Goal: Task Accomplishment & Management: Manage account settings

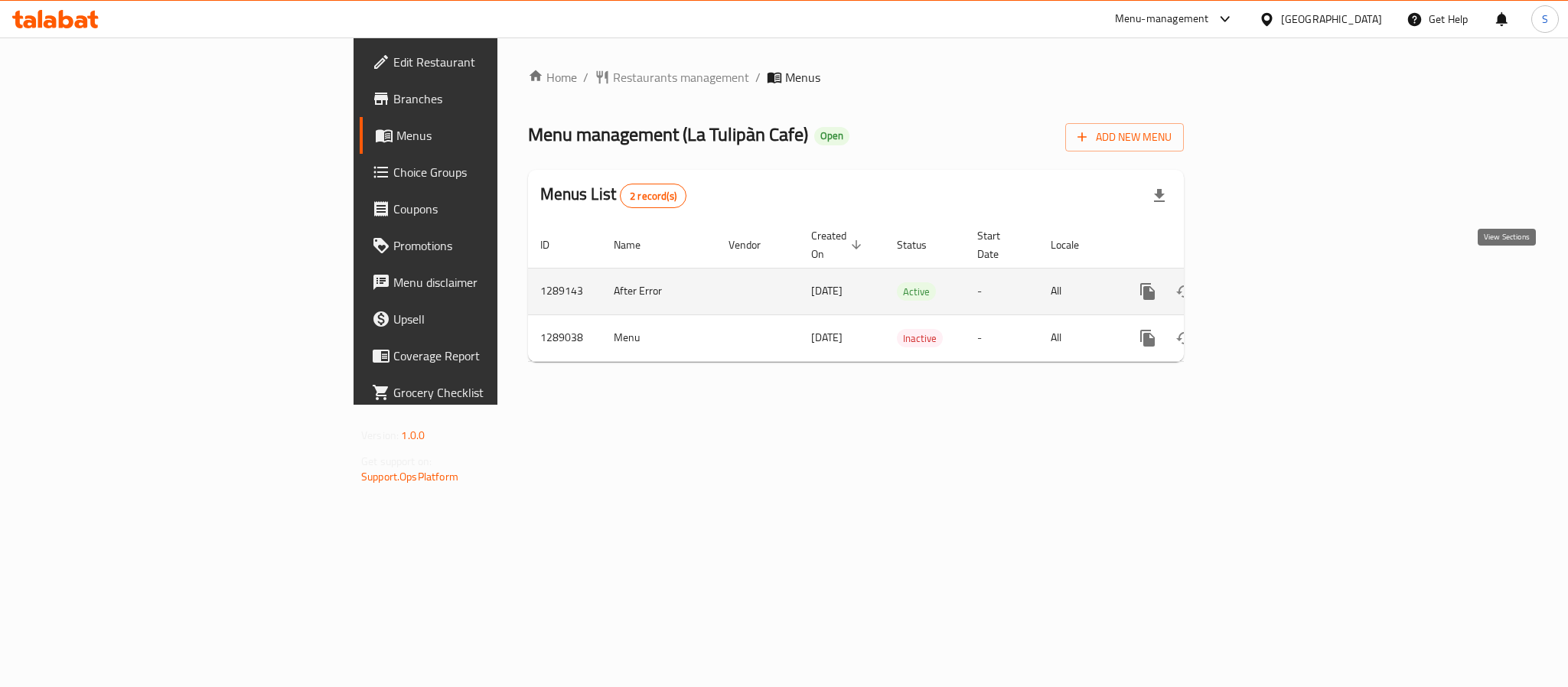
click at [1267, 283] on icon "enhanced table" at bounding box center [1257, 291] width 18 height 18
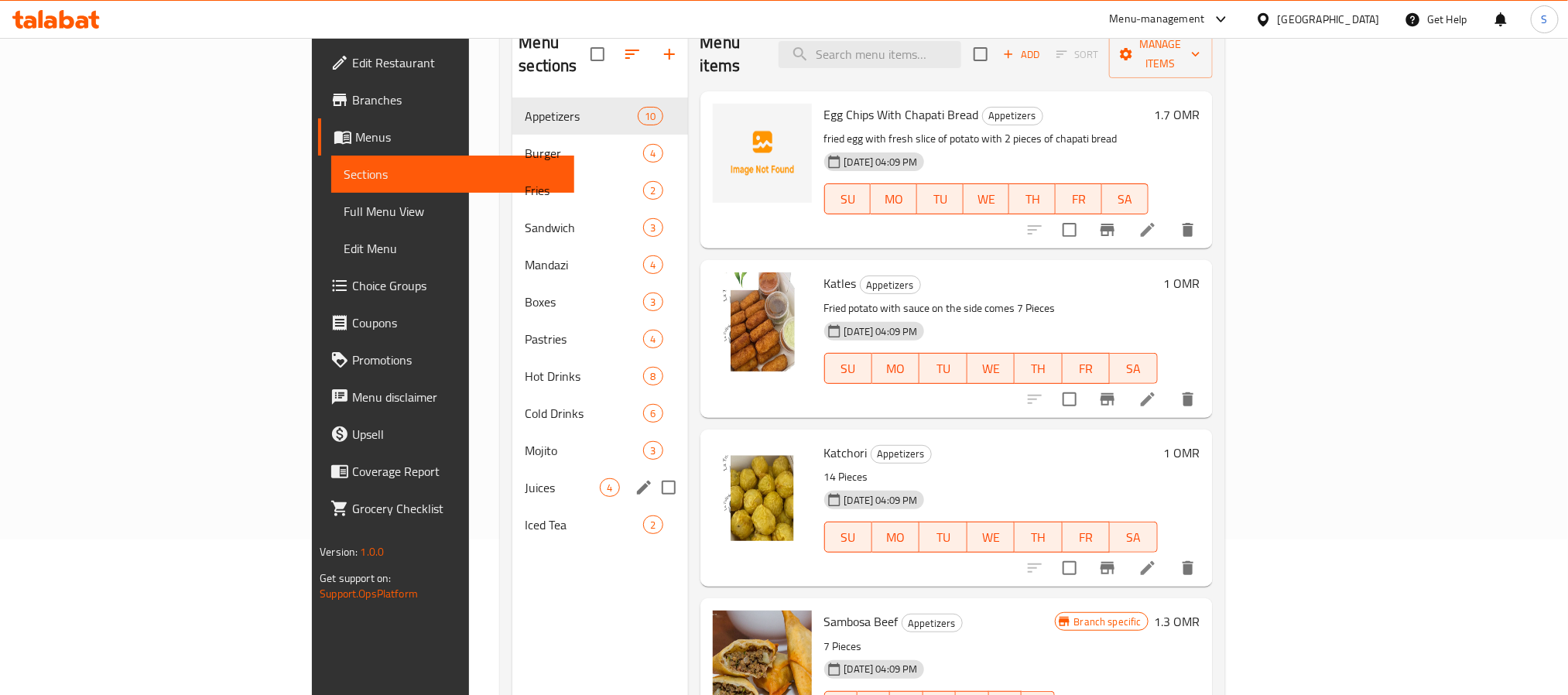
scroll to position [100, 0]
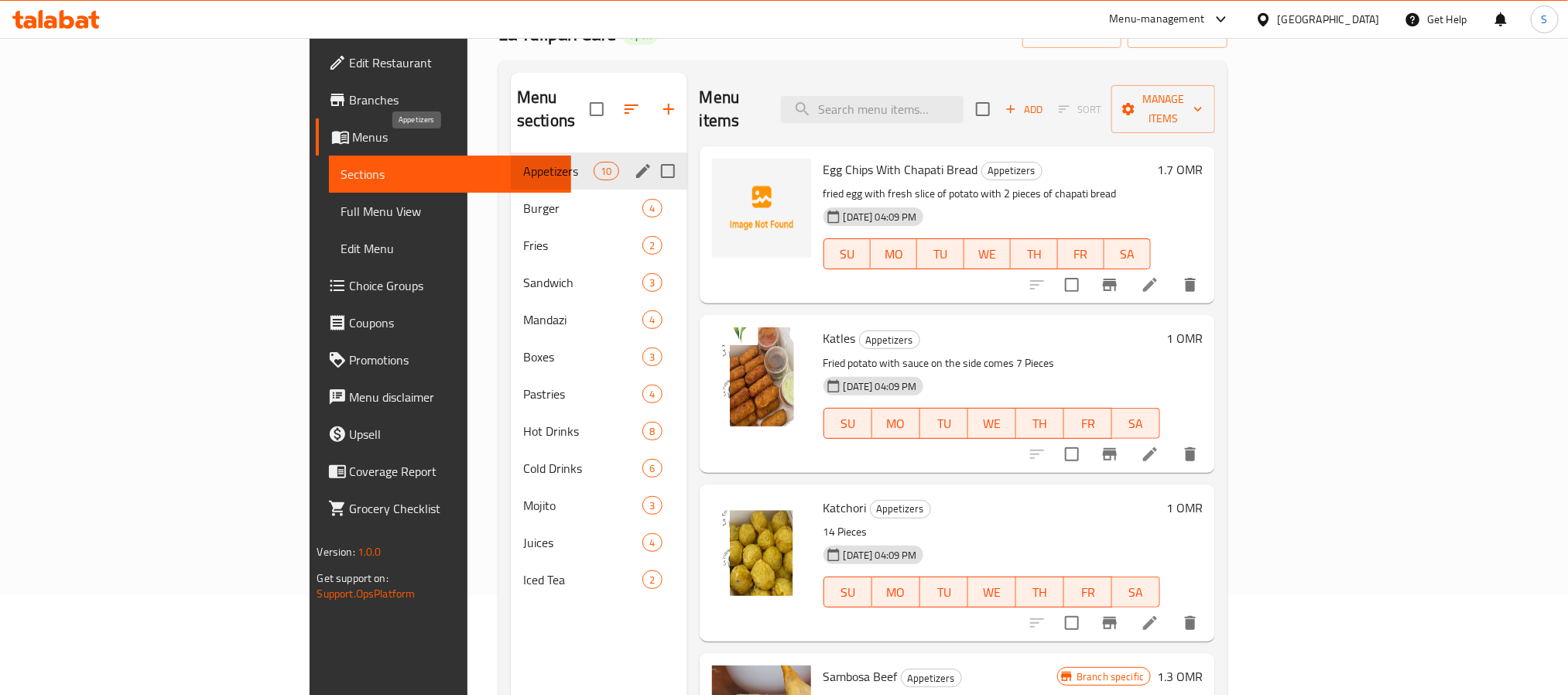
click at [524, 162] on span "Appetizers" at bounding box center [558, 170] width 70 height 19
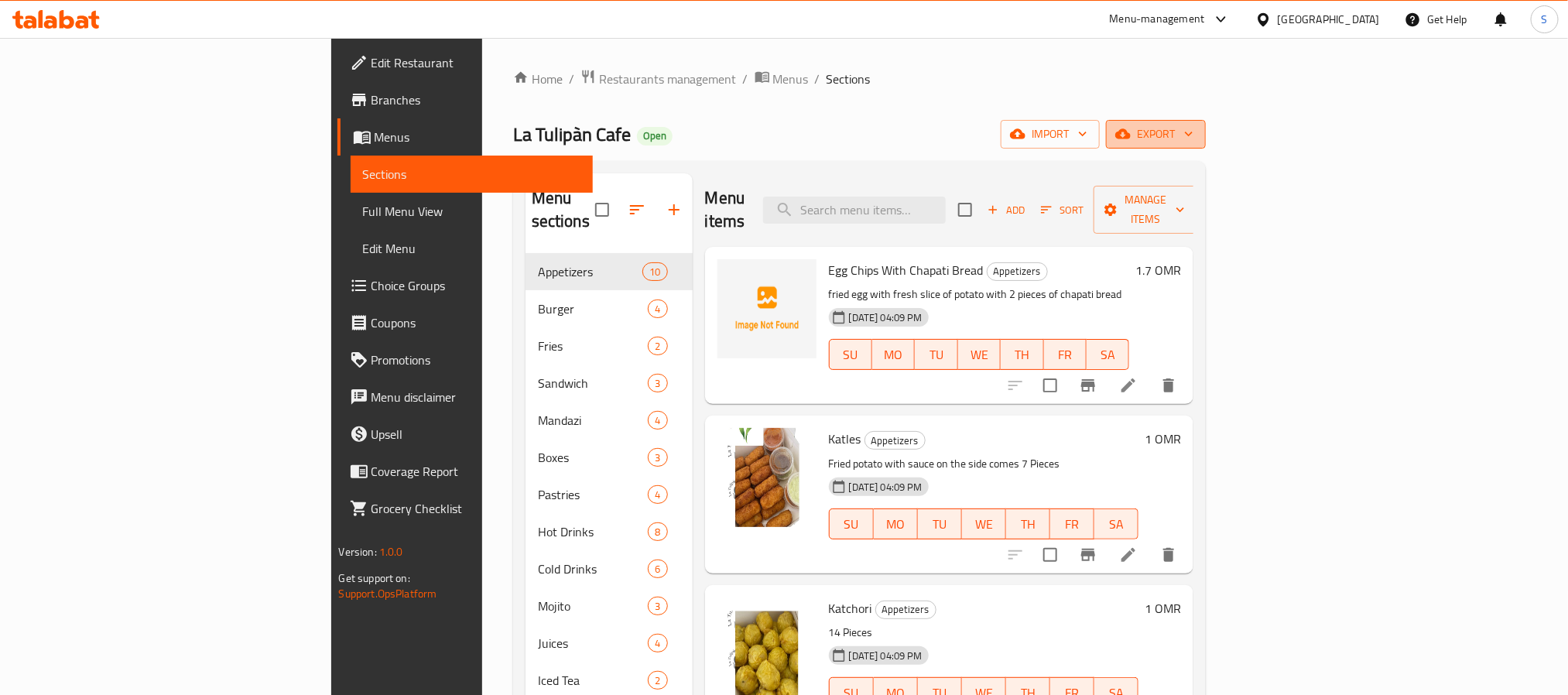
click at [1194, 139] on span "export" at bounding box center [1155, 134] width 75 height 20
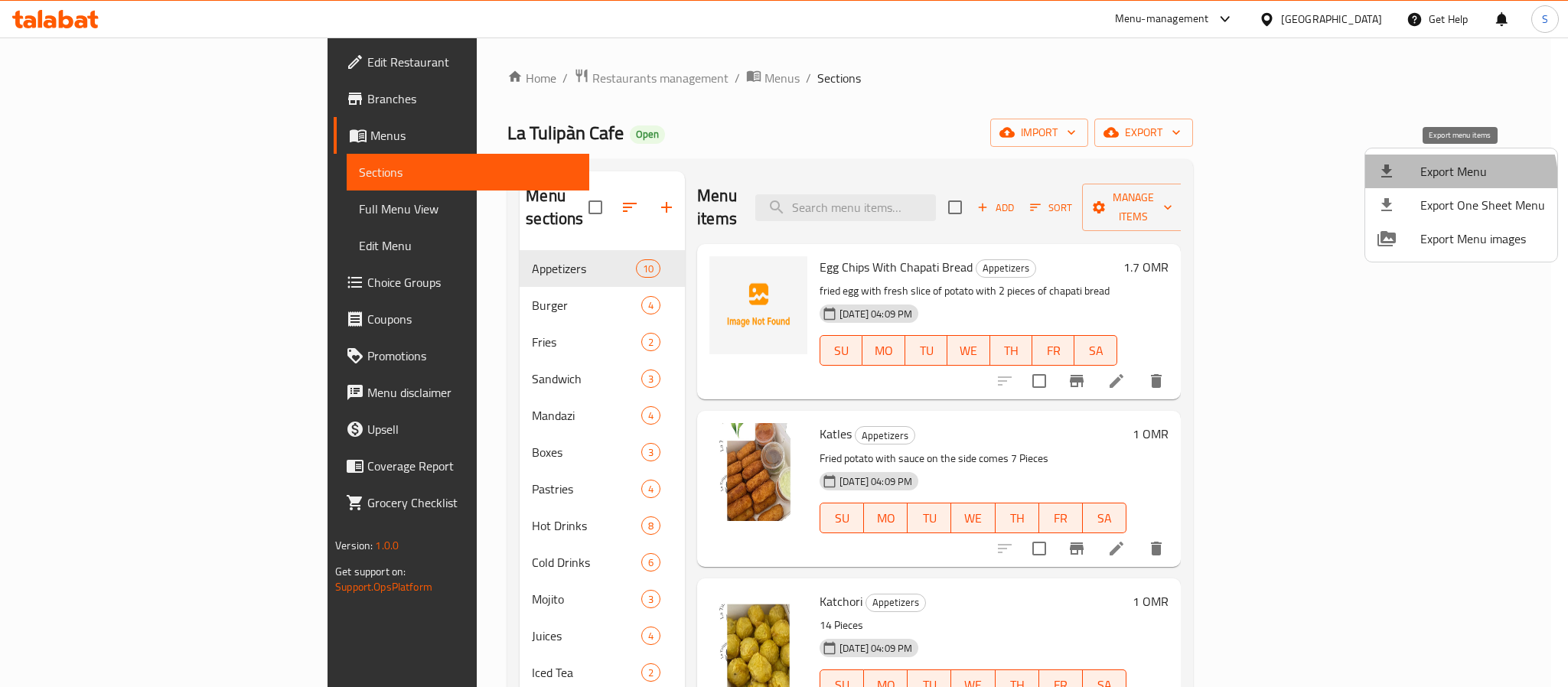
click at [1457, 180] on span "Export Menu" at bounding box center [1483, 171] width 125 height 18
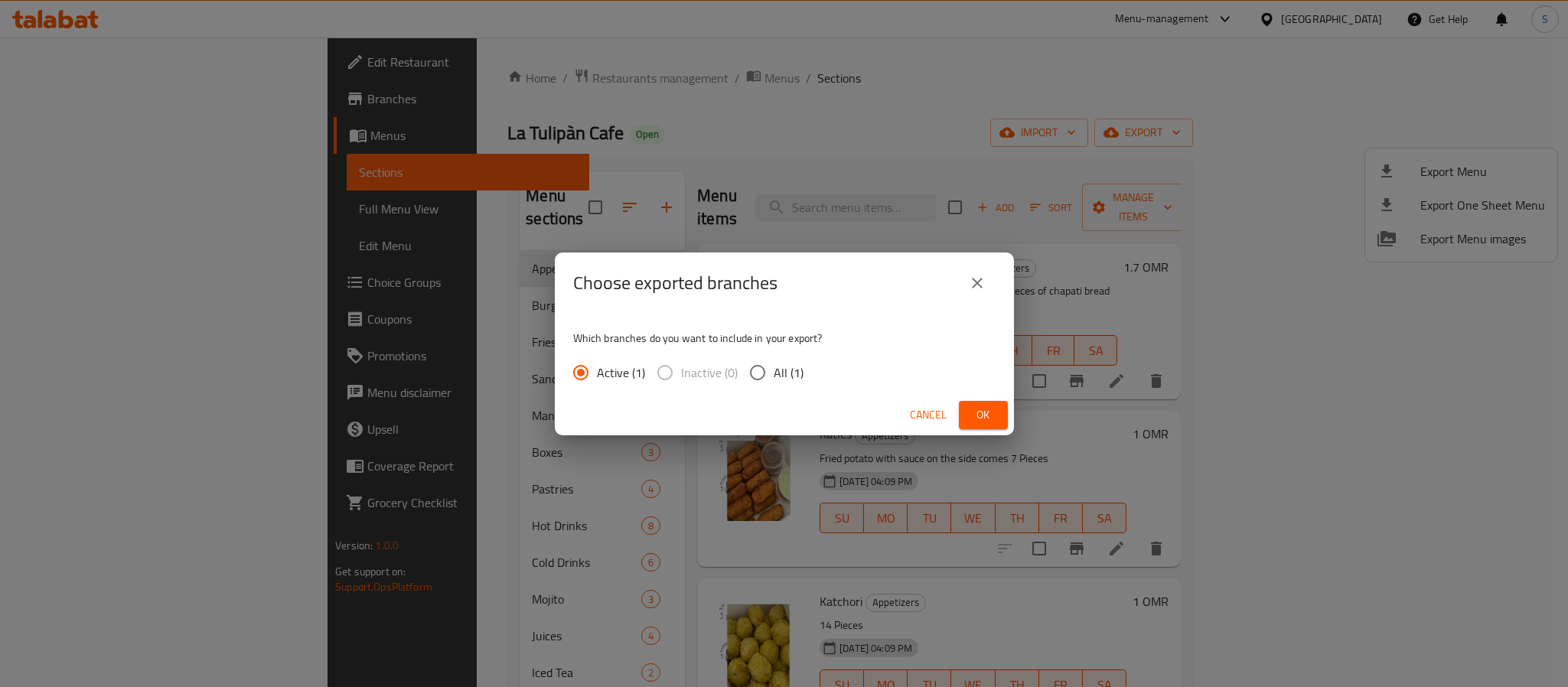
click at [788, 382] on span "All (1)" at bounding box center [789, 372] width 30 height 18
click at [774, 383] on input "All (1)" at bounding box center [757, 372] width 32 height 32
radio input "true"
click at [977, 411] on span "Ok" at bounding box center [984, 415] width 25 height 19
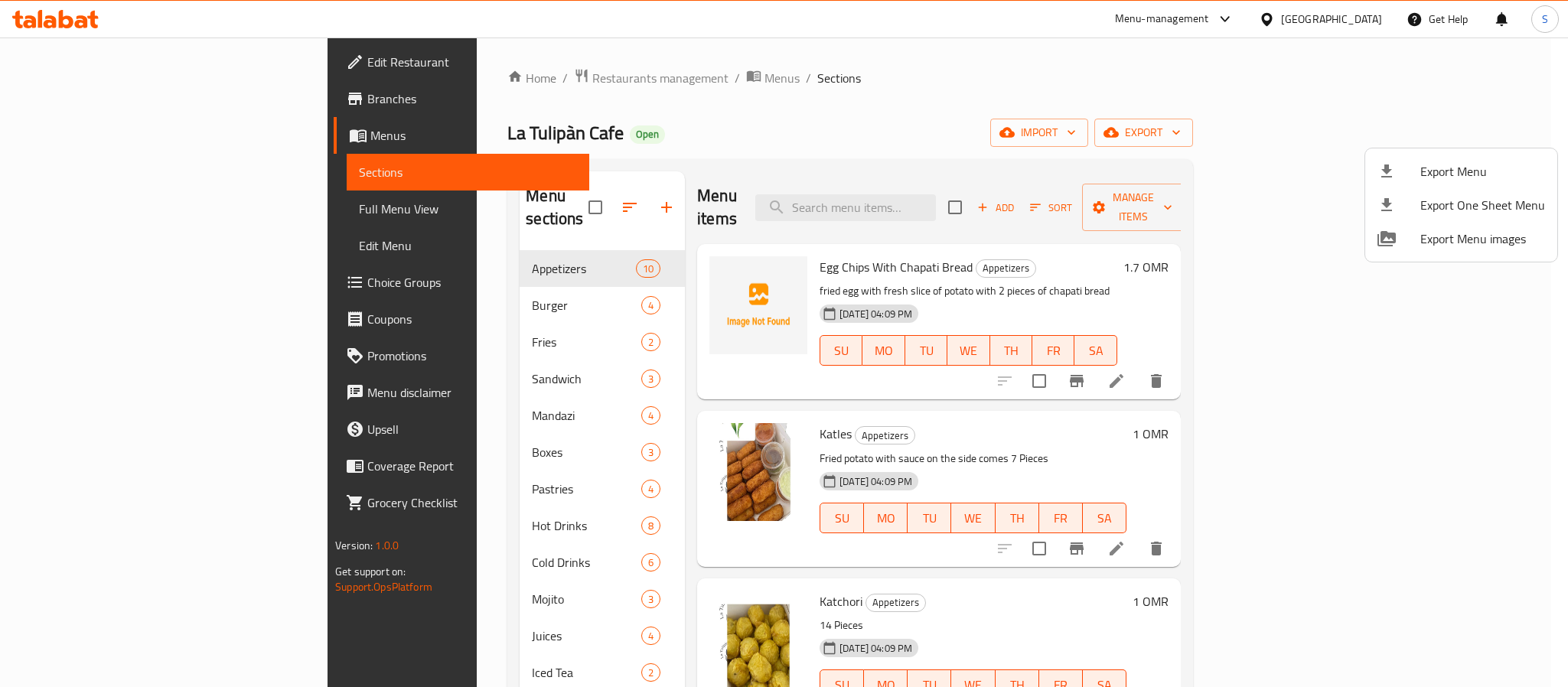
drag, startPoint x: 405, startPoint y: 399, endPoint x: 421, endPoint y: 400, distance: 16.0
click at [409, 400] on div at bounding box center [784, 343] width 1568 height 687
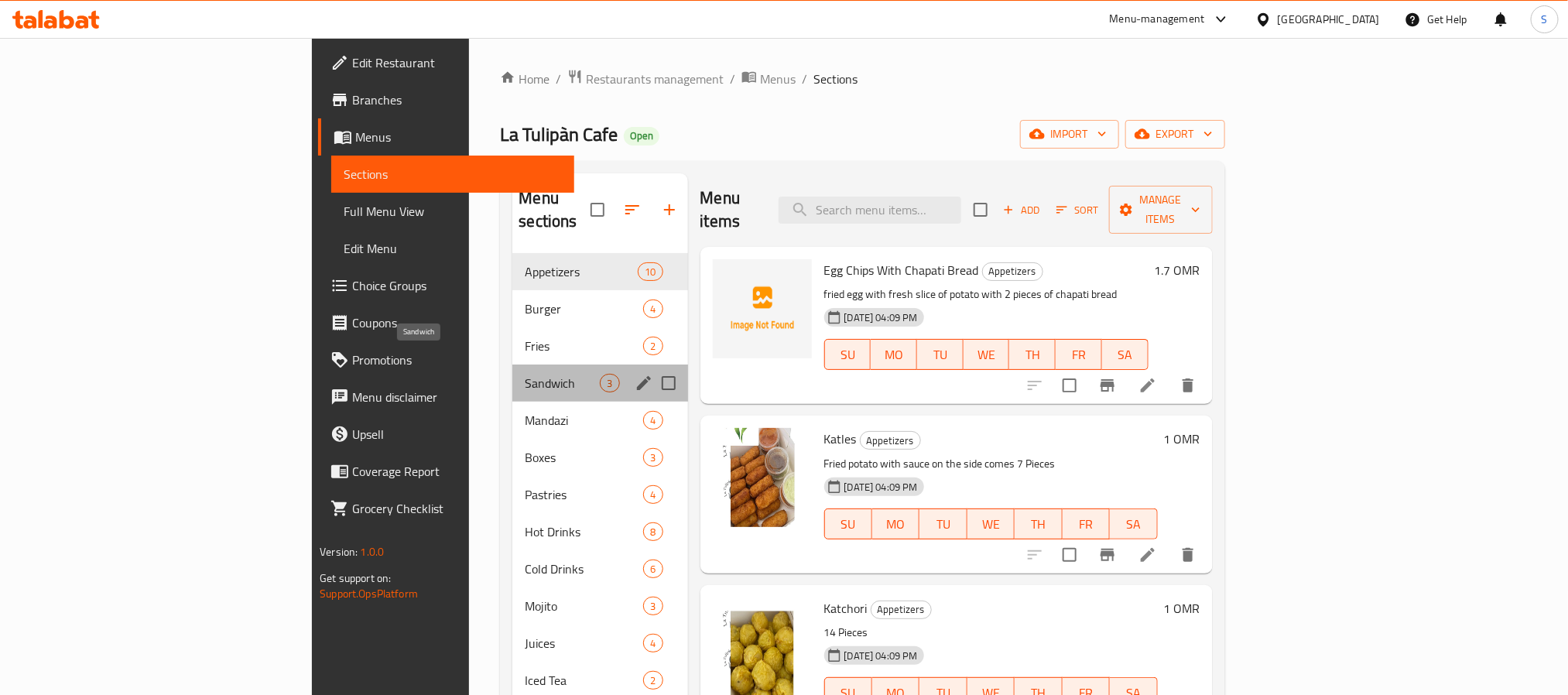
click at [524, 374] on span "Sandwich" at bounding box center [562, 383] width 75 height 19
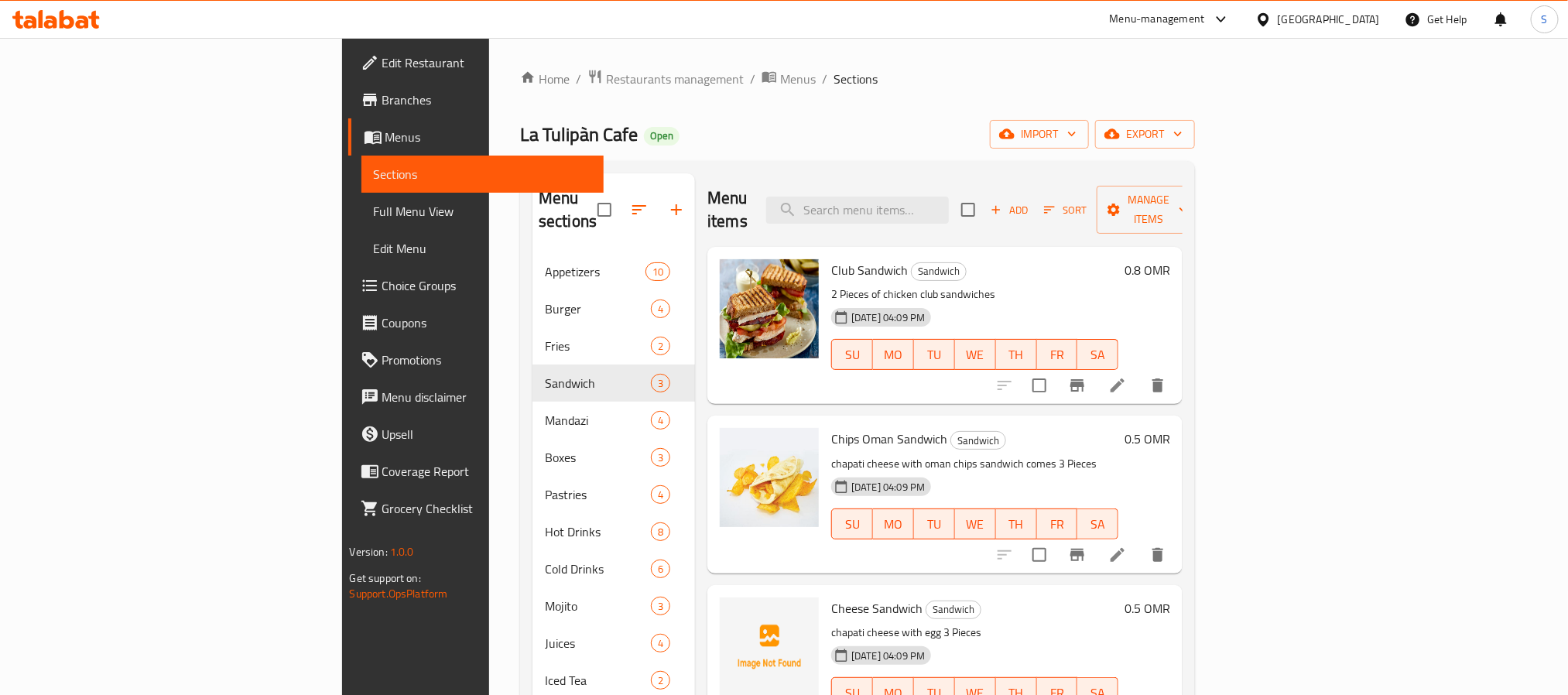
click at [385, 137] on span "Menus" at bounding box center [488, 137] width 206 height 19
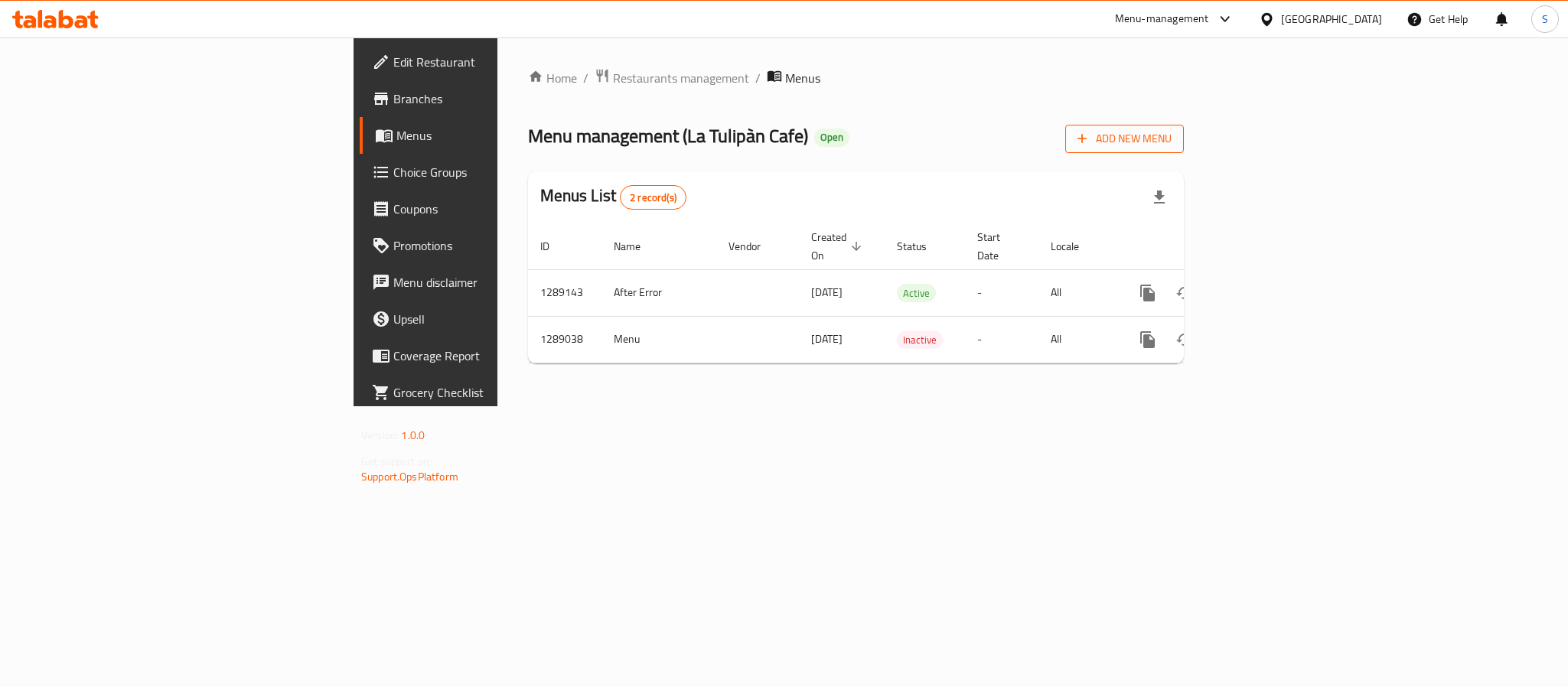
click at [1171, 146] on span "Add New Menu" at bounding box center [1124, 139] width 94 height 19
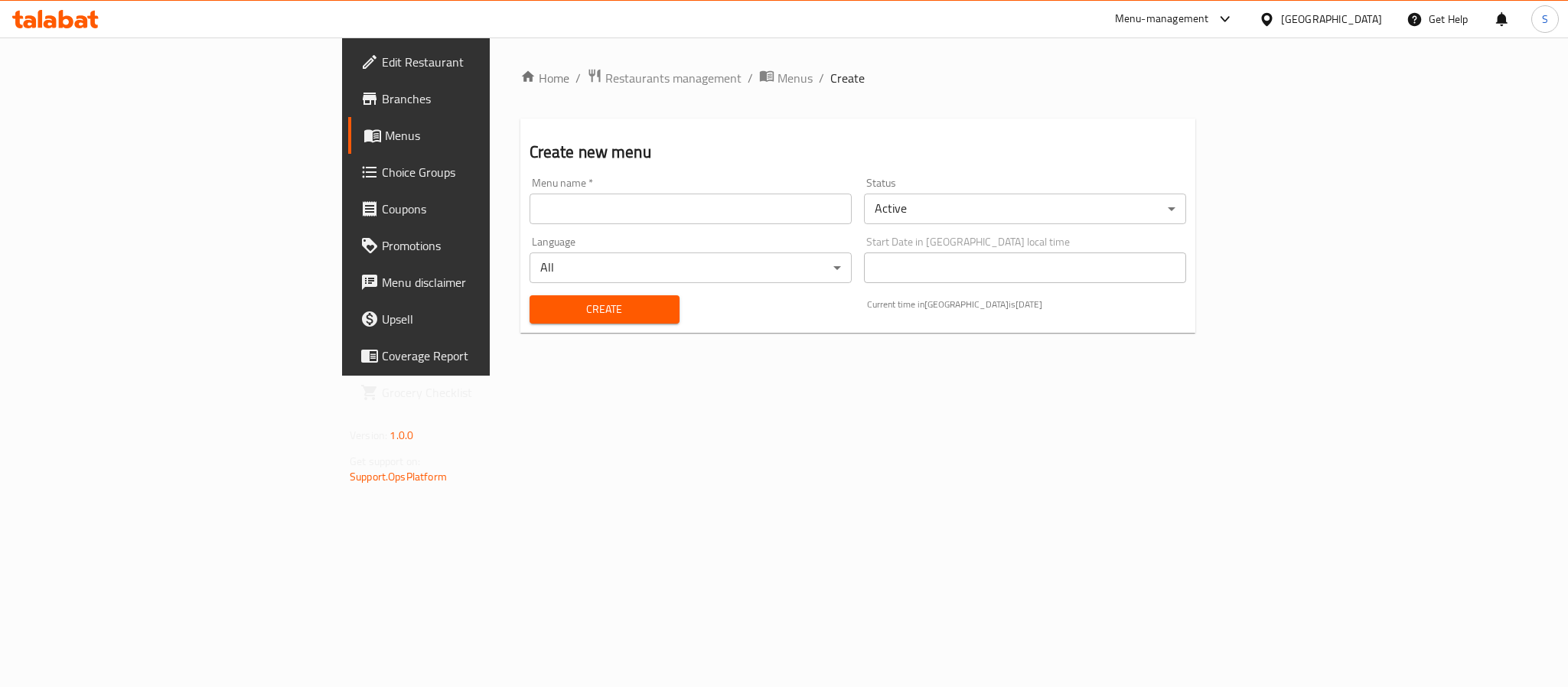
click at [529, 207] on input "text" at bounding box center [690, 209] width 322 height 31
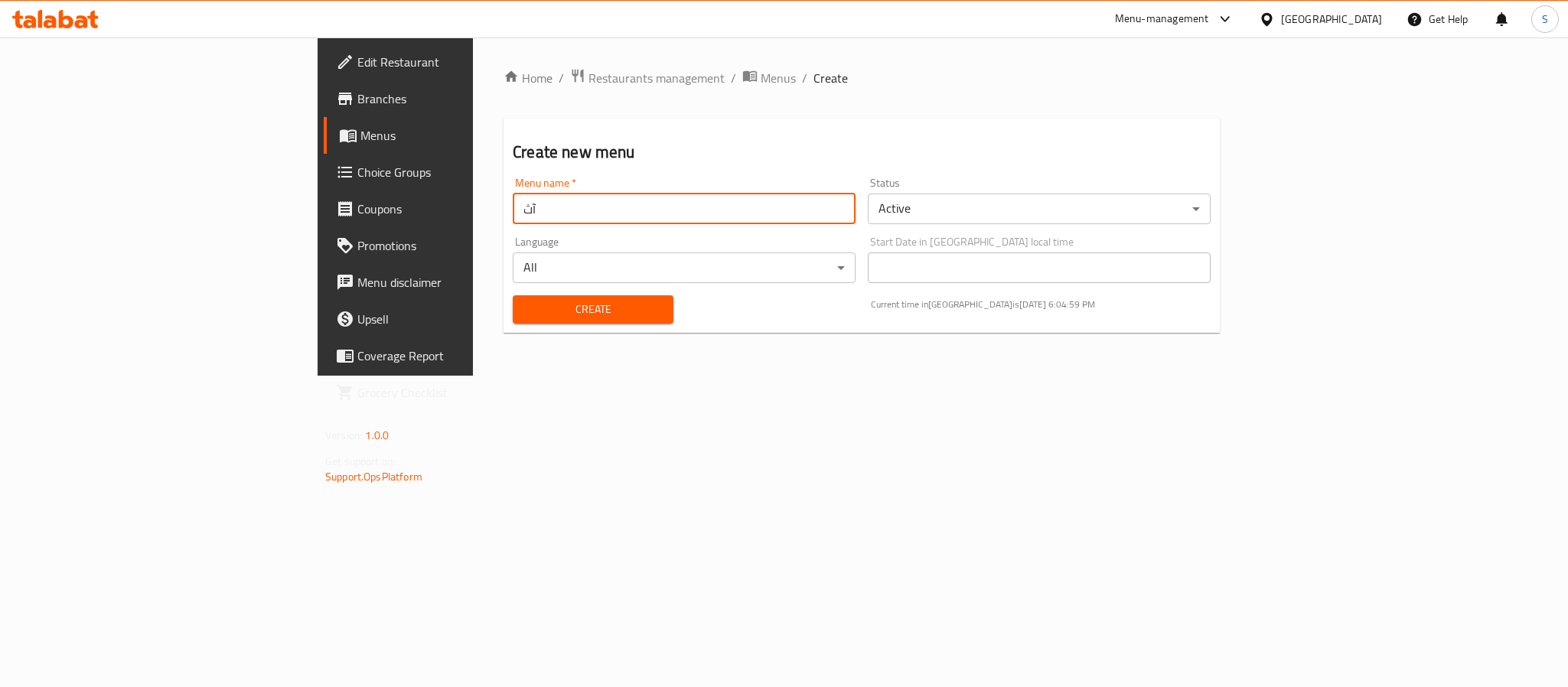
type input "آ"
type input "New Menu [DATE]"
click at [512, 296] on button "Create" at bounding box center [592, 310] width 161 height 28
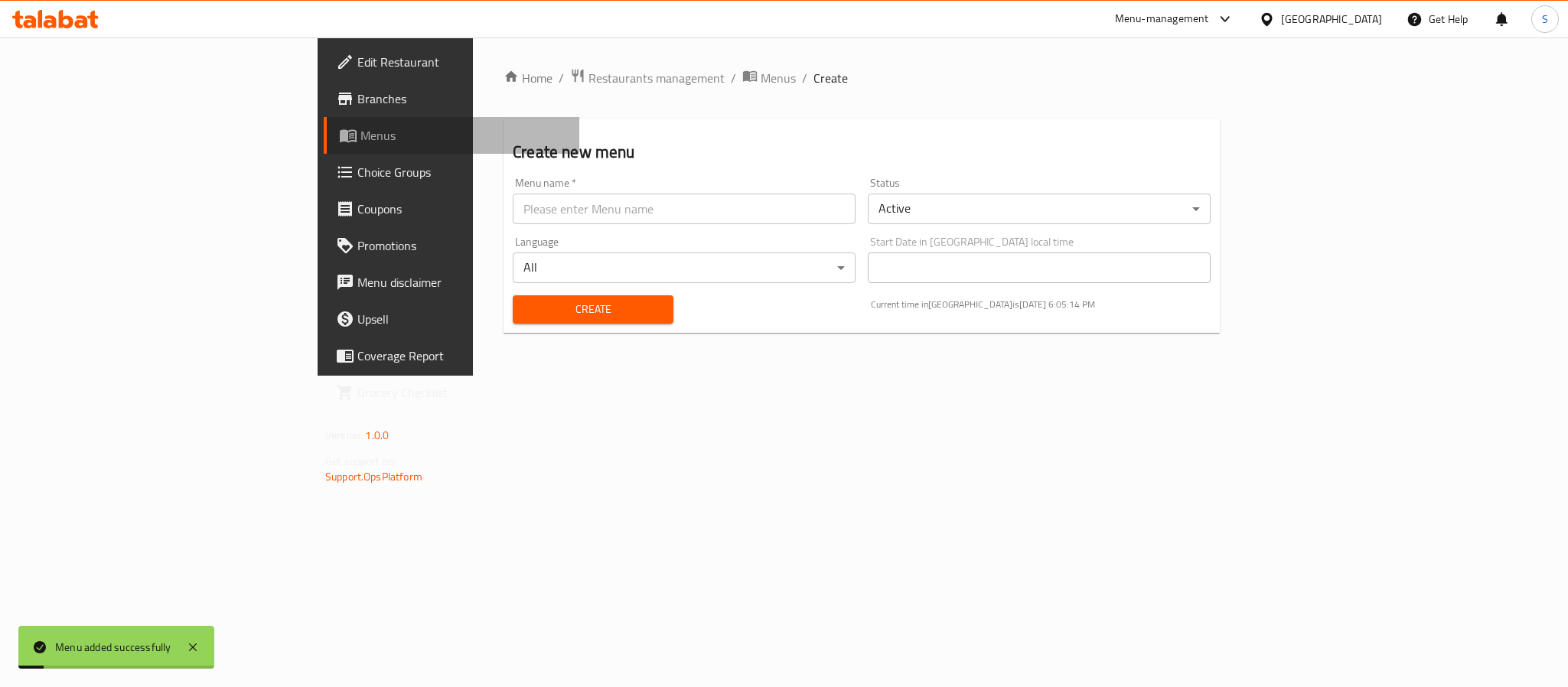
click at [361, 140] on span "Menus" at bounding box center [463, 135] width 206 height 18
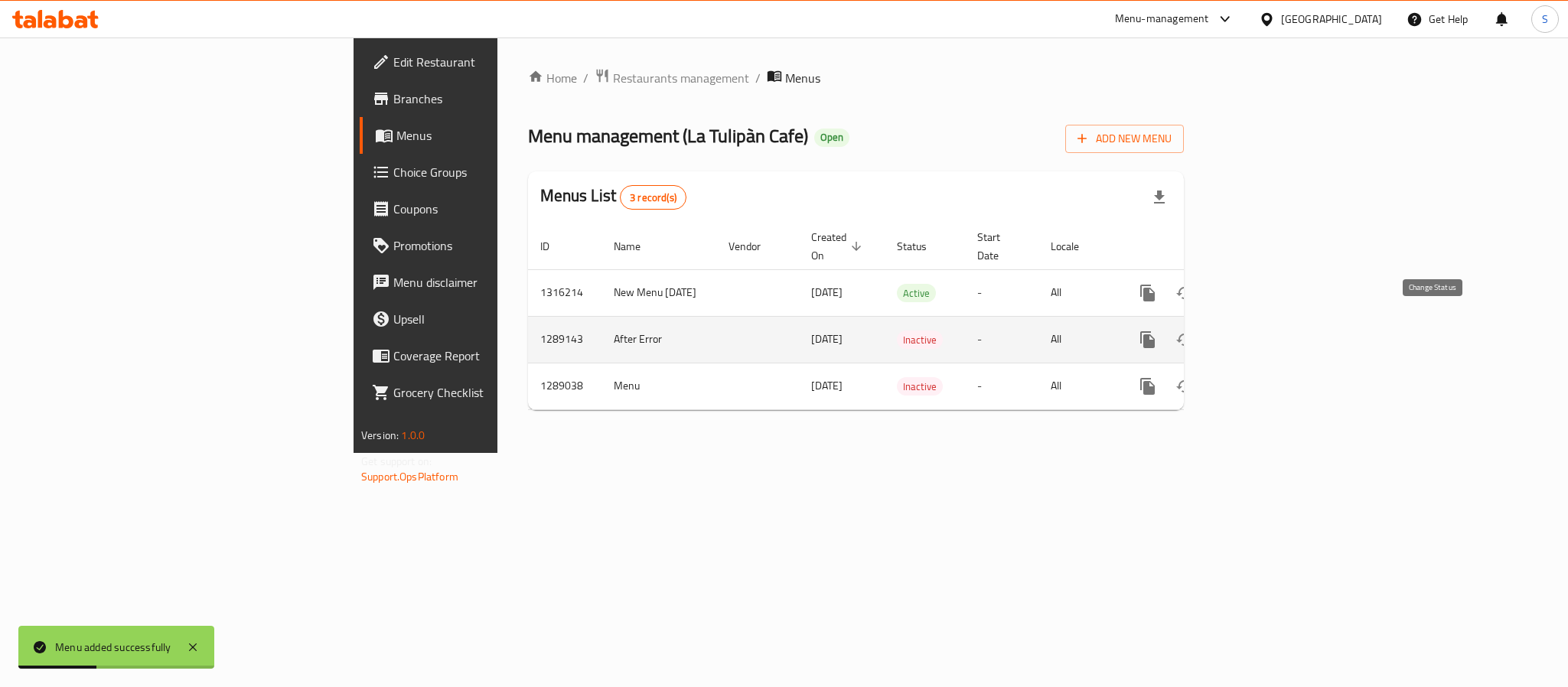
click at [1203, 328] on button "enhanced table" at bounding box center [1185, 340] width 37 height 37
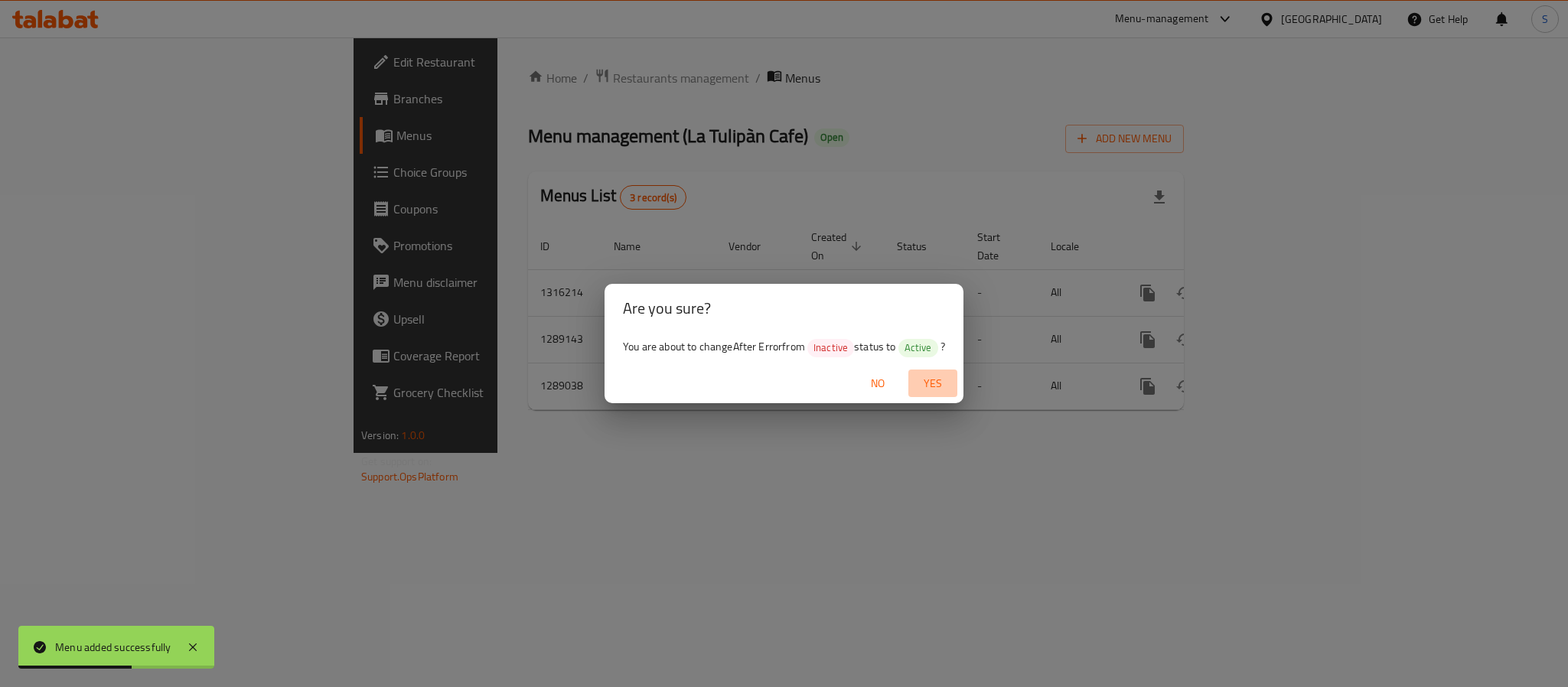
drag, startPoint x: 940, startPoint y: 386, endPoint x: 889, endPoint y: 393, distance: 51.5
click at [942, 386] on span "Yes" at bounding box center [933, 383] width 37 height 19
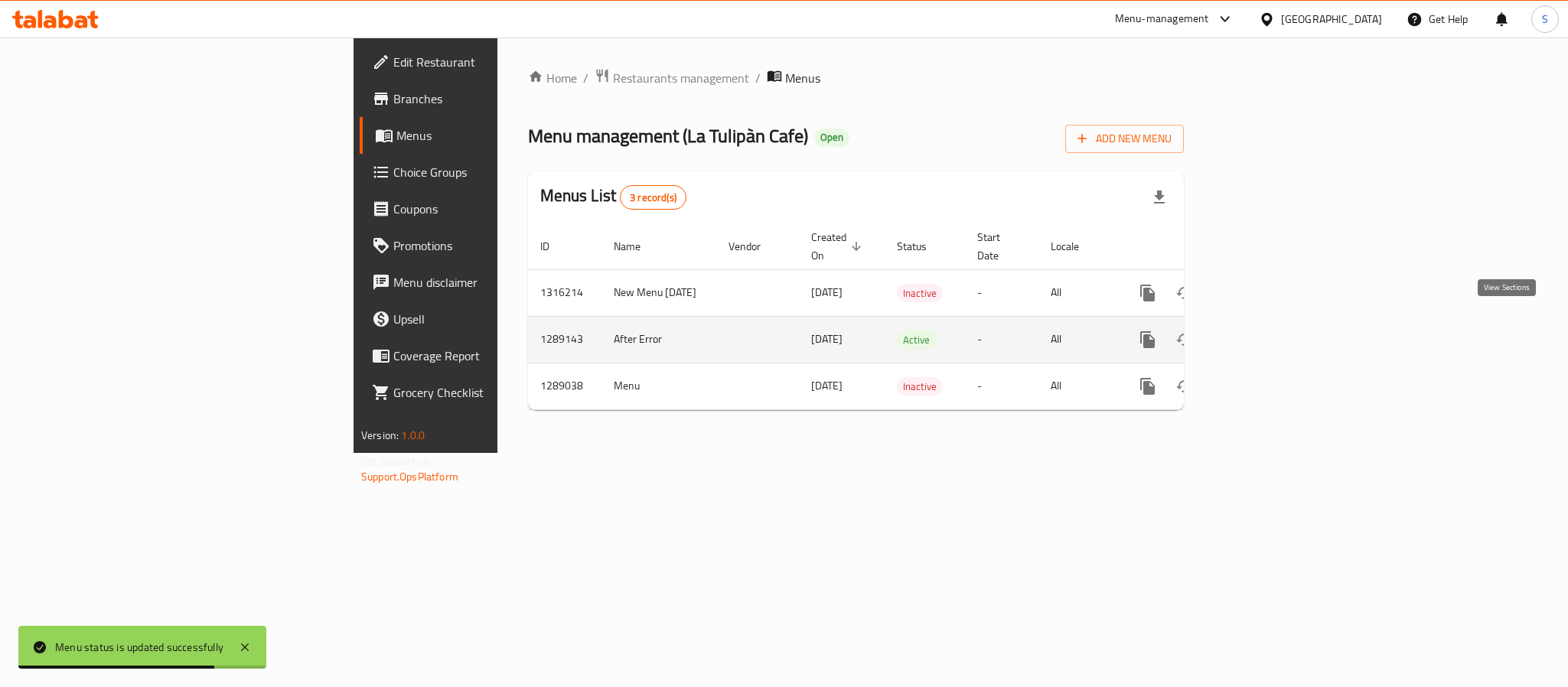
click at [1267, 331] on icon "enhanced table" at bounding box center [1257, 340] width 18 height 18
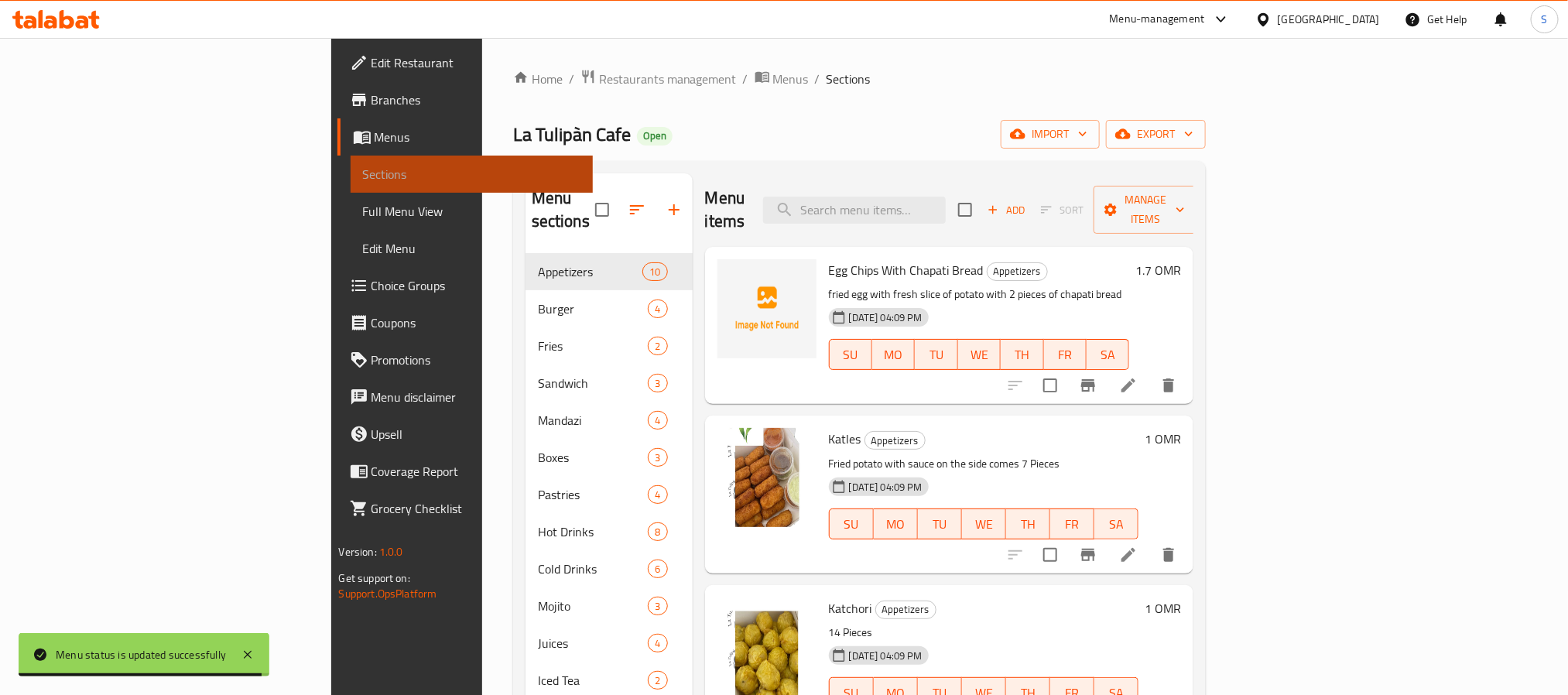
click at [363, 172] on span "Sections" at bounding box center [471, 174] width 217 height 19
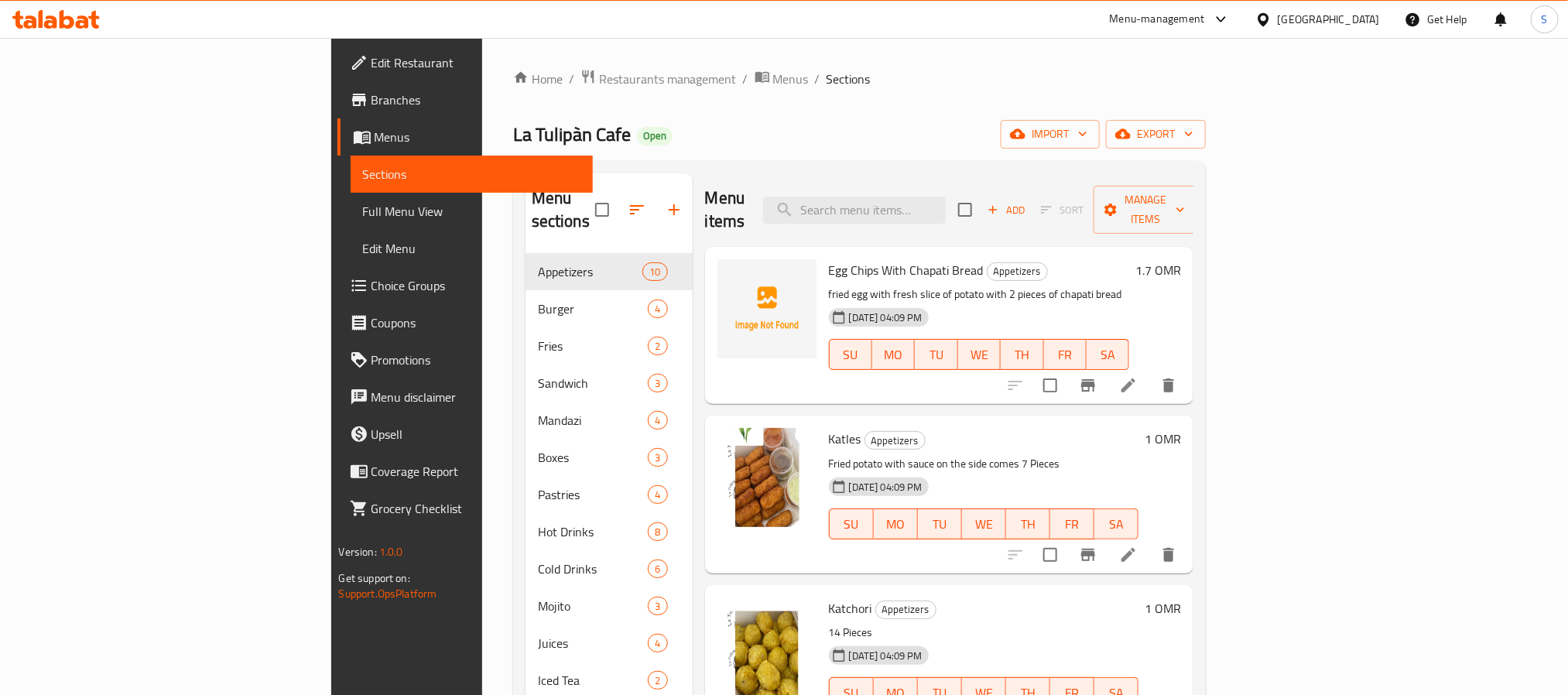
click at [374, 138] on span "Menus" at bounding box center [477, 137] width 206 height 19
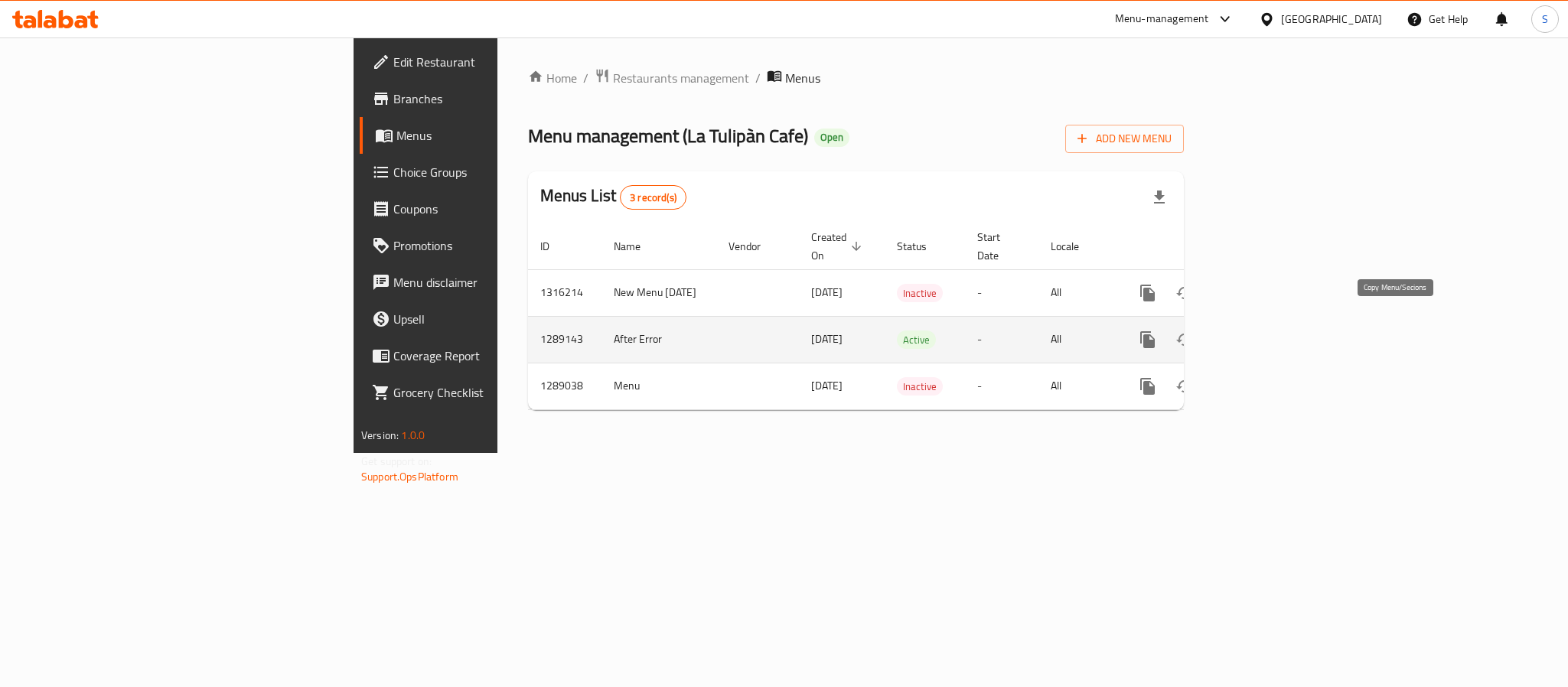
click at [1155, 333] on icon "more" at bounding box center [1147, 340] width 15 height 17
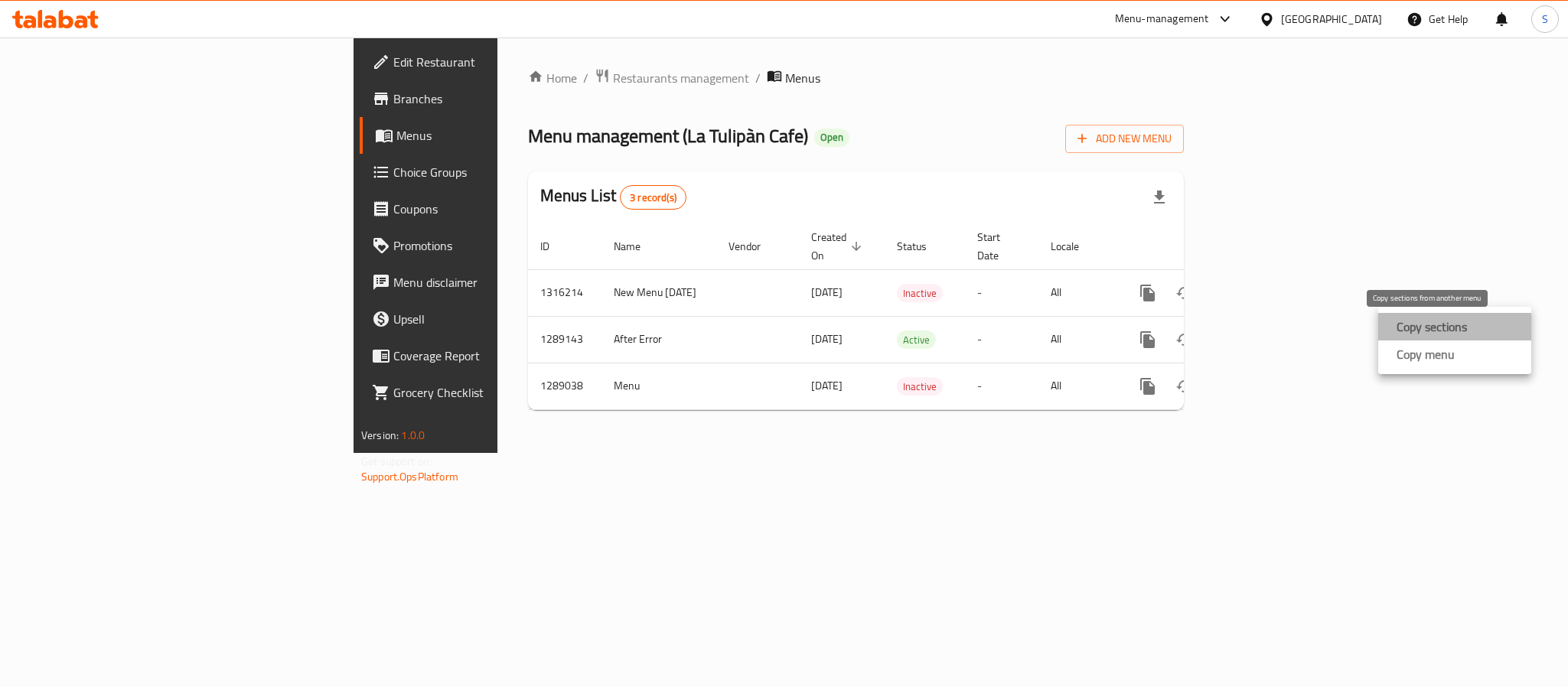
click at [1457, 333] on strong "Copy sections" at bounding box center [1432, 326] width 70 height 18
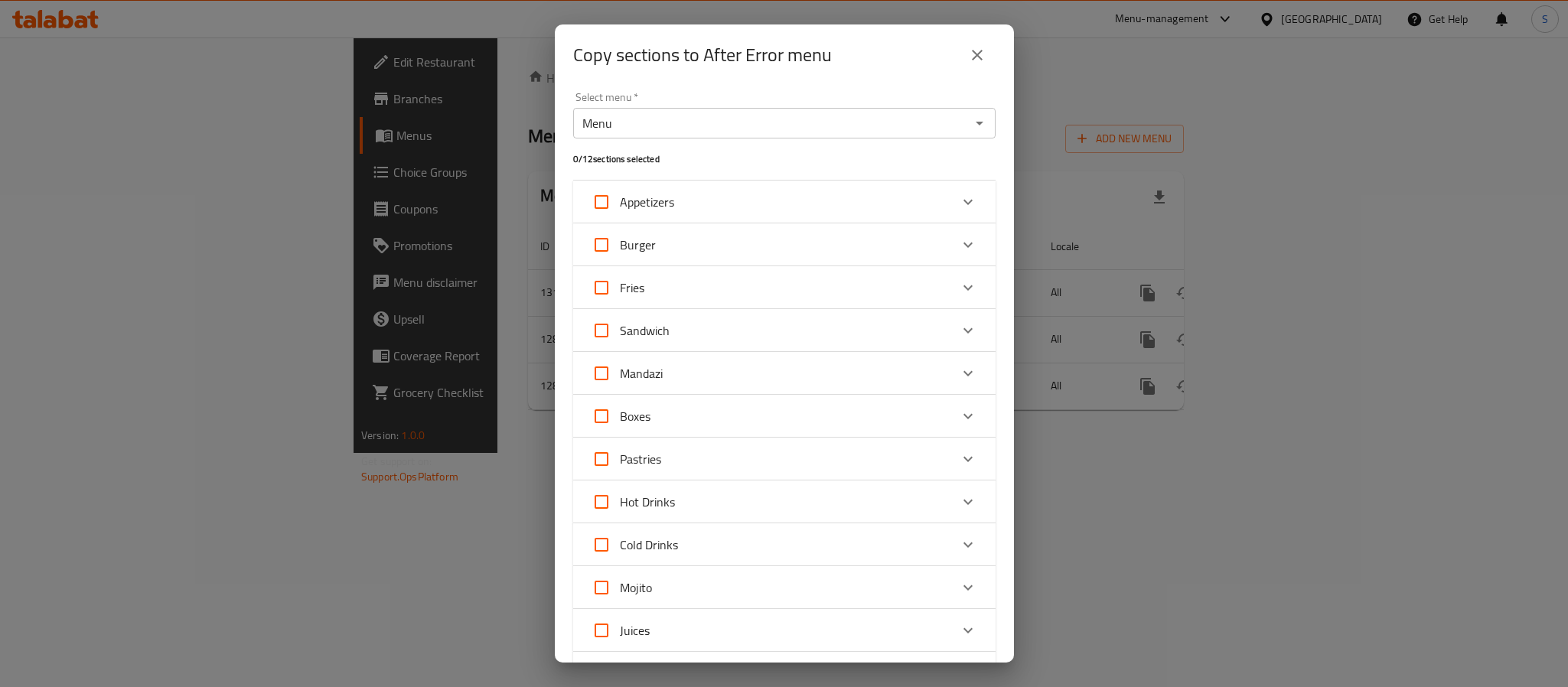
click at [970, 132] on icon "Open" at bounding box center [979, 123] width 18 height 18
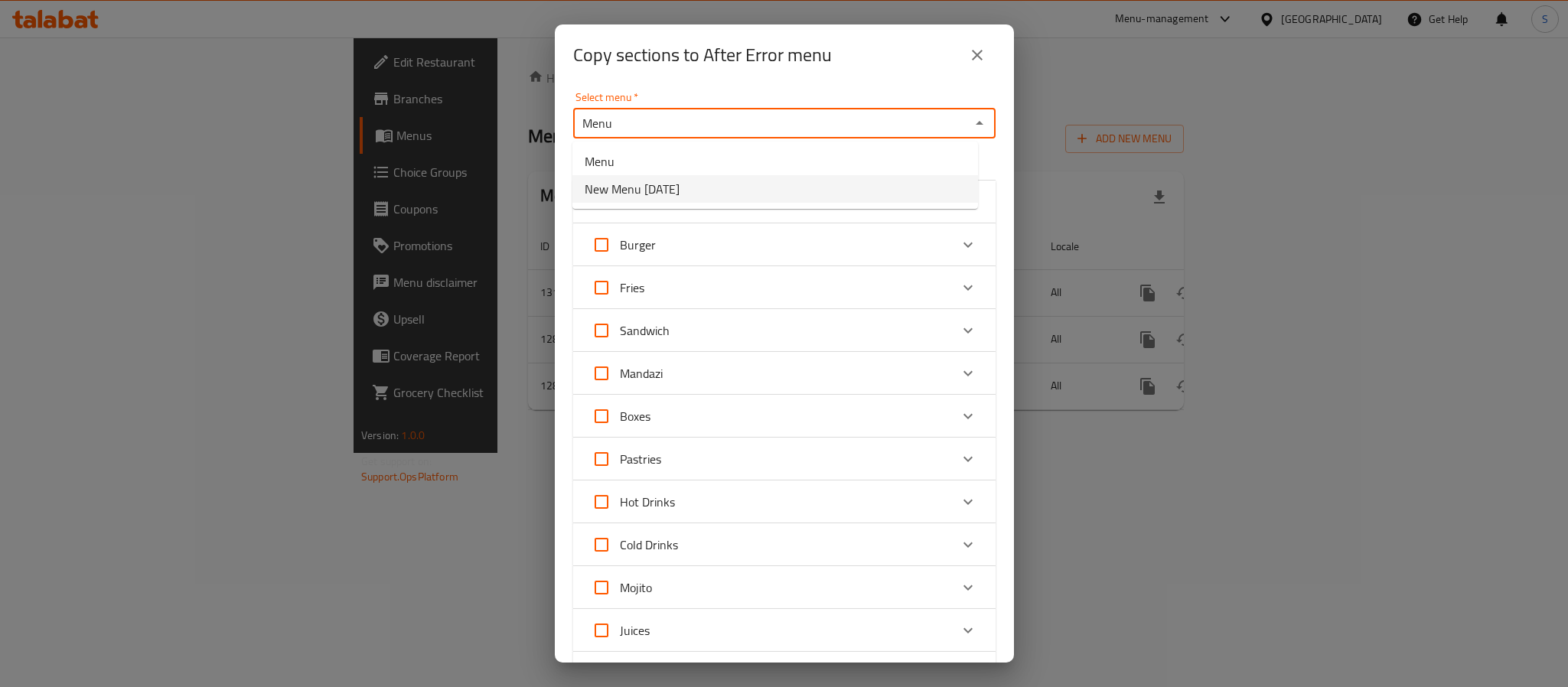
click at [884, 187] on li "New Menu [DATE]" at bounding box center [775, 189] width 405 height 27
type input "New Menu [DATE]"
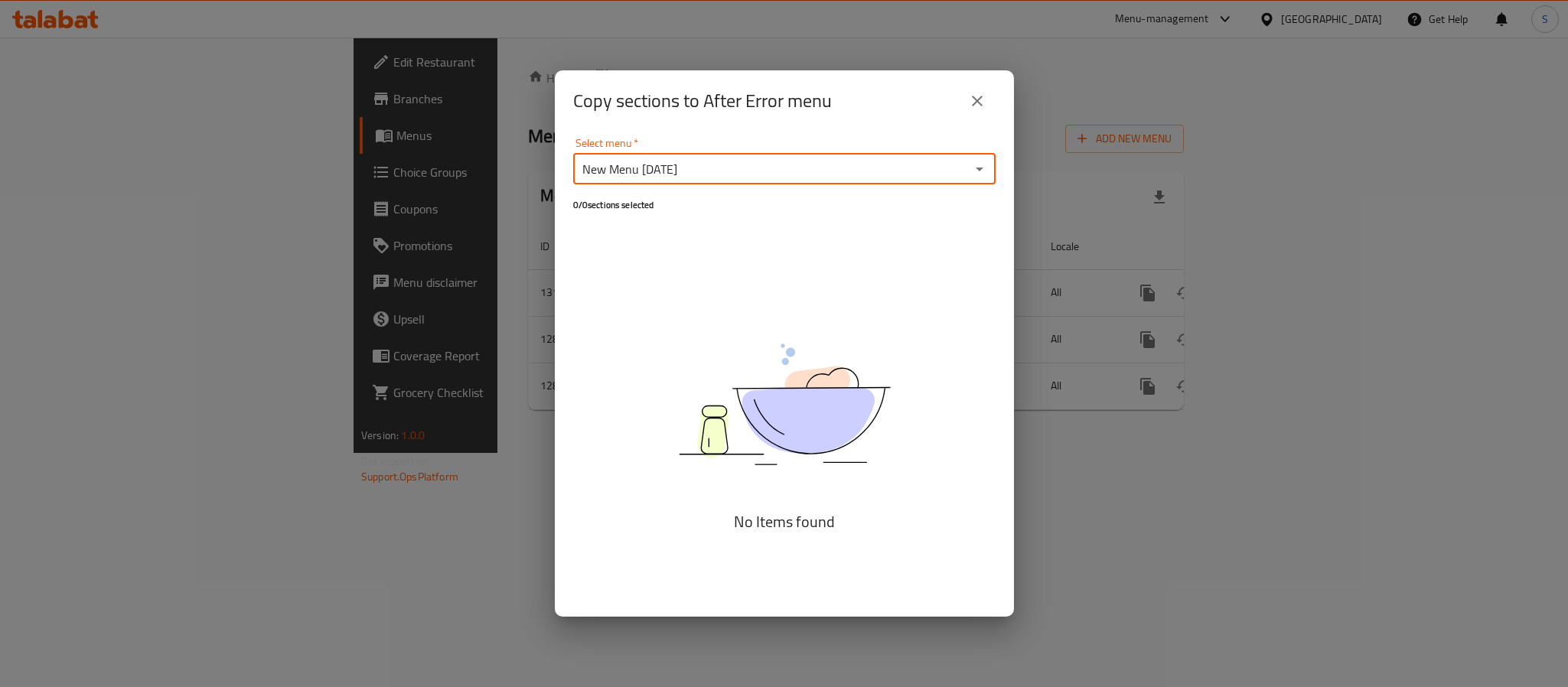
click at [984, 175] on icon "Open" at bounding box center [979, 168] width 18 height 18
click at [824, 235] on li "New Menu [DATE]" at bounding box center [784, 234] width 422 height 27
click at [947, 154] on div "New Menu 7-10-2025 Select menu *" at bounding box center [784, 168] width 422 height 31
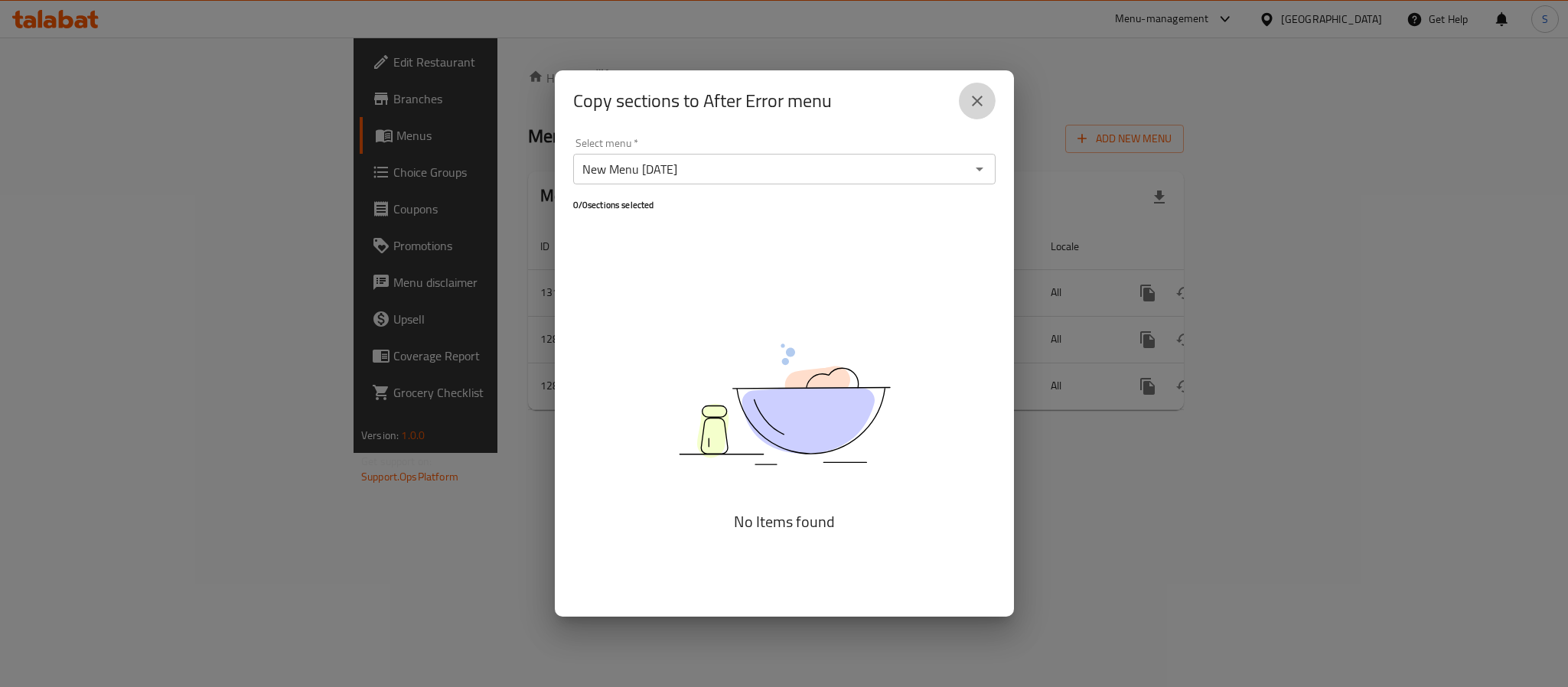
click at [974, 112] on button "close" at bounding box center [977, 101] width 37 height 37
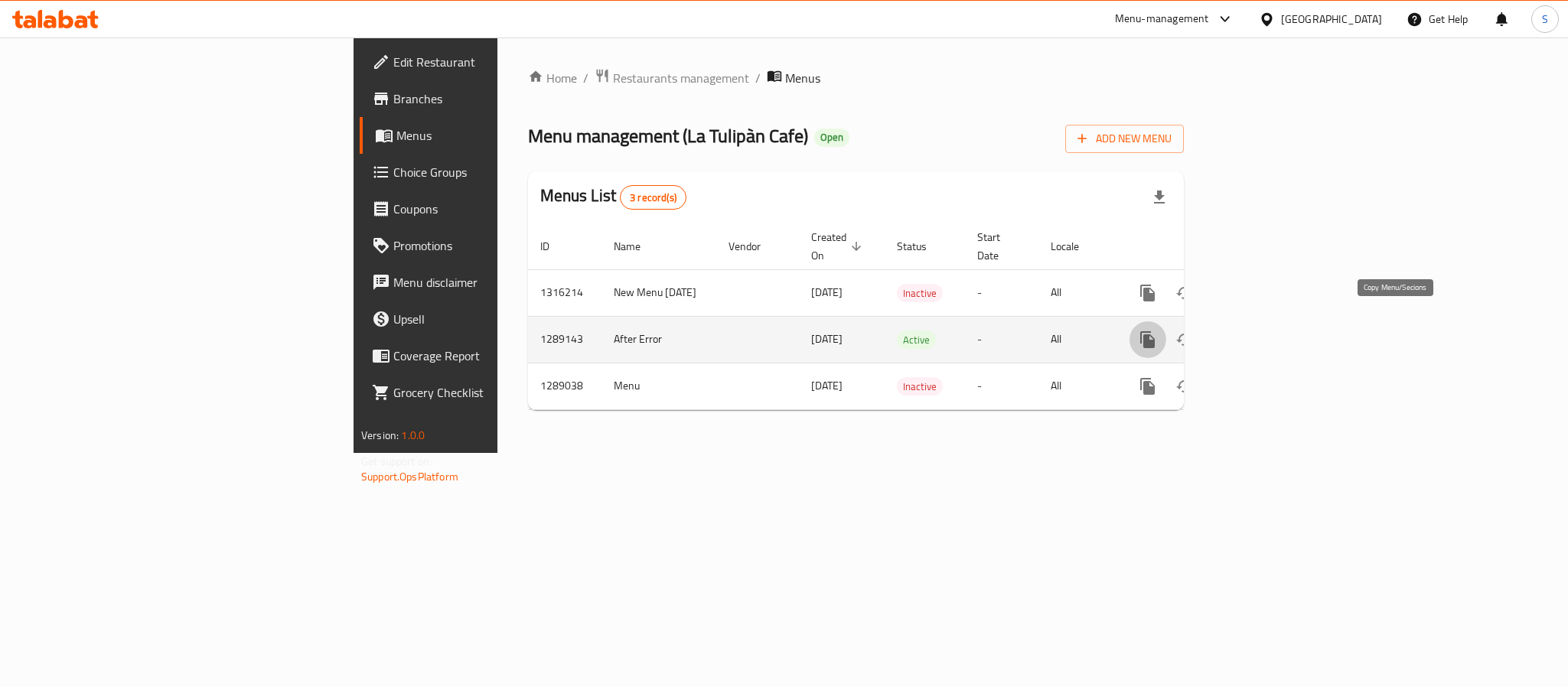
click at [1155, 332] on icon "more" at bounding box center [1147, 340] width 15 height 17
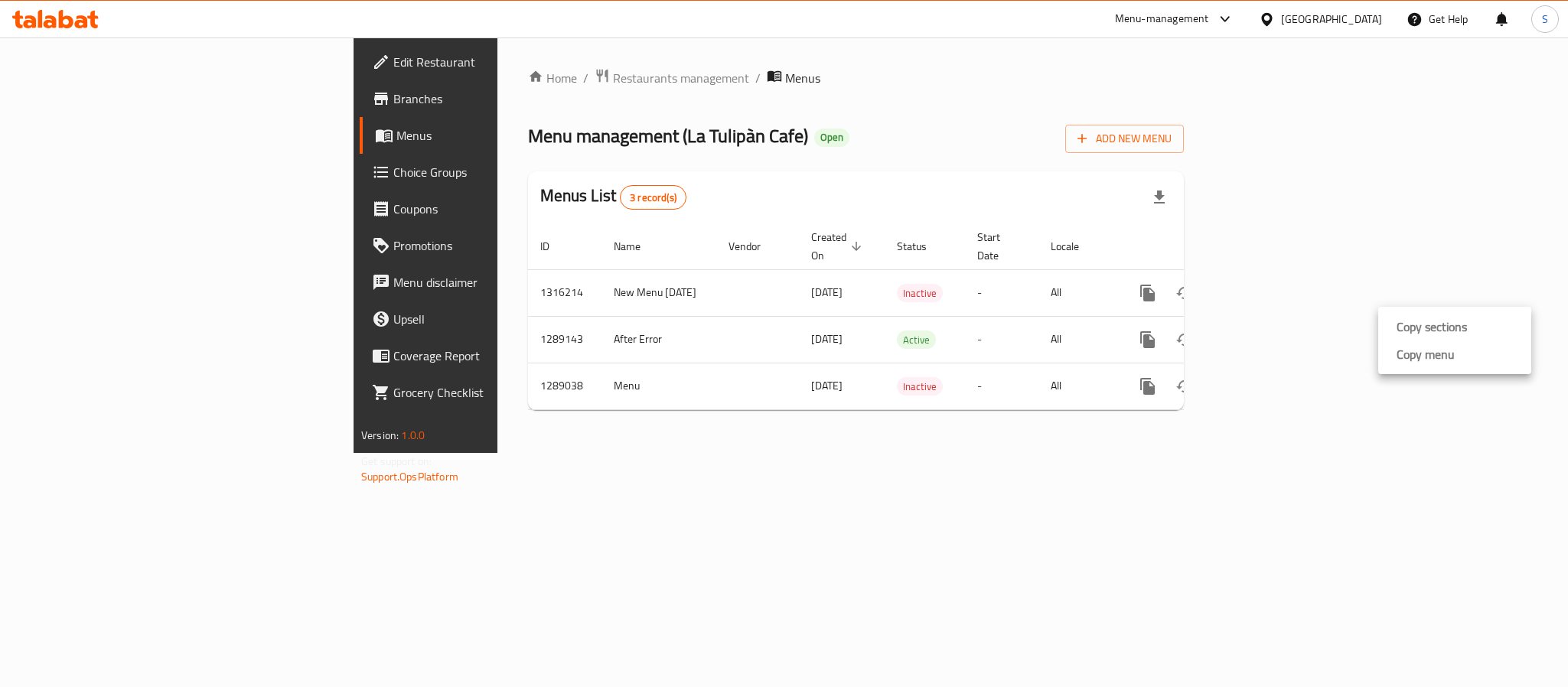
click at [1435, 338] on li "Copy sections" at bounding box center [1455, 326] width 153 height 27
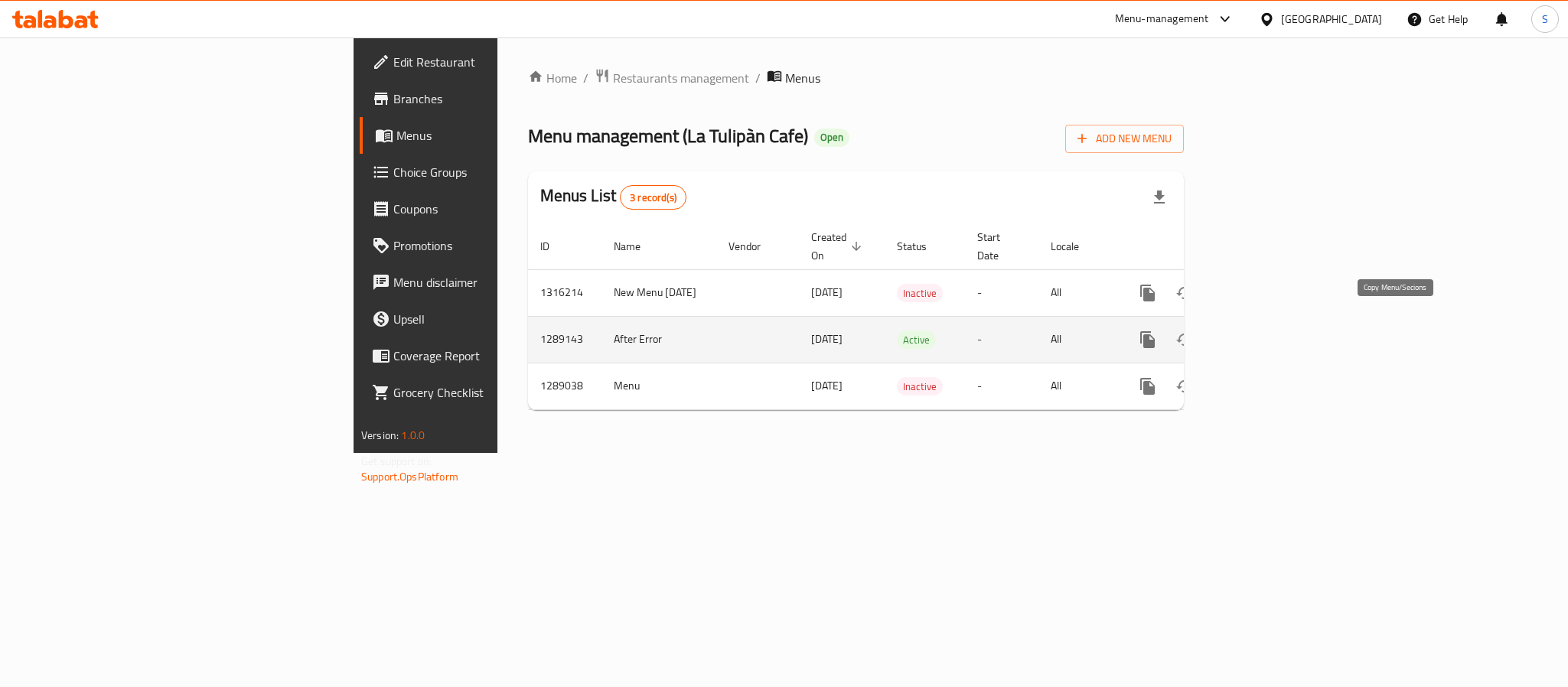
click at [1155, 332] on icon "more" at bounding box center [1147, 340] width 15 height 17
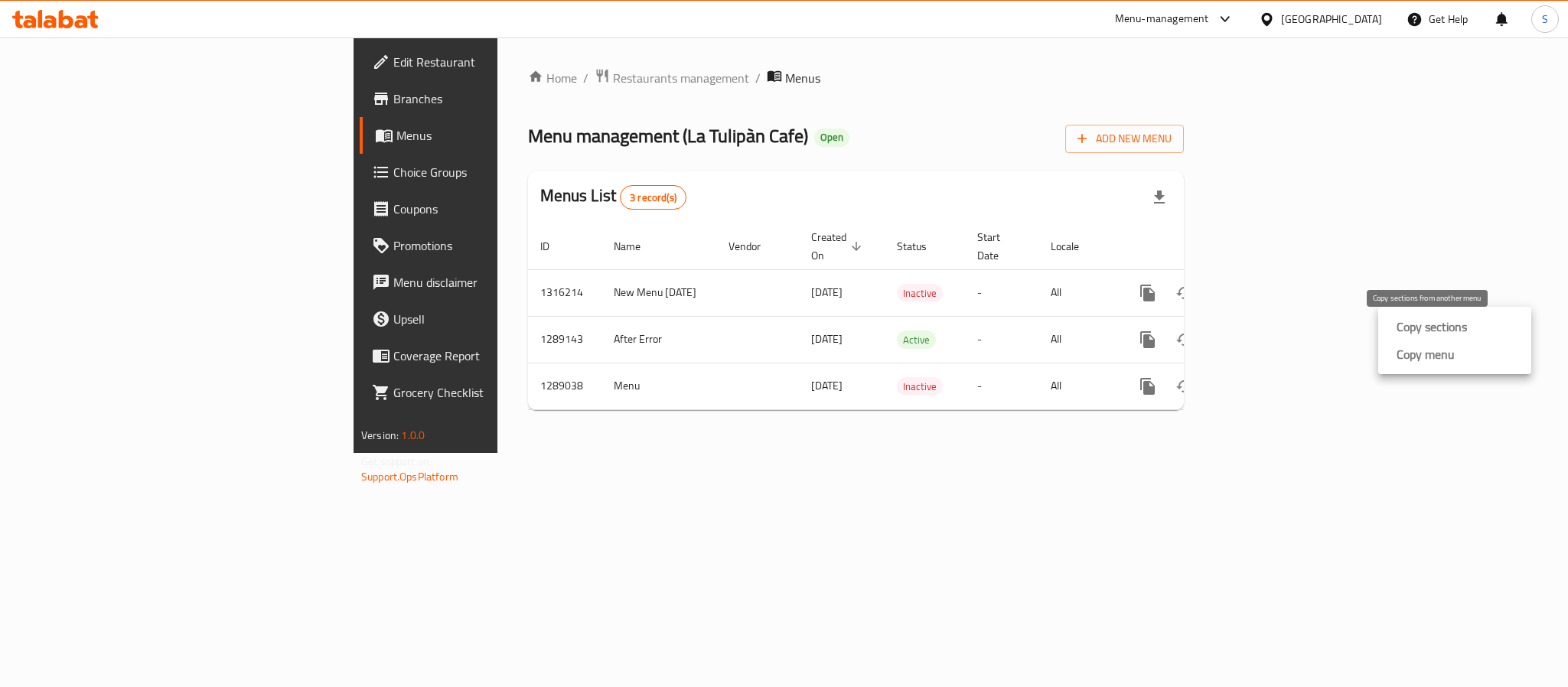
click at [1412, 329] on strong "Copy sections" at bounding box center [1432, 326] width 70 height 18
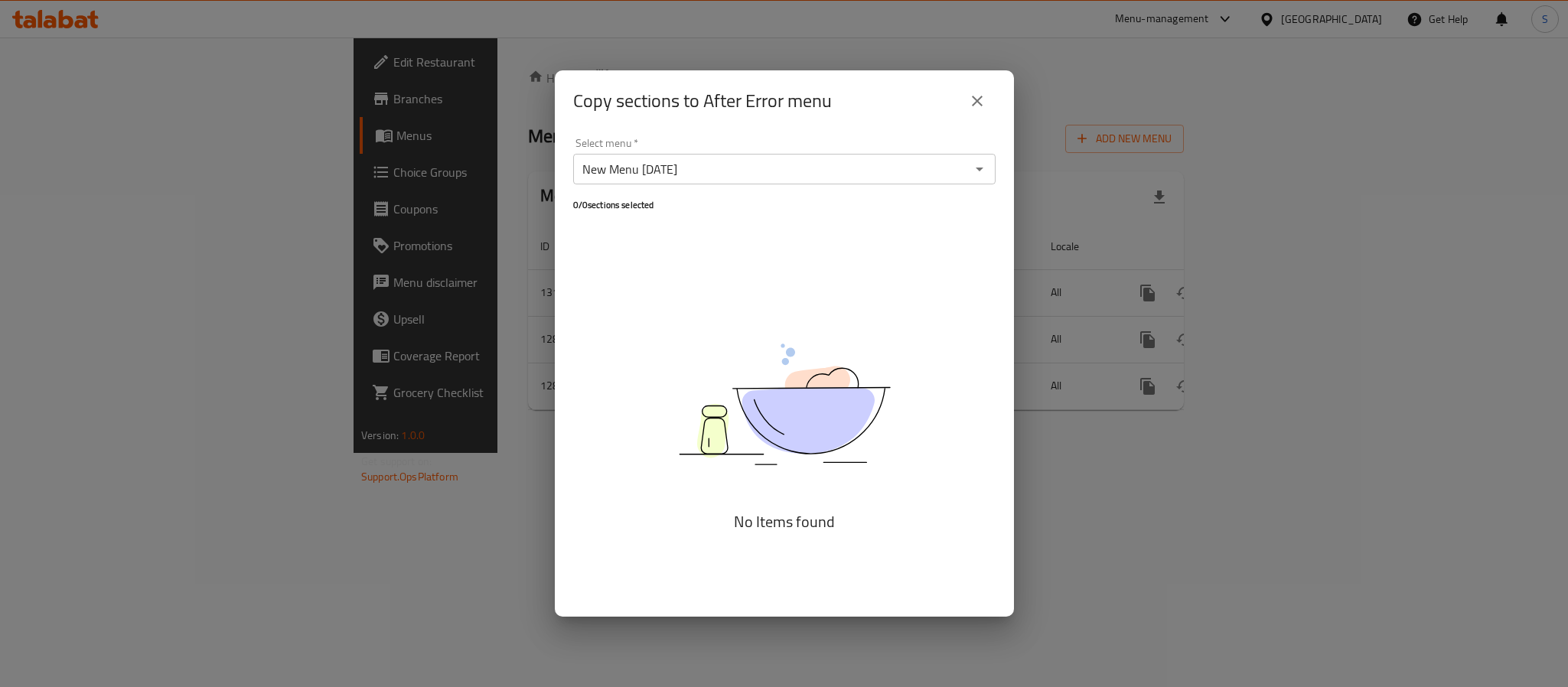
click at [960, 179] on input "New Menu [DATE]" at bounding box center [771, 169] width 388 height 21
click at [970, 105] on icon "close" at bounding box center [977, 101] width 18 height 18
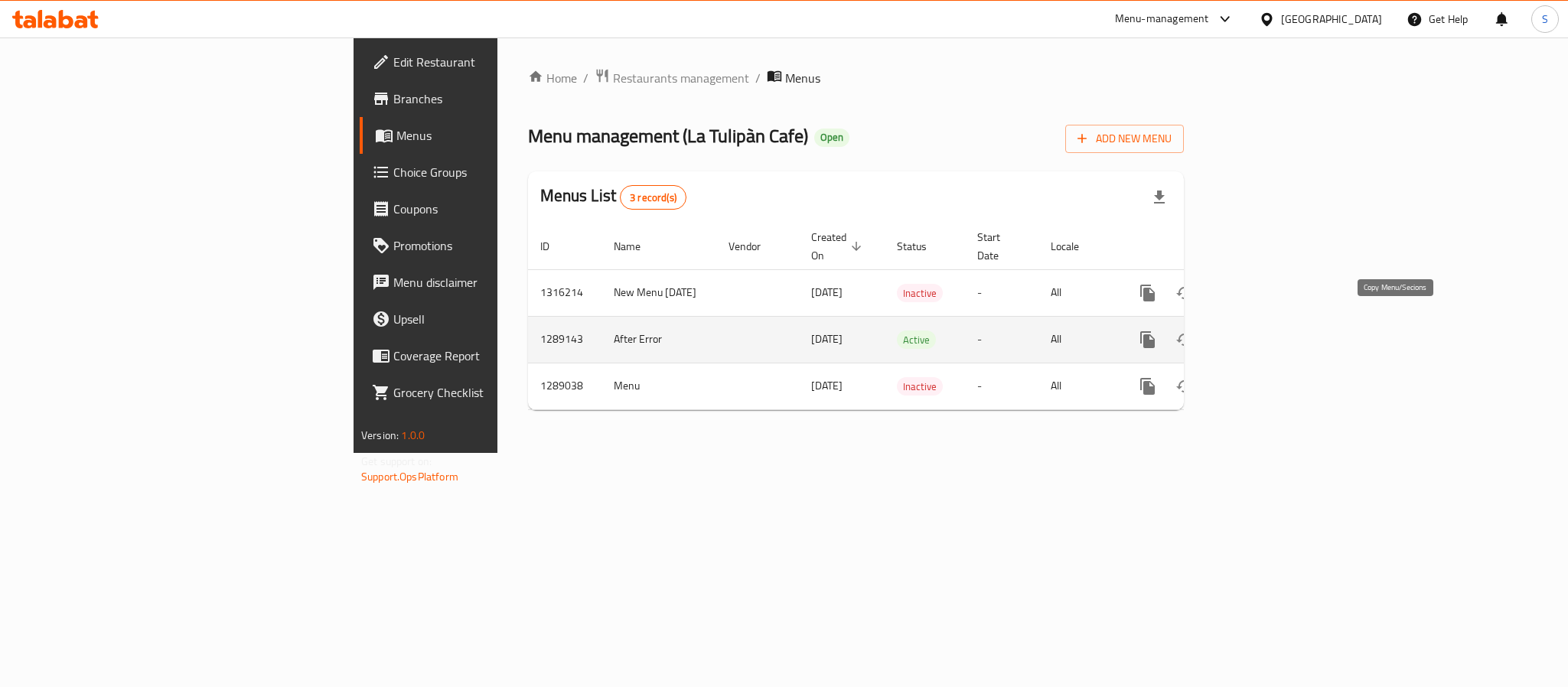
click at [1166, 321] on button "more" at bounding box center [1148, 340] width 37 height 37
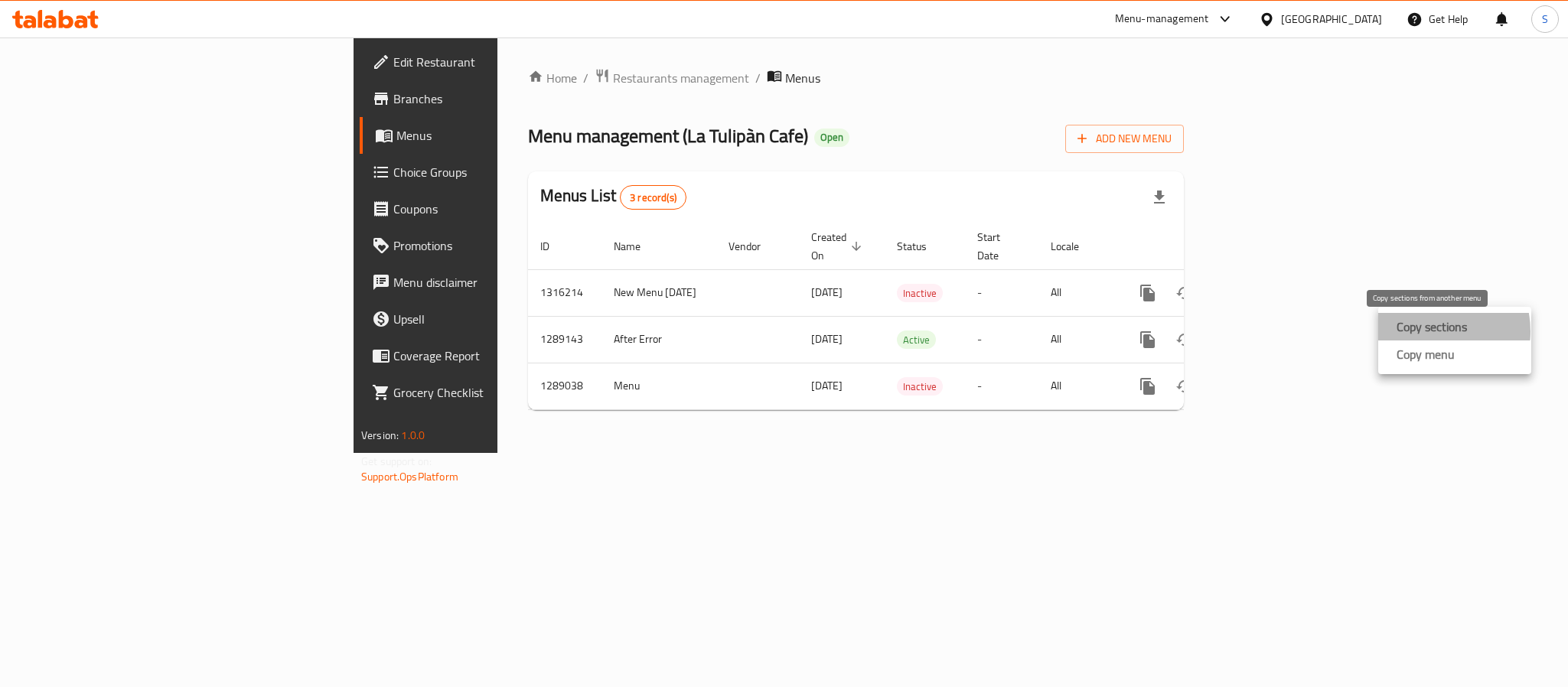
click at [1426, 331] on strong "Copy sections" at bounding box center [1432, 326] width 70 height 18
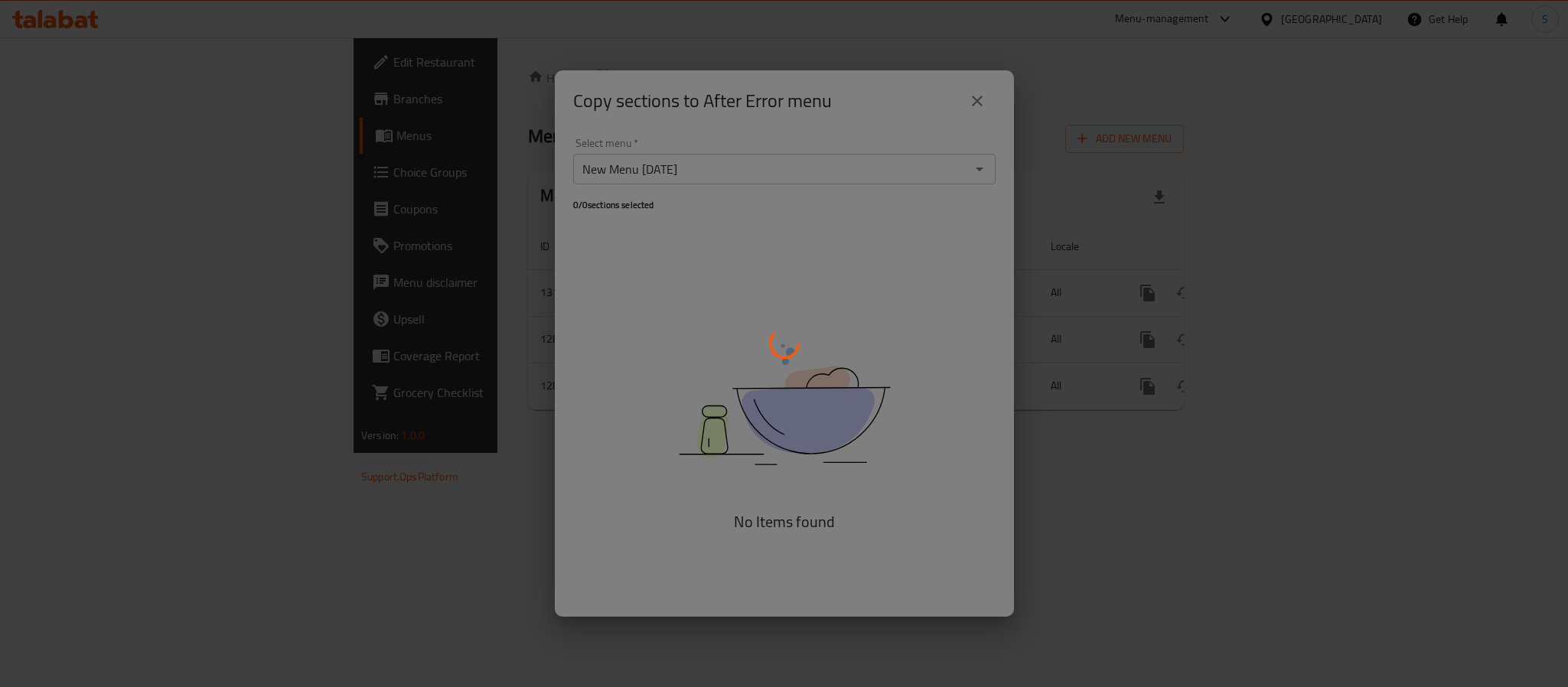
drag, startPoint x: 978, startPoint y: 99, endPoint x: 990, endPoint y: 129, distance: 32.3
click at [978, 102] on div at bounding box center [784, 343] width 1568 height 687
click at [1041, 170] on div at bounding box center [784, 343] width 1568 height 687
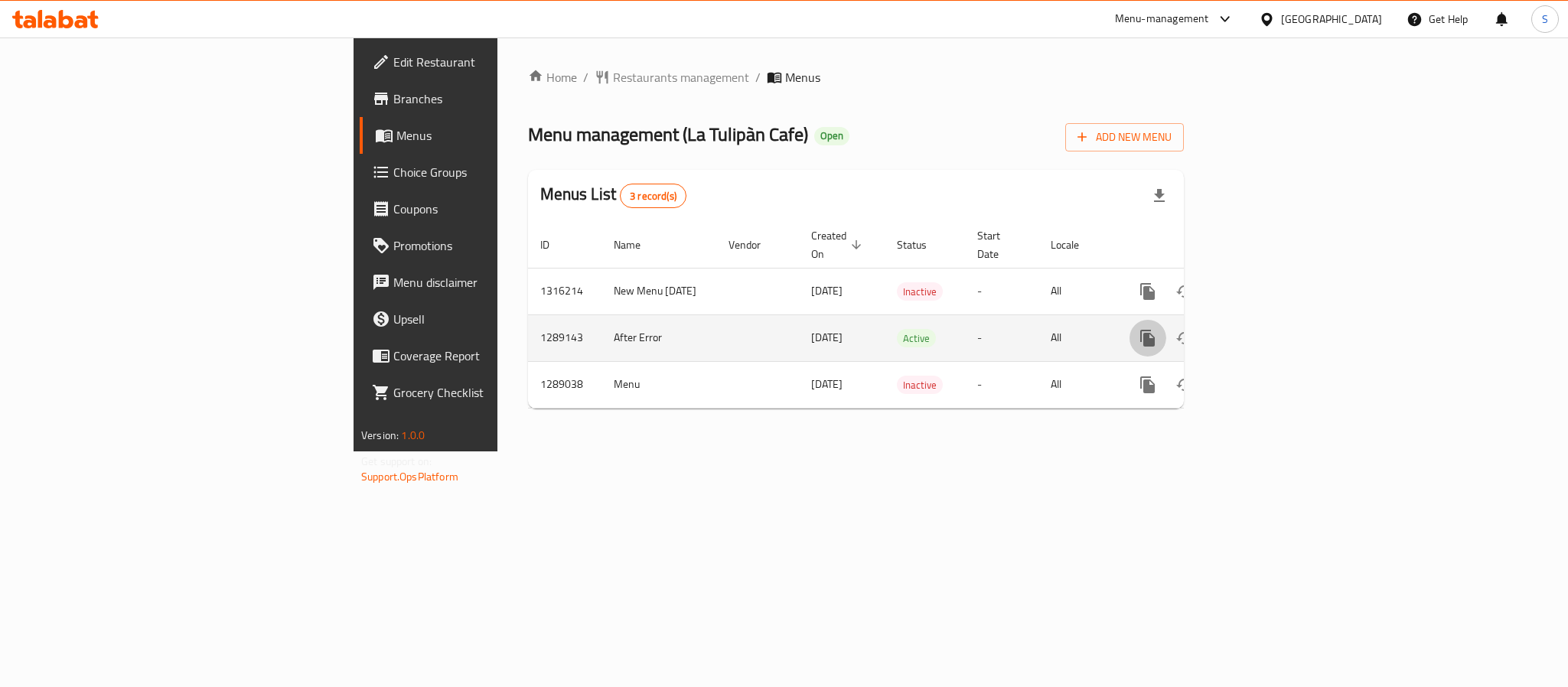
click at [1155, 330] on icon "more" at bounding box center [1147, 338] width 15 height 17
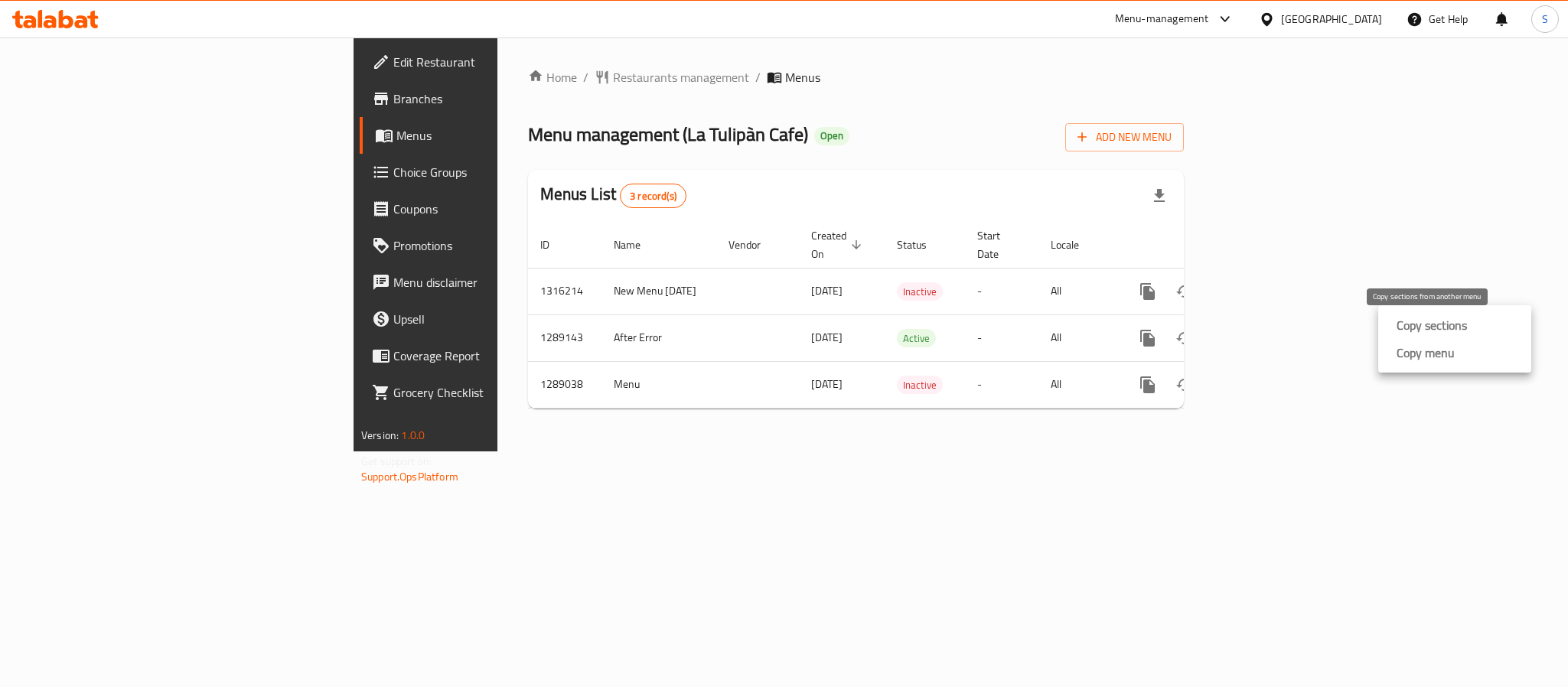
click at [1414, 326] on strong "Copy sections" at bounding box center [1432, 325] width 70 height 18
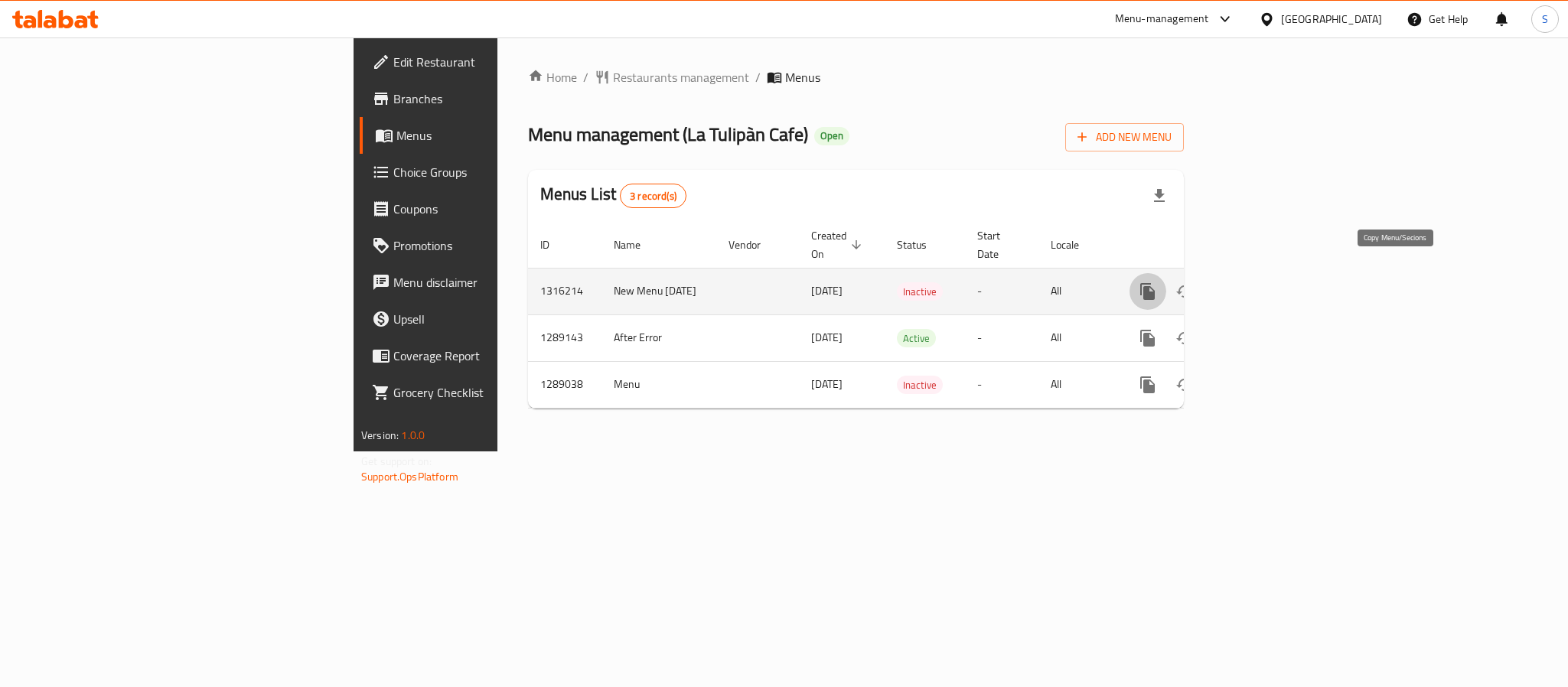
click at [1155, 283] on icon "more" at bounding box center [1147, 291] width 15 height 17
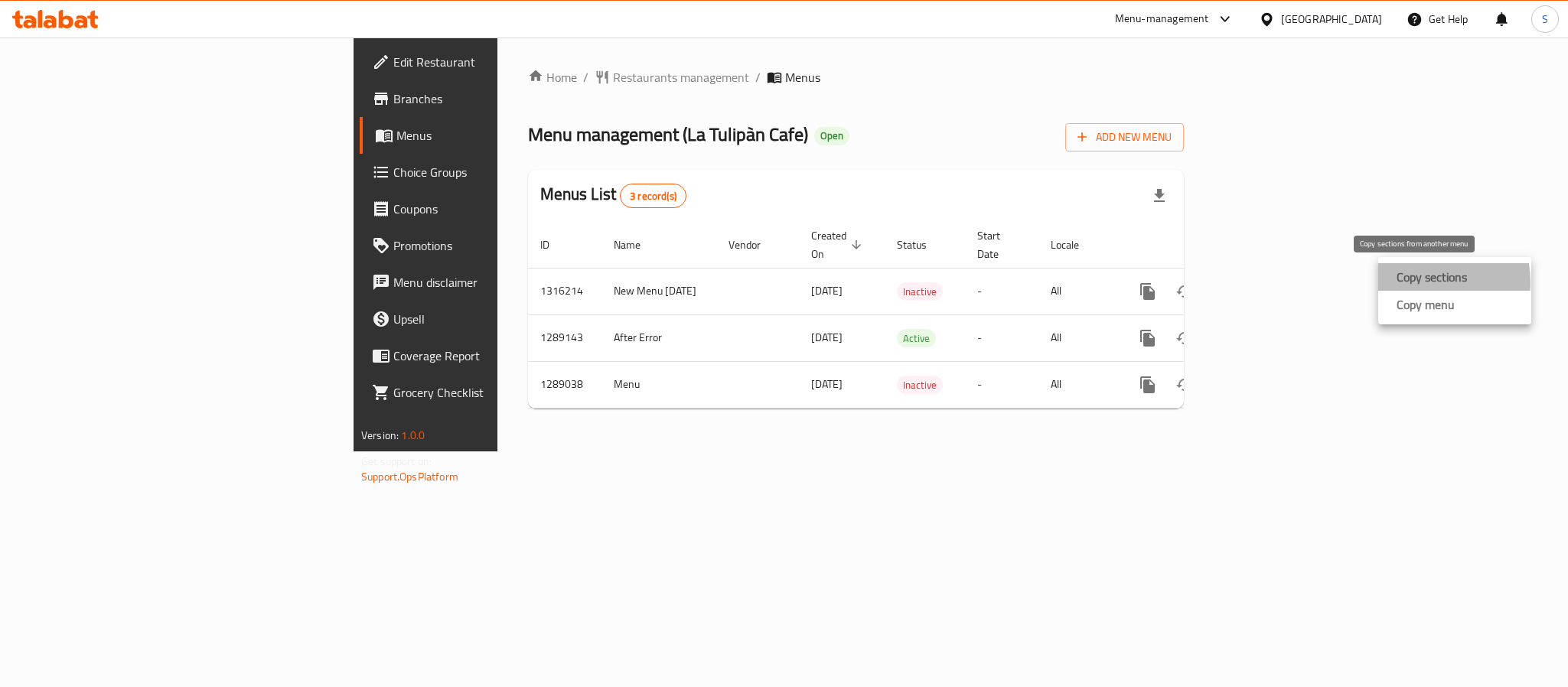
click at [1403, 283] on strong "Copy sections" at bounding box center [1432, 276] width 70 height 18
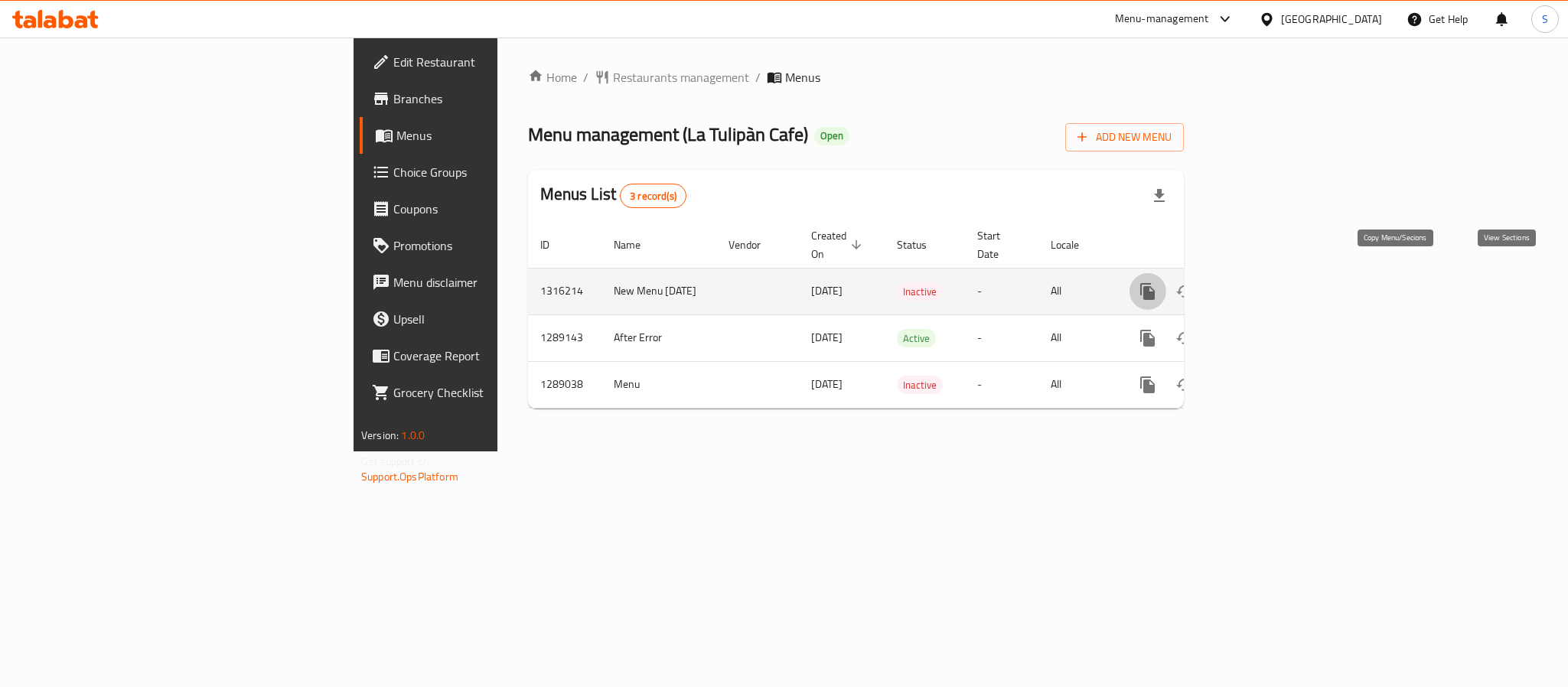
click at [1267, 283] on icon "enhanced table" at bounding box center [1257, 291] width 18 height 18
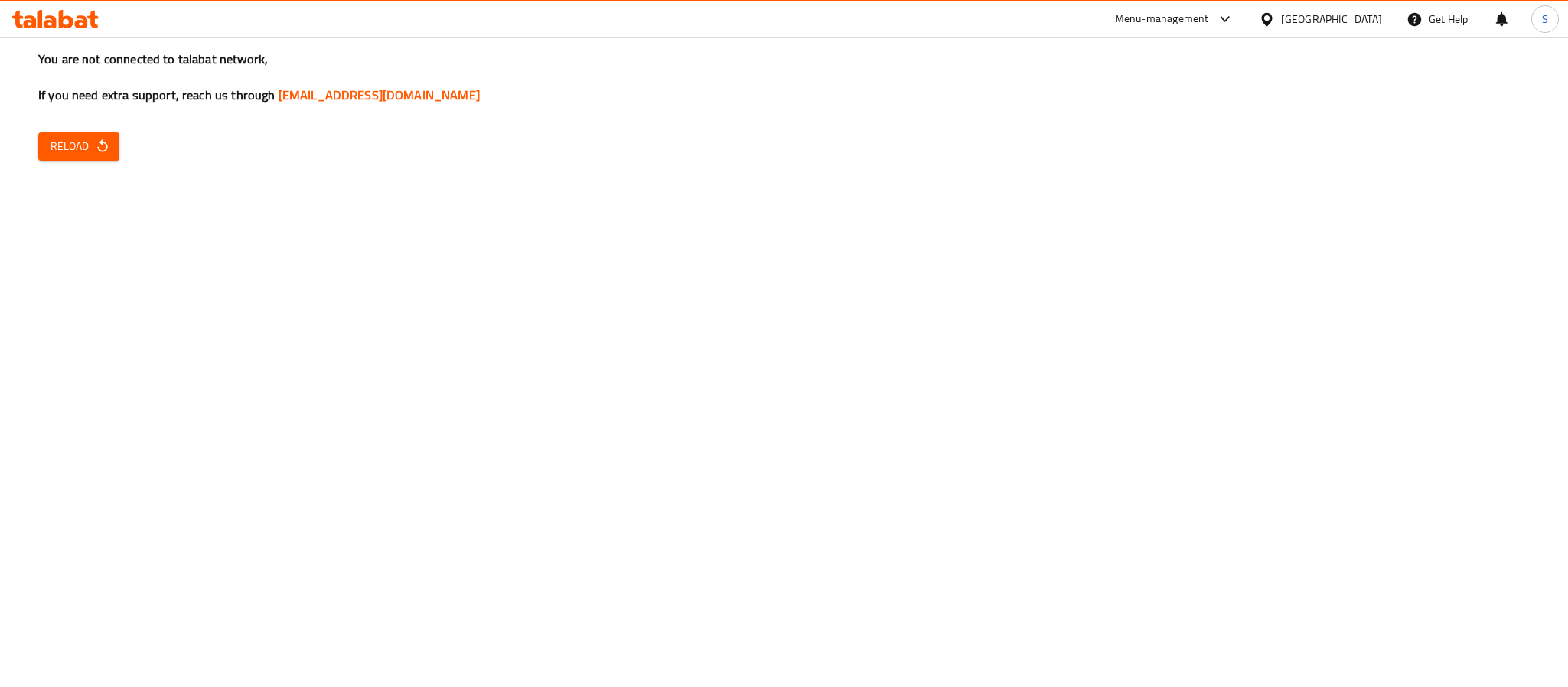
click at [65, 146] on span "Reload" at bounding box center [79, 147] width 57 height 19
click at [71, 154] on span "Reload" at bounding box center [79, 147] width 57 height 19
drag, startPoint x: 94, startPoint y: 147, endPoint x: 98, endPoint y: 140, distance: 8.1
click at [93, 145] on span "Reload" at bounding box center [79, 147] width 57 height 19
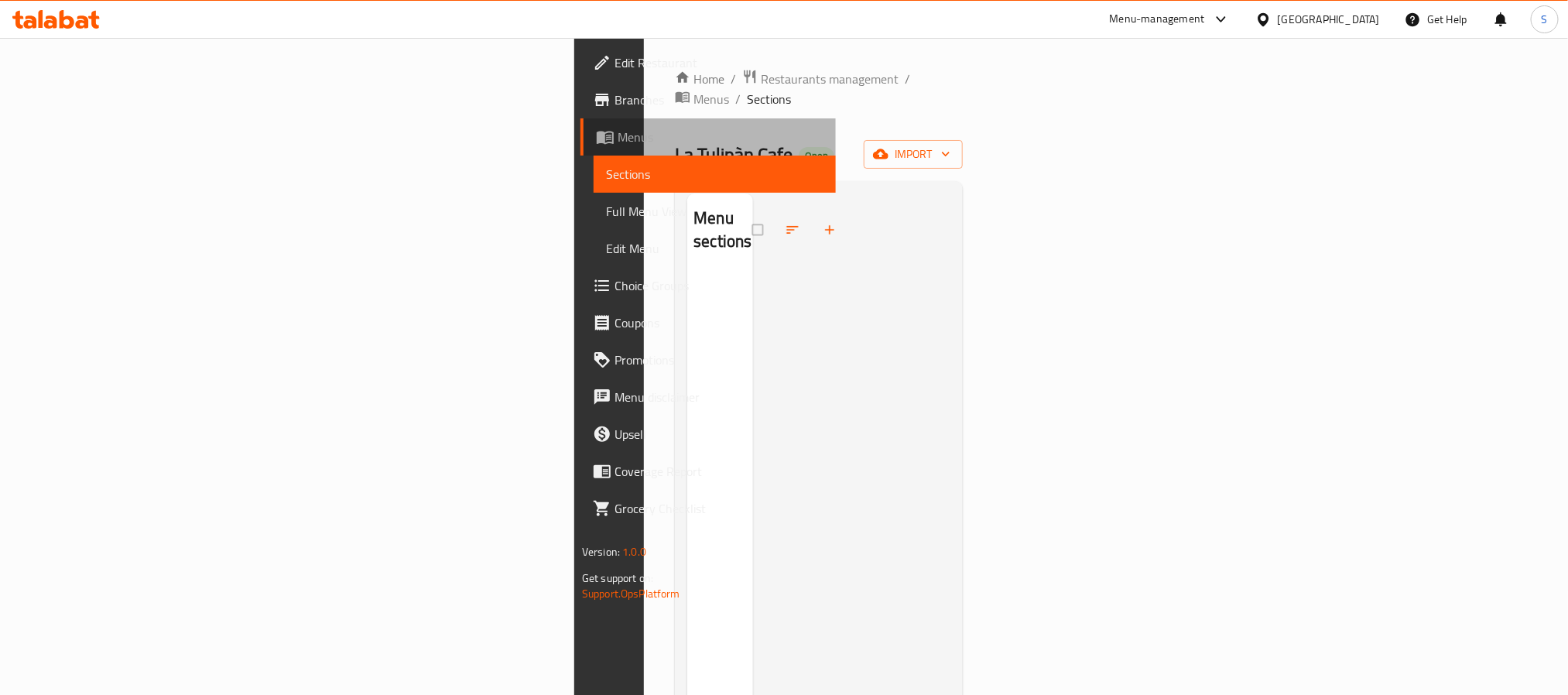
click at [618, 136] on span "Menus" at bounding box center [721, 137] width 206 height 19
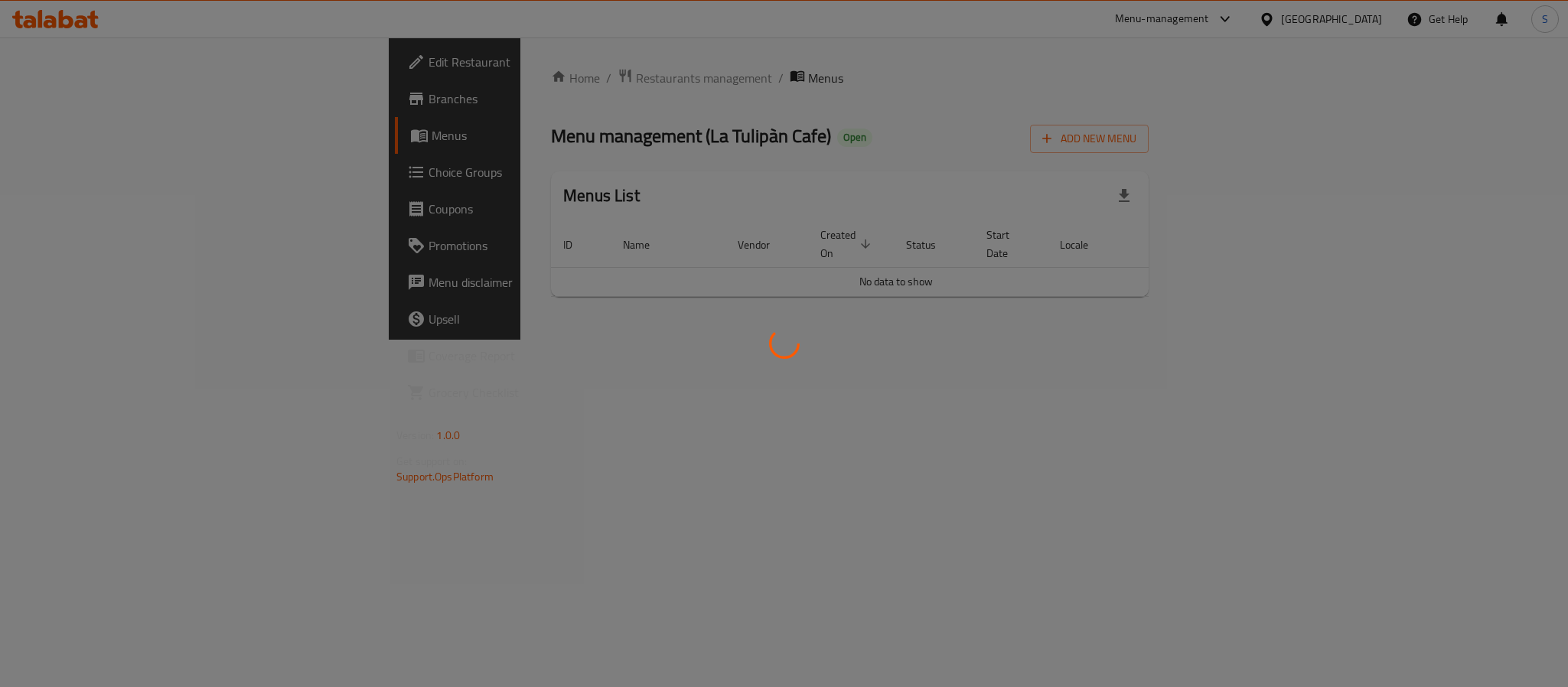
drag, startPoint x: 634, startPoint y: 230, endPoint x: 627, endPoint y: 244, distance: 15.7
click at [634, 230] on div at bounding box center [784, 343] width 1568 height 687
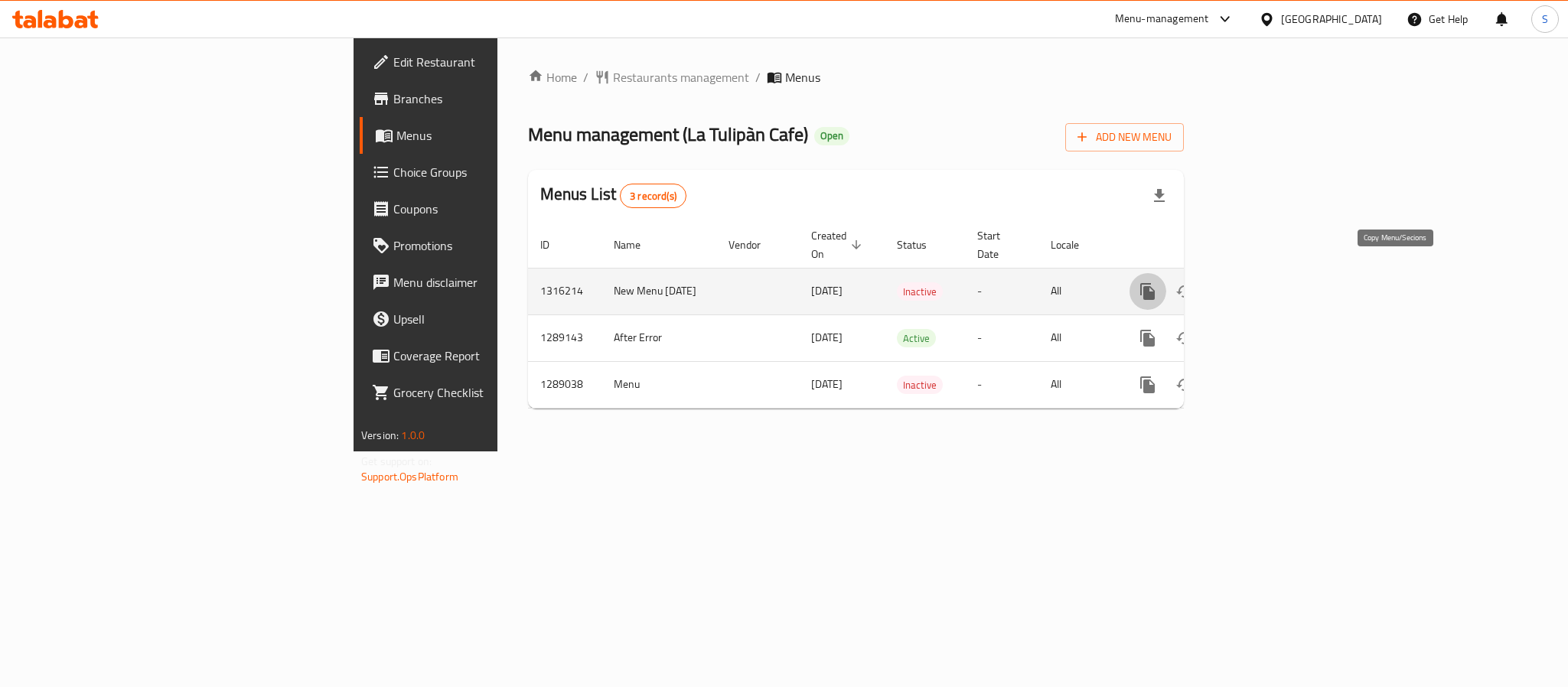
click at [1157, 283] on icon "more" at bounding box center [1148, 291] width 18 height 18
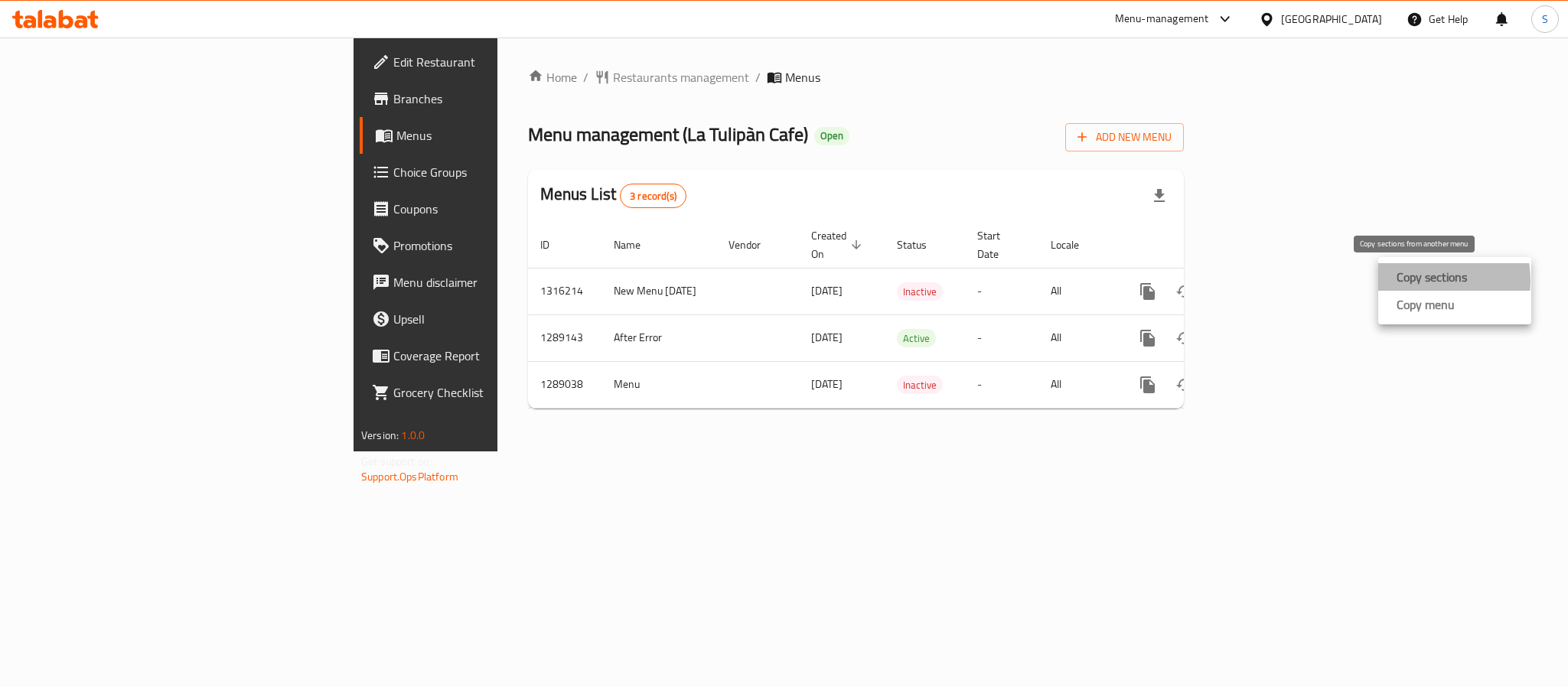
click at [1413, 281] on strong "Copy sections" at bounding box center [1432, 276] width 70 height 18
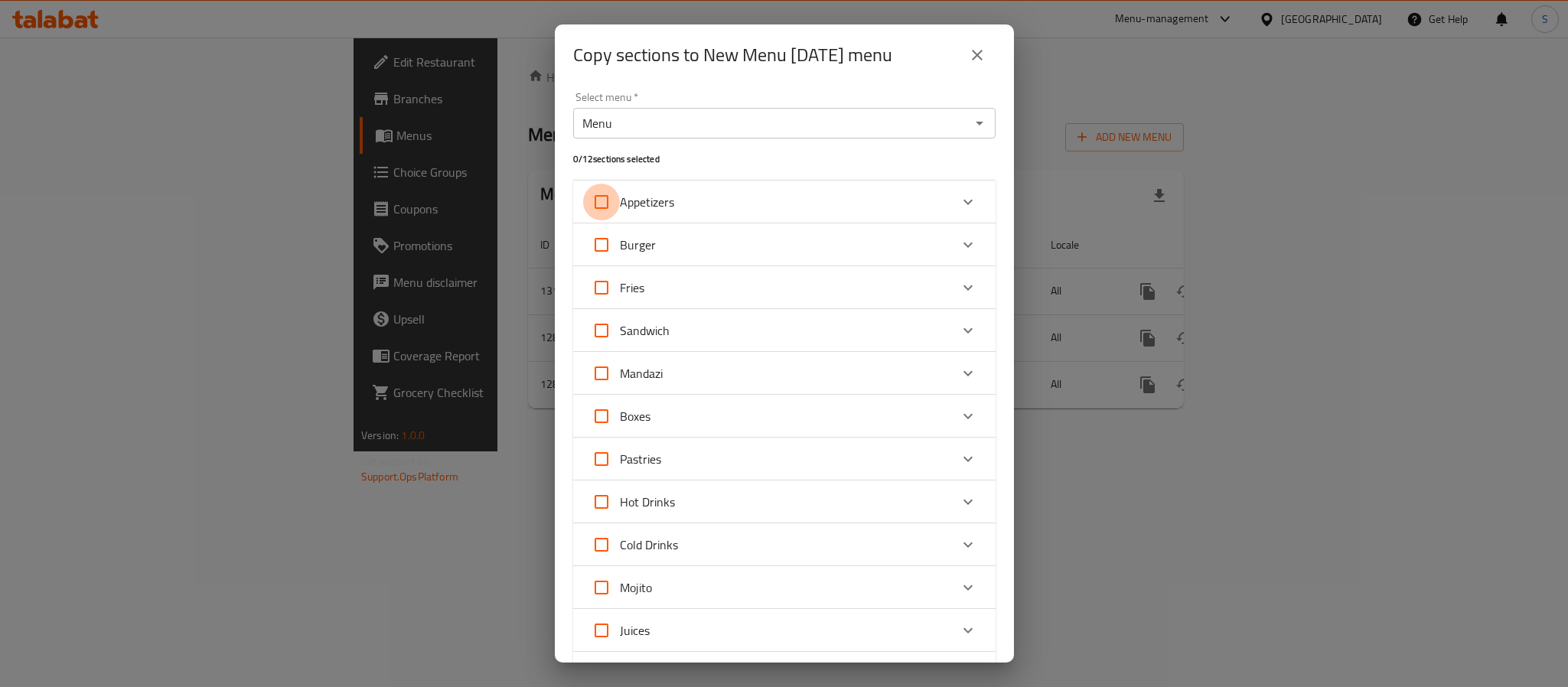
drag, startPoint x: 606, startPoint y: 197, endPoint x: 652, endPoint y: 262, distance: 79.6
click at [607, 198] on input "Appetizers" at bounding box center [602, 202] width 37 height 37
checkbox input "true"
click at [606, 329] on input "Sandwich" at bounding box center [602, 331] width 37 height 37
checkbox input "true"
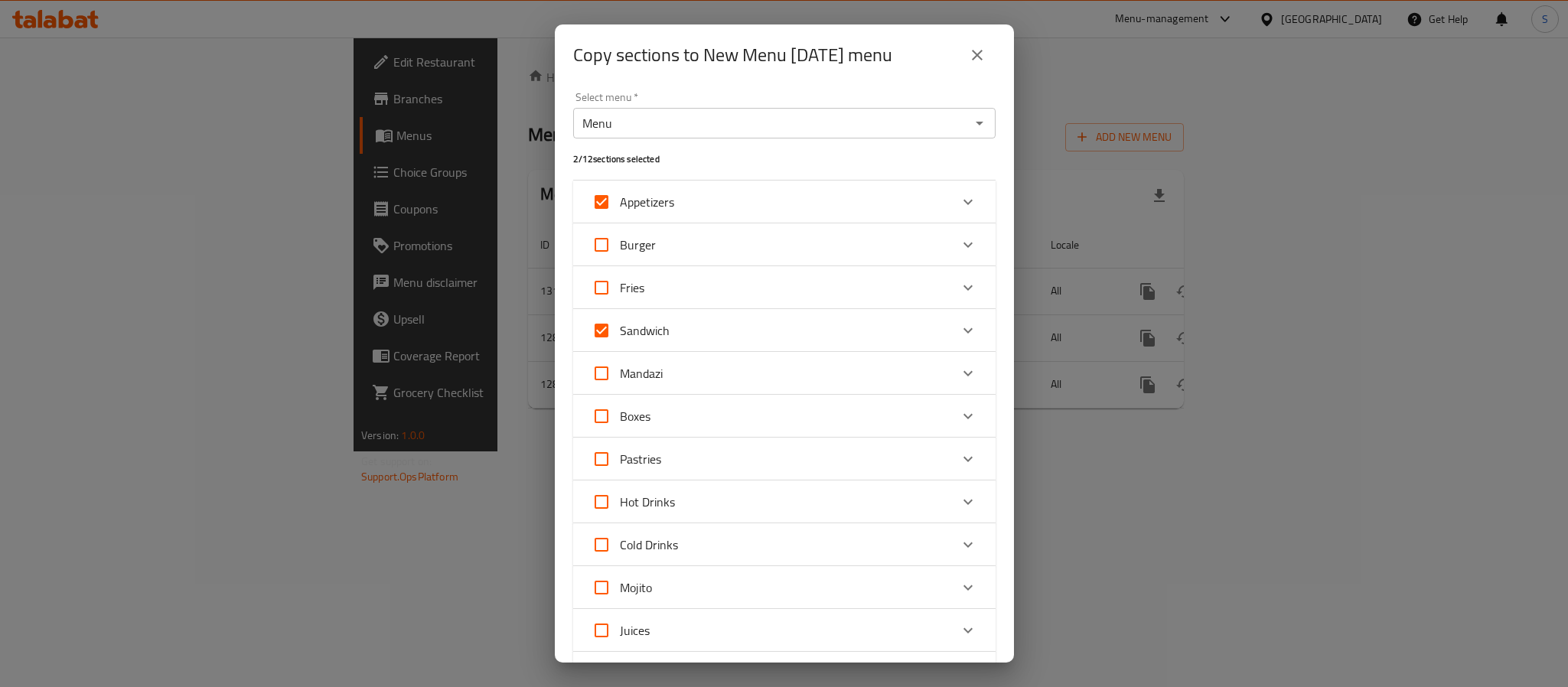
click at [606, 377] on input "Mandazi" at bounding box center [602, 374] width 37 height 37
checkbox input "true"
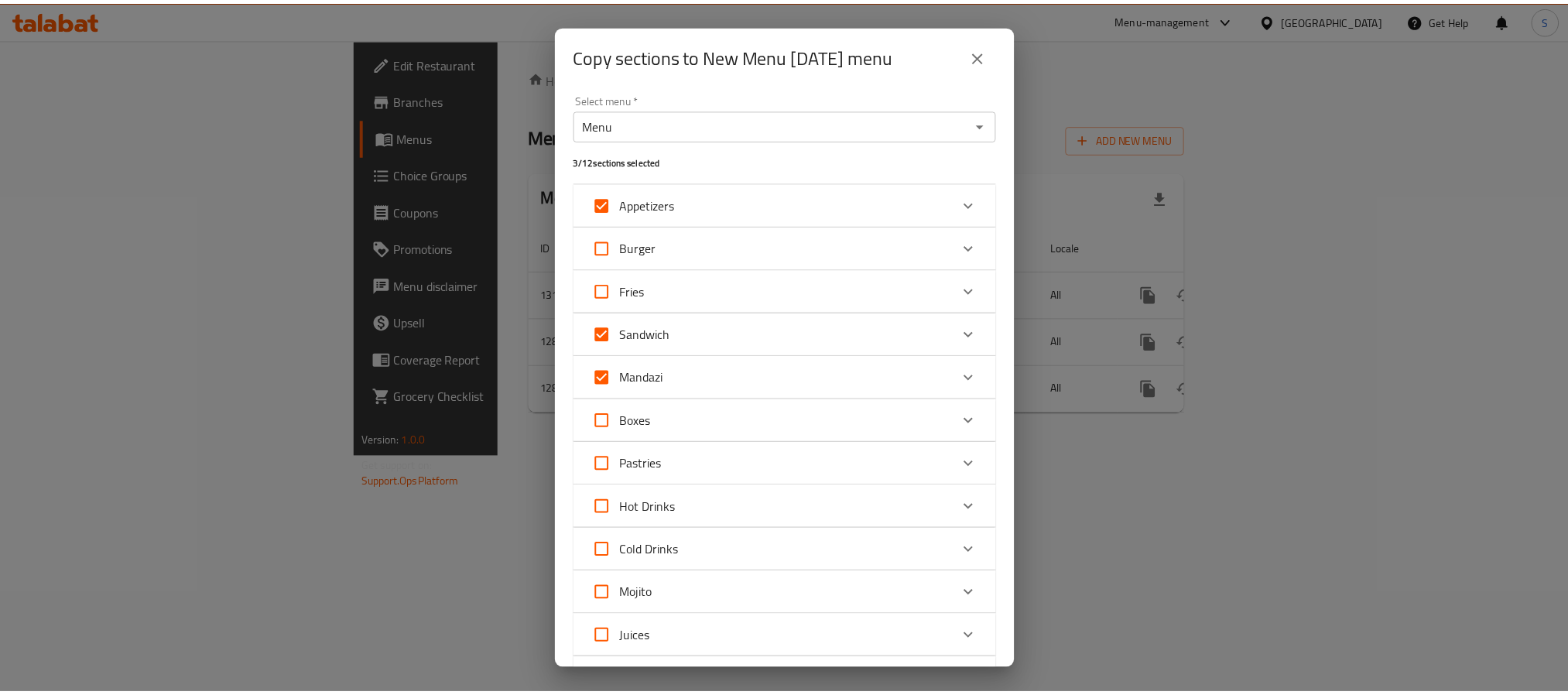
scroll to position [116, 0]
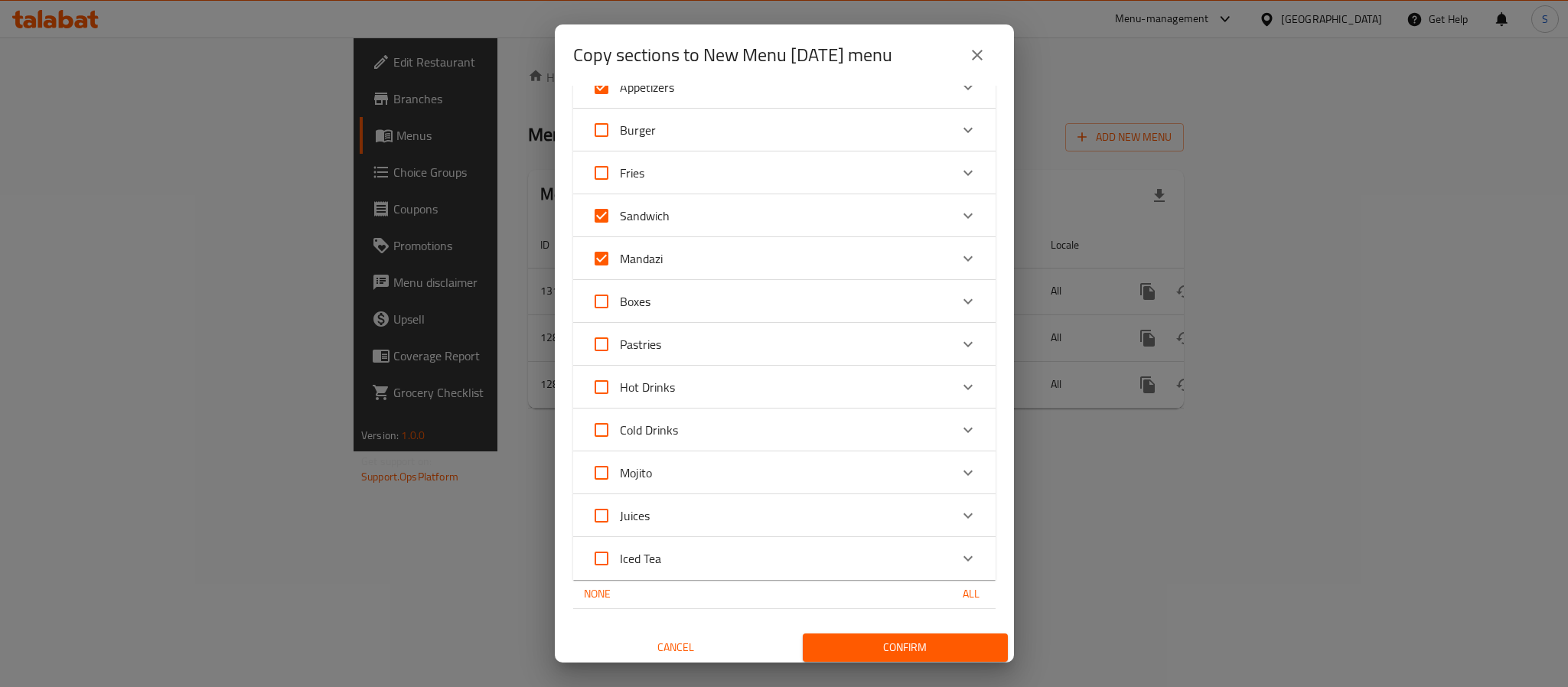
click at [921, 652] on span "Confirm" at bounding box center [906, 648] width 181 height 19
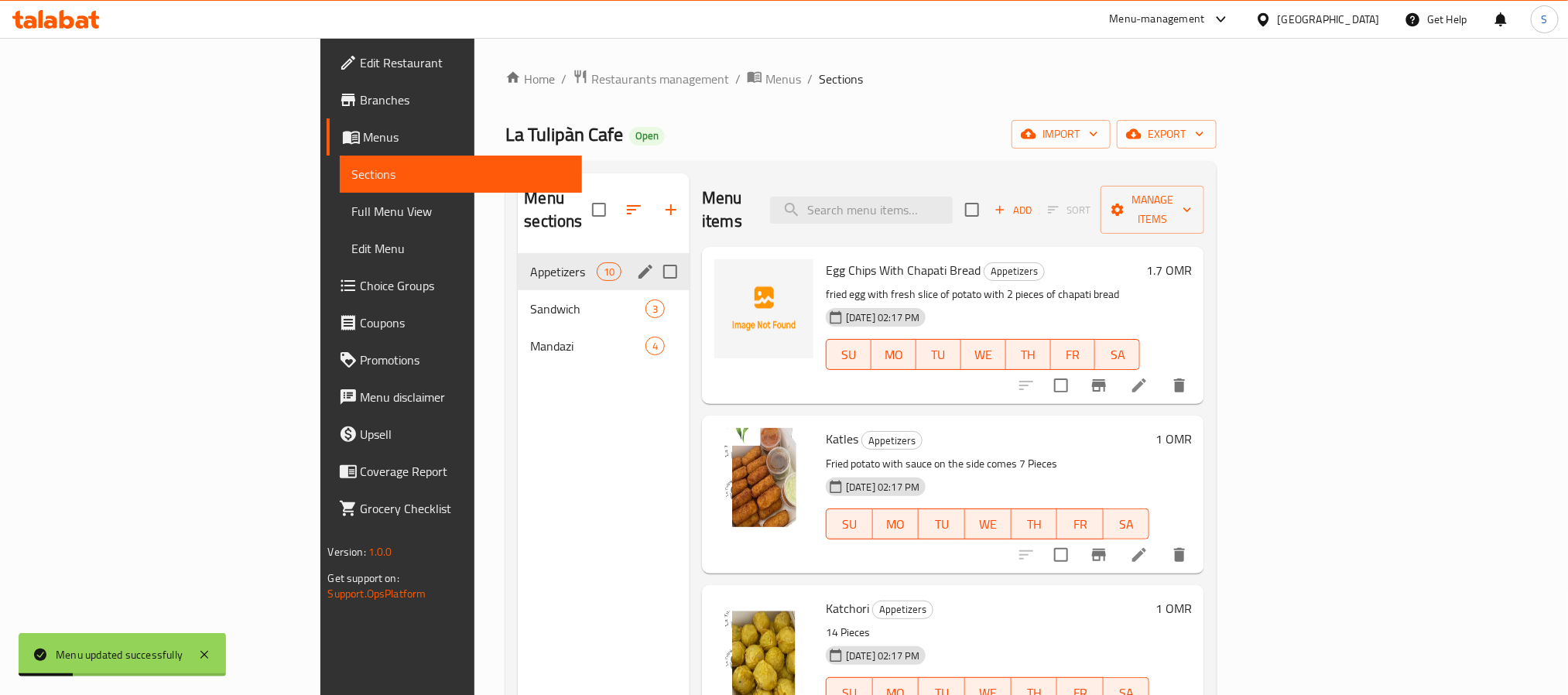
click at [530, 263] on span "Appetizers" at bounding box center [563, 272] width 66 height 19
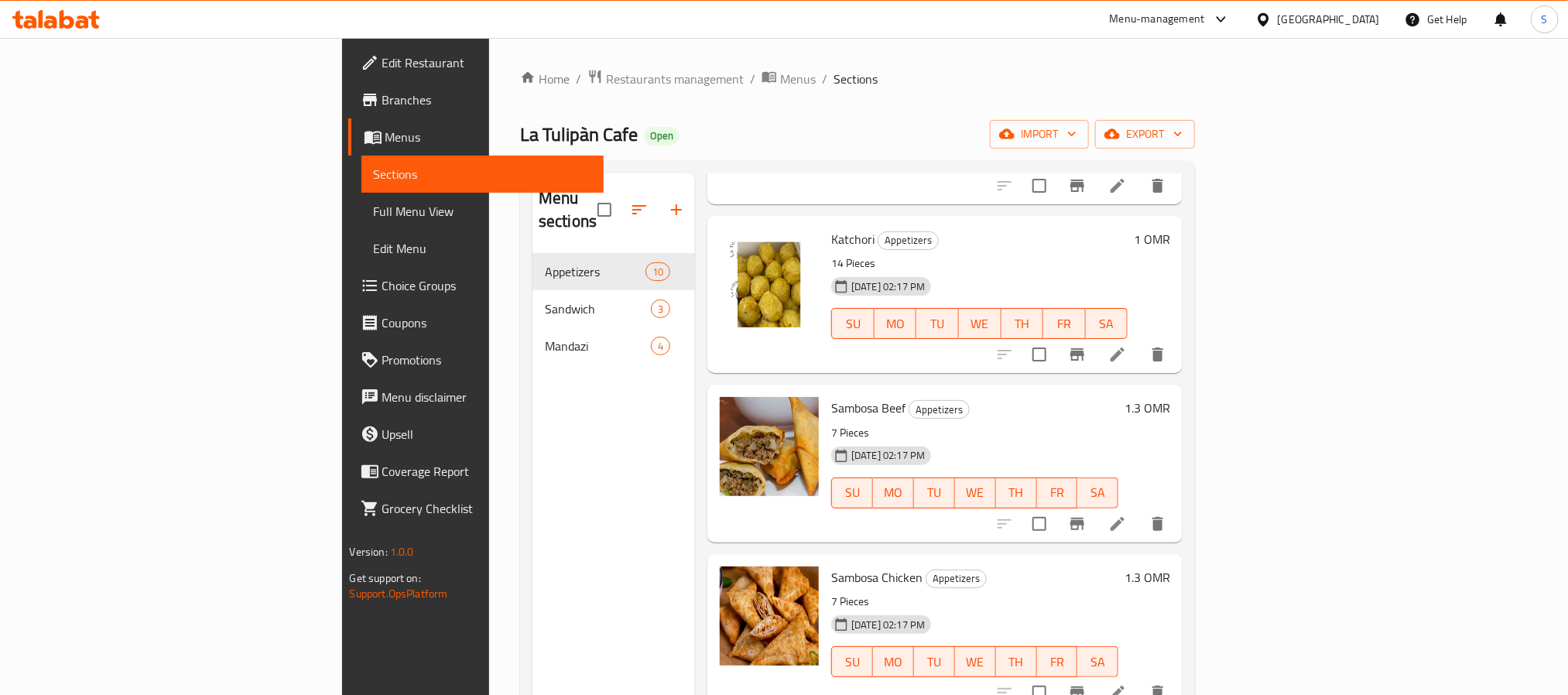
scroll to position [348, 0]
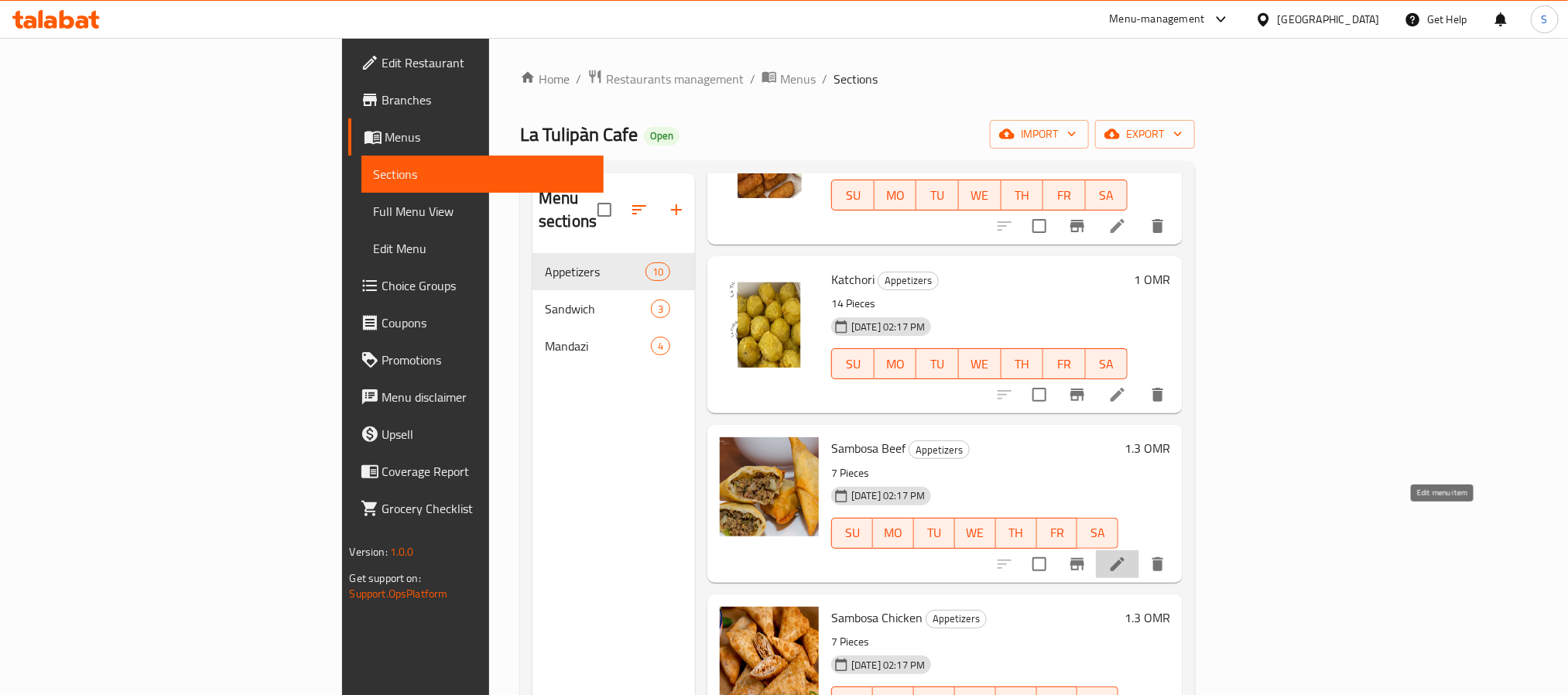
drag, startPoint x: 1438, startPoint y: 521, endPoint x: 1364, endPoint y: 544, distance: 77.5
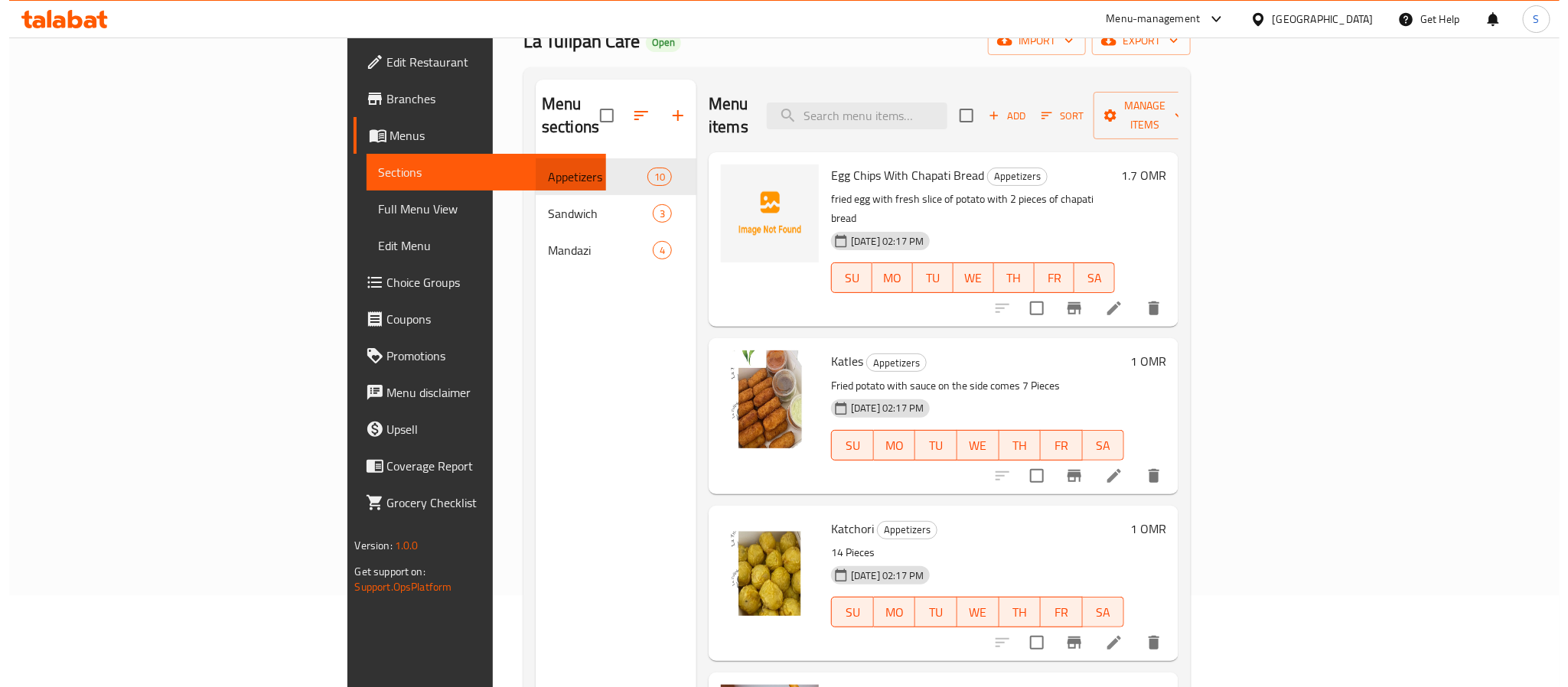
scroll to position [0, 0]
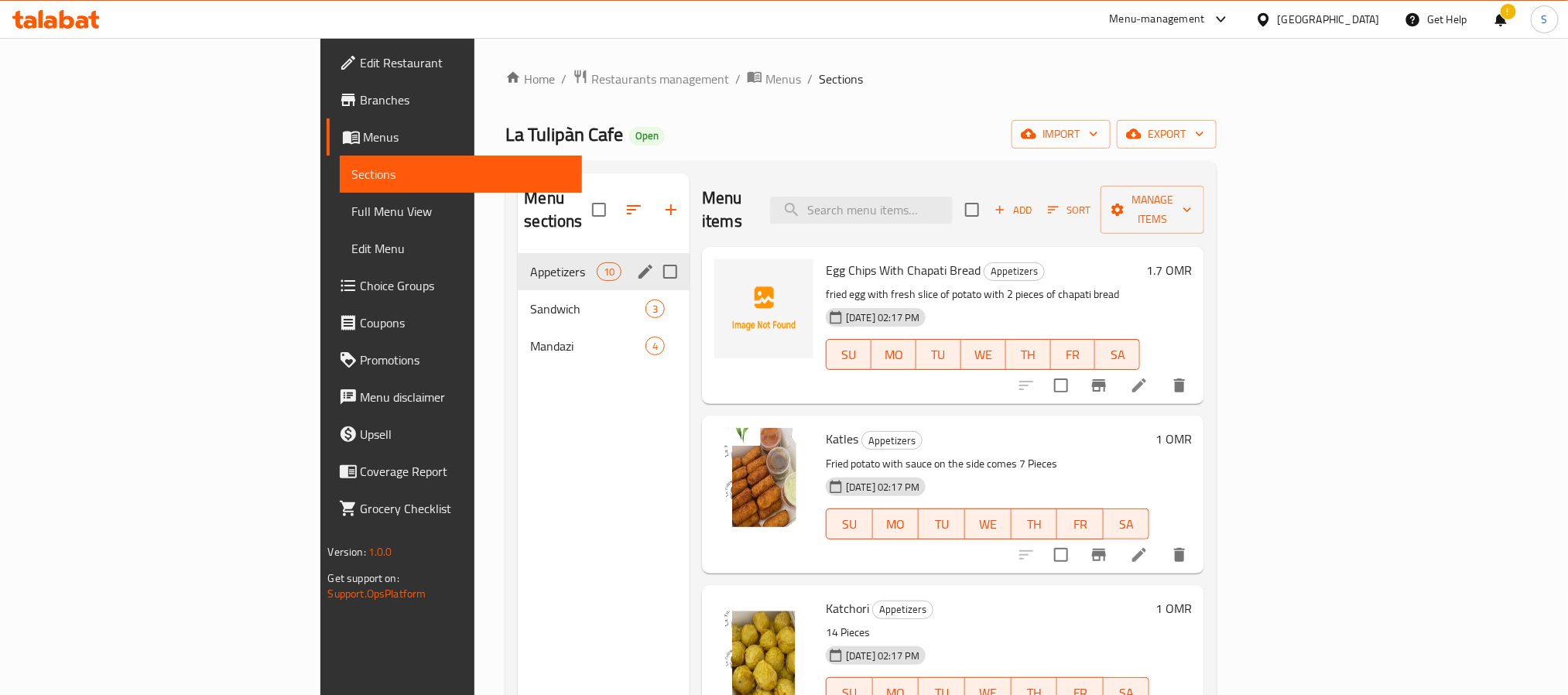
click at [654, 256] on input "Menu sections" at bounding box center [670, 272] width 33 height 33
checkbox input "true"
click at [654, 293] on input "Menu sections" at bounding box center [670, 309] width 33 height 33
checkbox input "true"
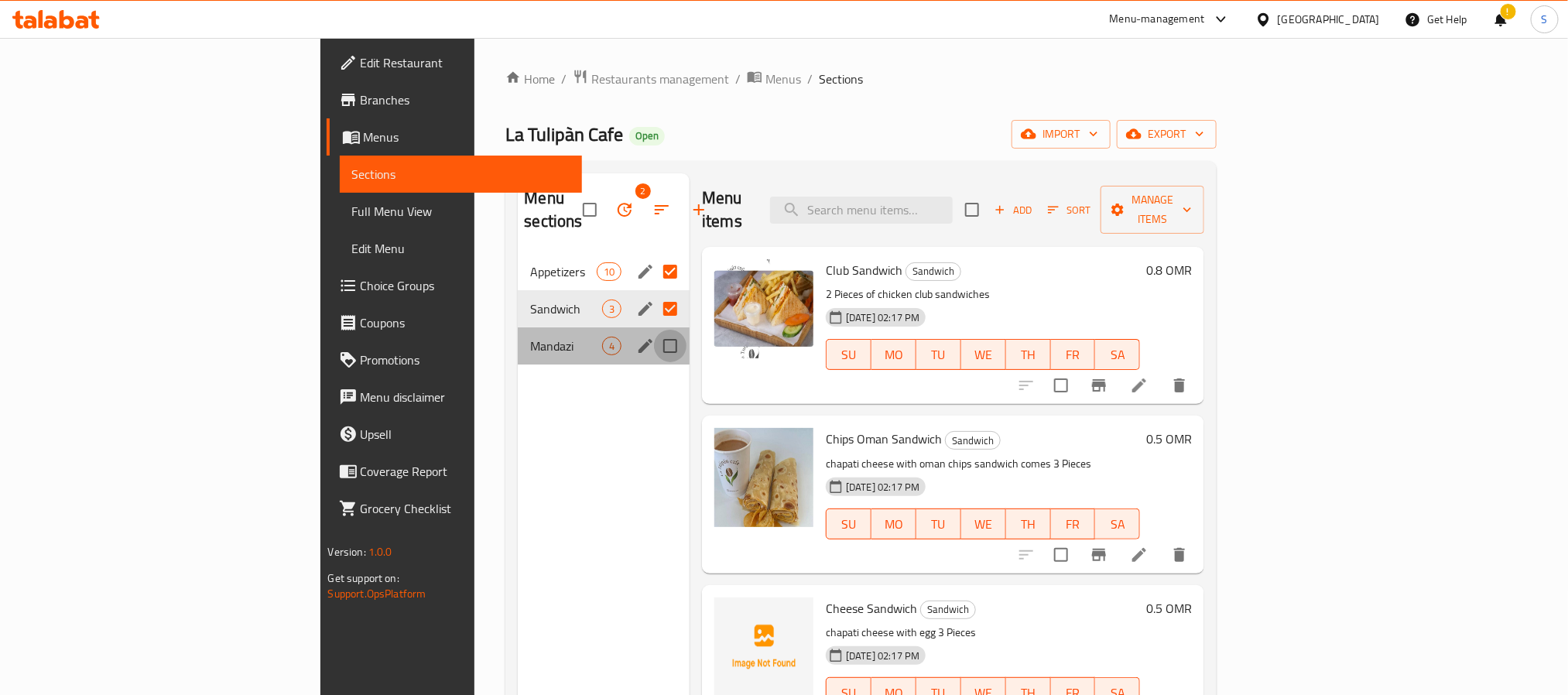
drag, startPoint x: 593, startPoint y: 324, endPoint x: 609, endPoint y: 351, distance: 31.4
click at [608, 333] on div "Mandazi 4" at bounding box center [603, 346] width 172 height 37
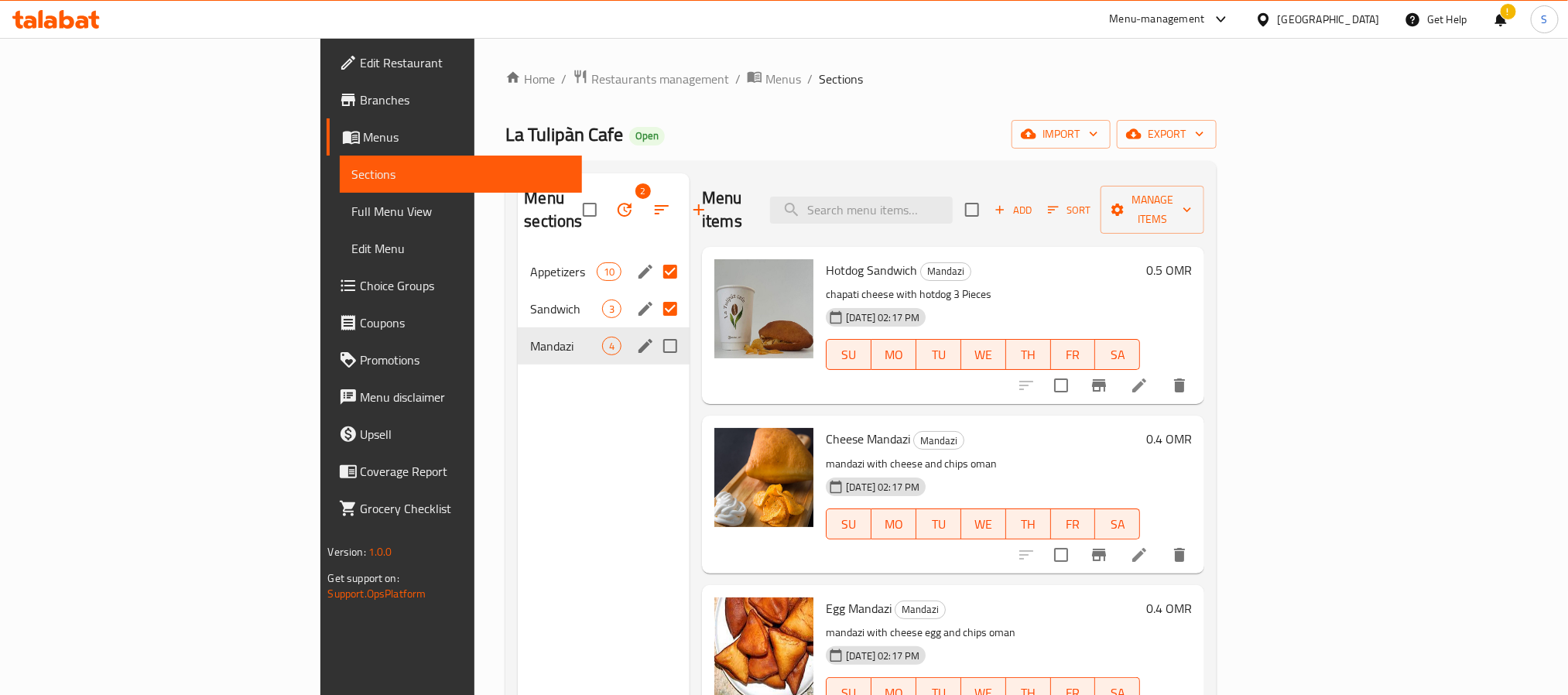
click at [654, 332] on input "Menu sections" at bounding box center [670, 346] width 33 height 33
checkbox input "true"
click at [615, 201] on icon "button" at bounding box center [624, 209] width 19 height 19
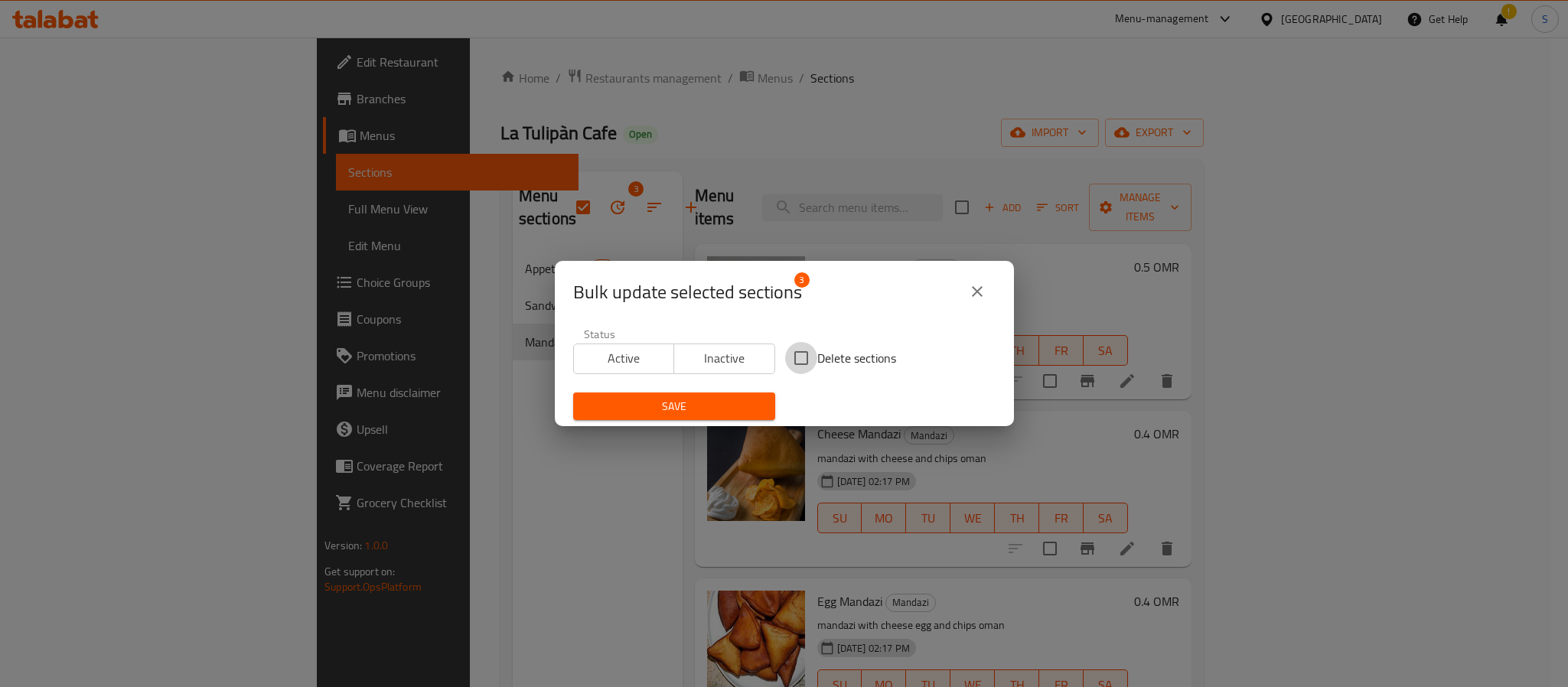
click at [797, 362] on input "Delete sections" at bounding box center [801, 358] width 32 height 32
checkbox input "true"
click at [737, 397] on span "Save" at bounding box center [674, 407] width 177 height 19
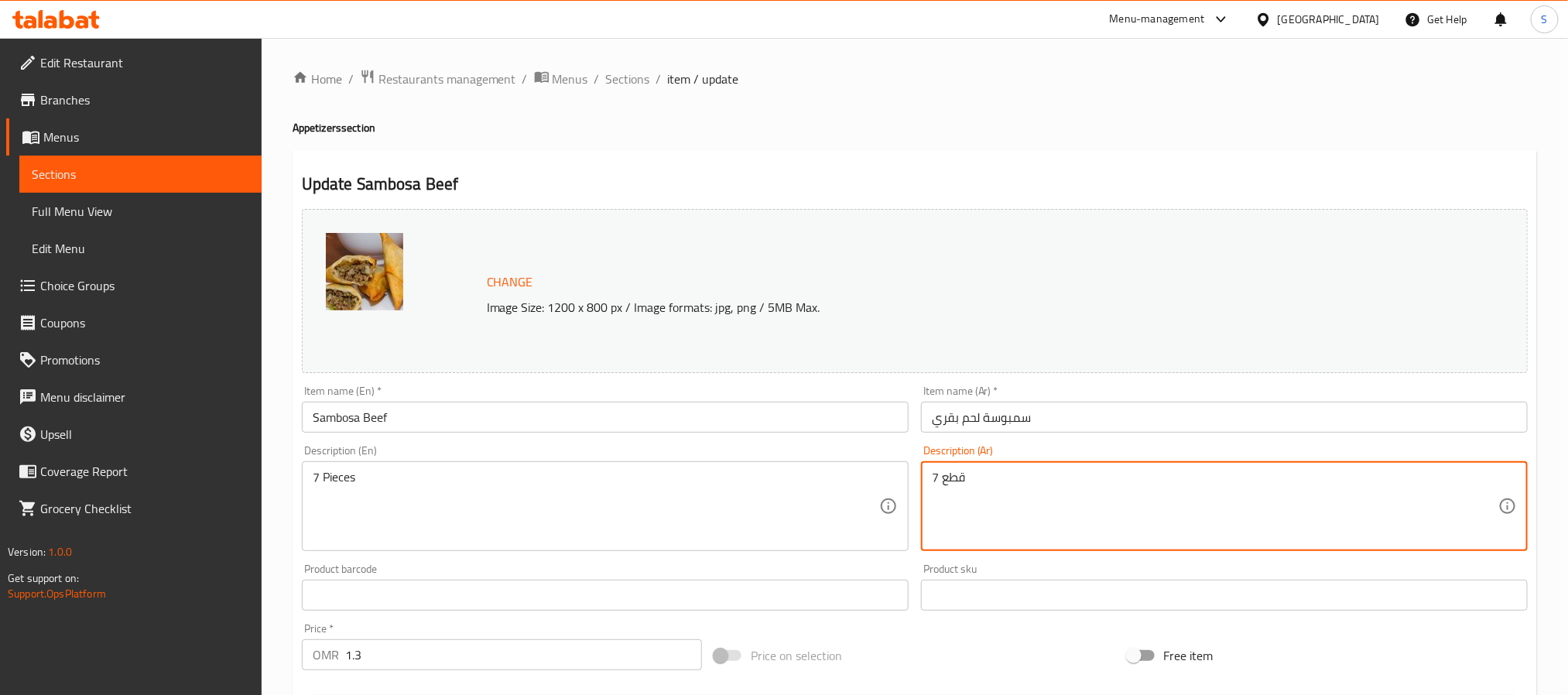
drag, startPoint x: 1024, startPoint y: 479, endPoint x: 823, endPoint y: 465, distance: 201.5
paste textarea "سمبوسة لحم طازج تقدم ساخنه مع توابل خاصه"
type textarea "سمبوسة لحم طازج تقدم ساخنه مع توابل خاصه"
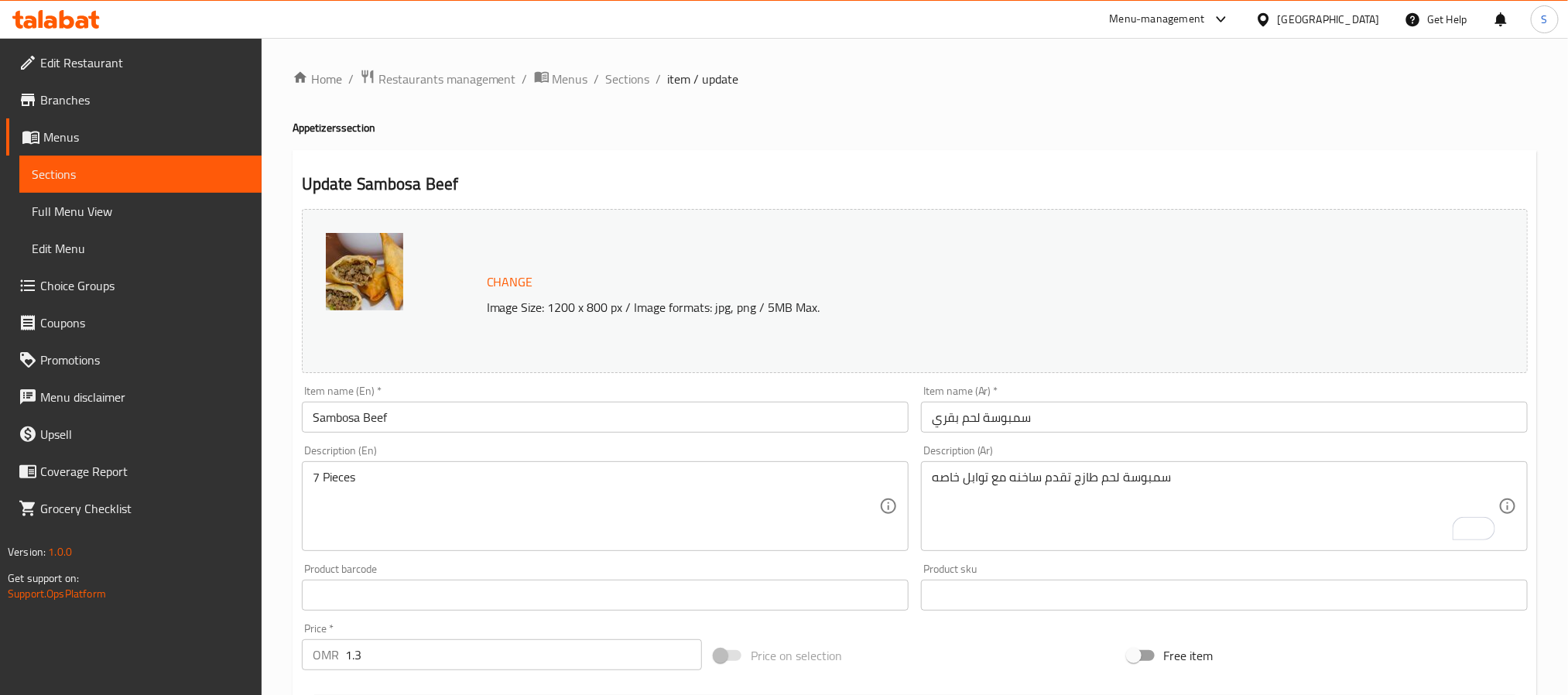
drag, startPoint x: 1199, startPoint y: 463, endPoint x: 1185, endPoint y: 465, distance: 14.1
click at [1185, 465] on div "سمبوسة لحم طازج تقدم ساخنه مع توابل خاصه Description (Ar)" at bounding box center [1225, 506] width 607 height 90
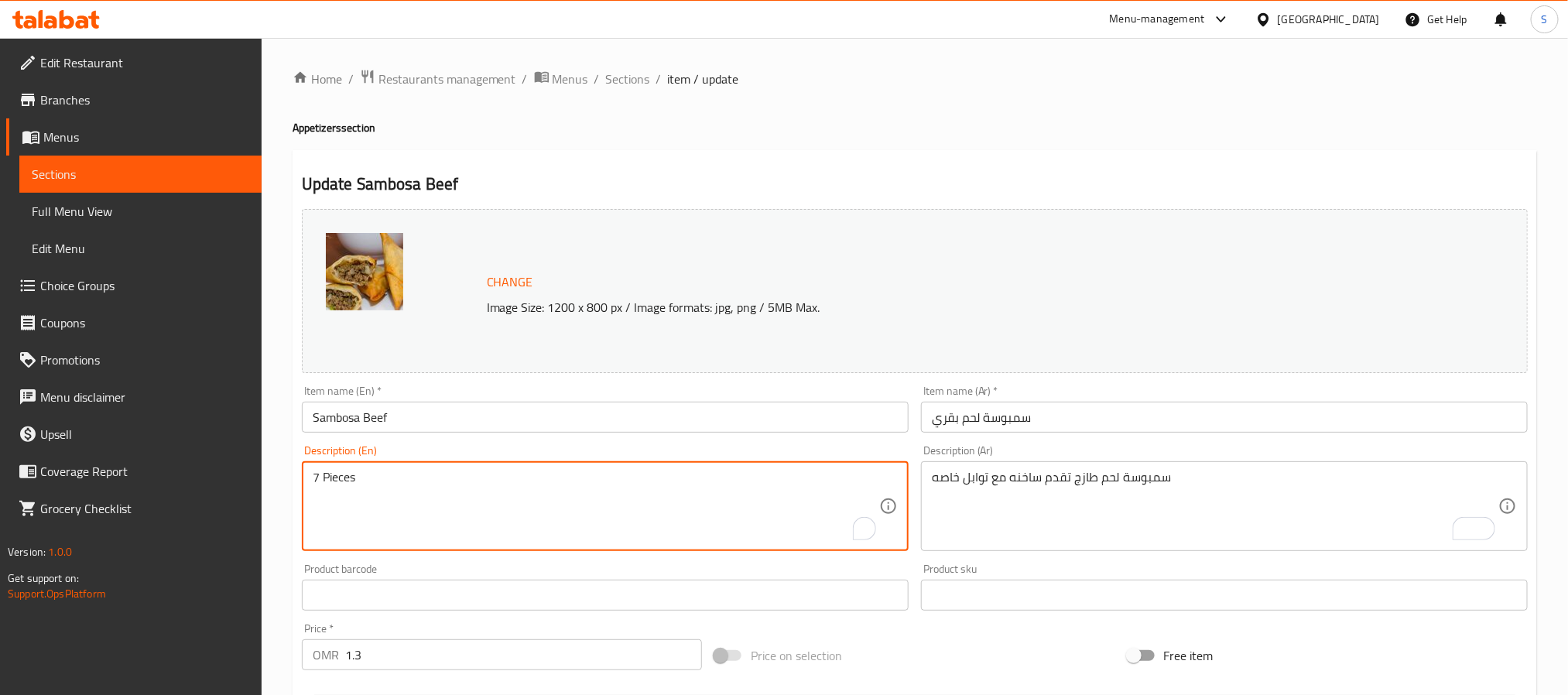
click at [760, 472] on textarea "7 Pieces" at bounding box center [595, 506] width 566 height 74
click at [760, 471] on textarea "7 Pieces" at bounding box center [595, 506] width 566 height 74
paste textarea "Samosa filled with fresh meat, served hot with a blend of special spices."
drag, startPoint x: 608, startPoint y: 481, endPoint x: 557, endPoint y: 486, distance: 51.2
click at [570, 481] on textarea "Samosa filled with fresh meat, served hot with a blend of special spices." at bounding box center [595, 506] width 566 height 74
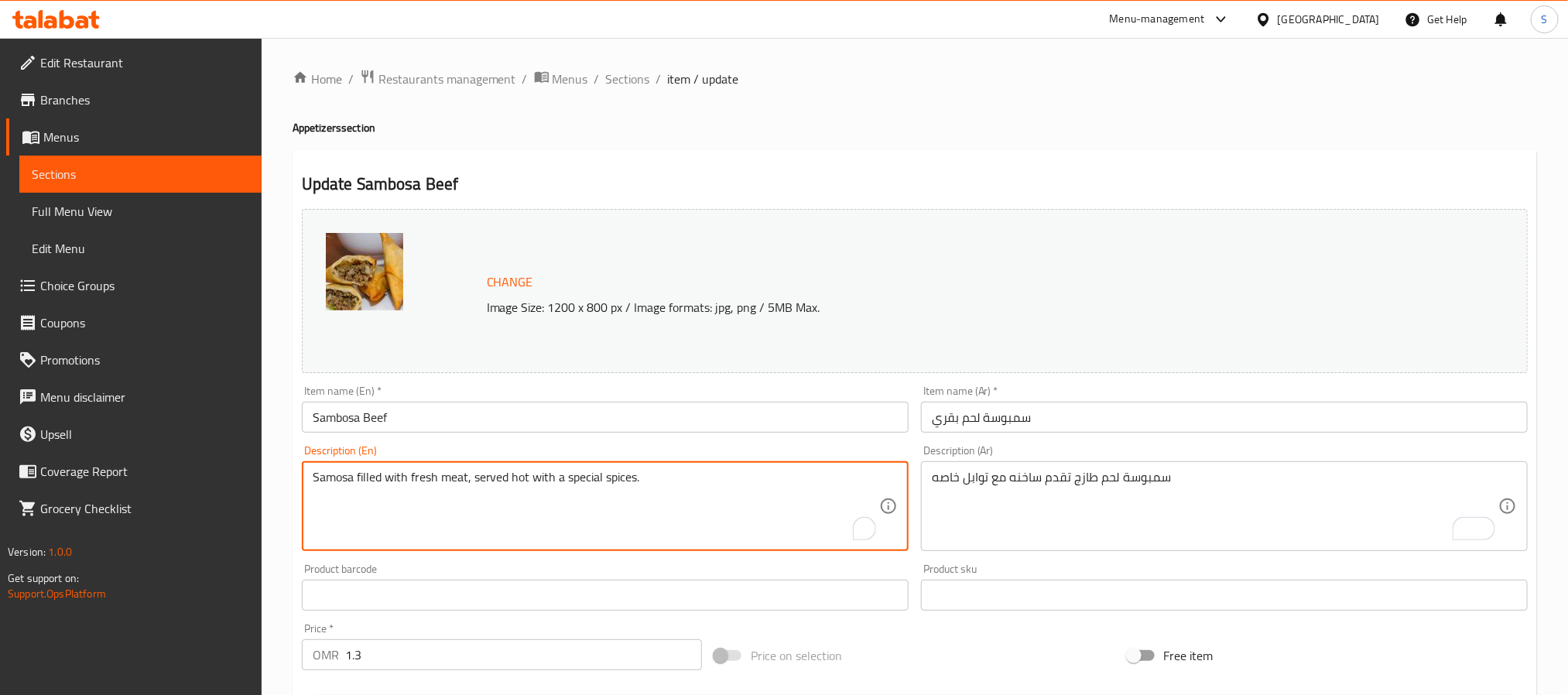
type textarea "Samosa filled with fresh meat, served hot with a special spices."
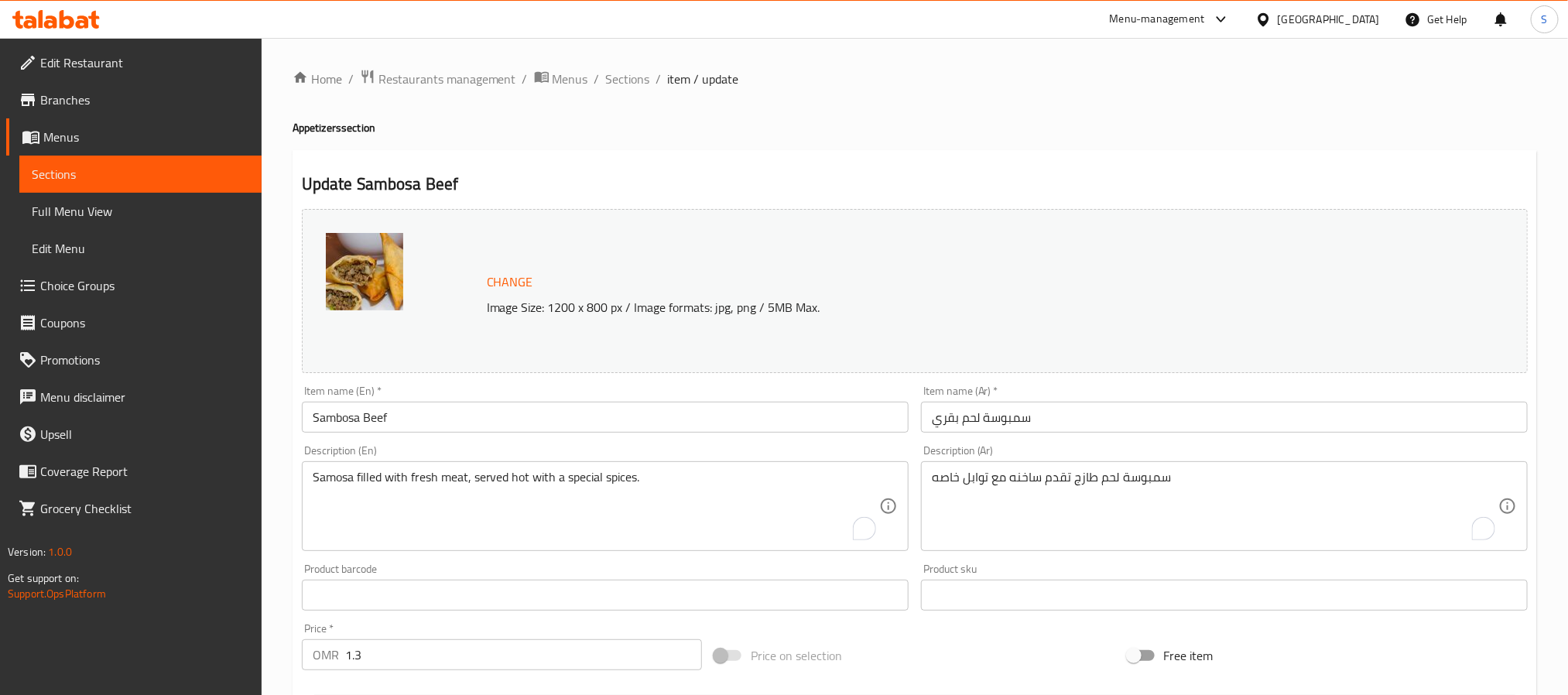
click at [374, 664] on div "Price   * OMR 1.3 Price *" at bounding box center [501, 646] width 413 height 59
drag, startPoint x: 366, startPoint y: 658, endPoint x: 385, endPoint y: 693, distance: 39.8
click at [363, 658] on input "1.3" at bounding box center [524, 654] width 357 height 31
type input "1.2"
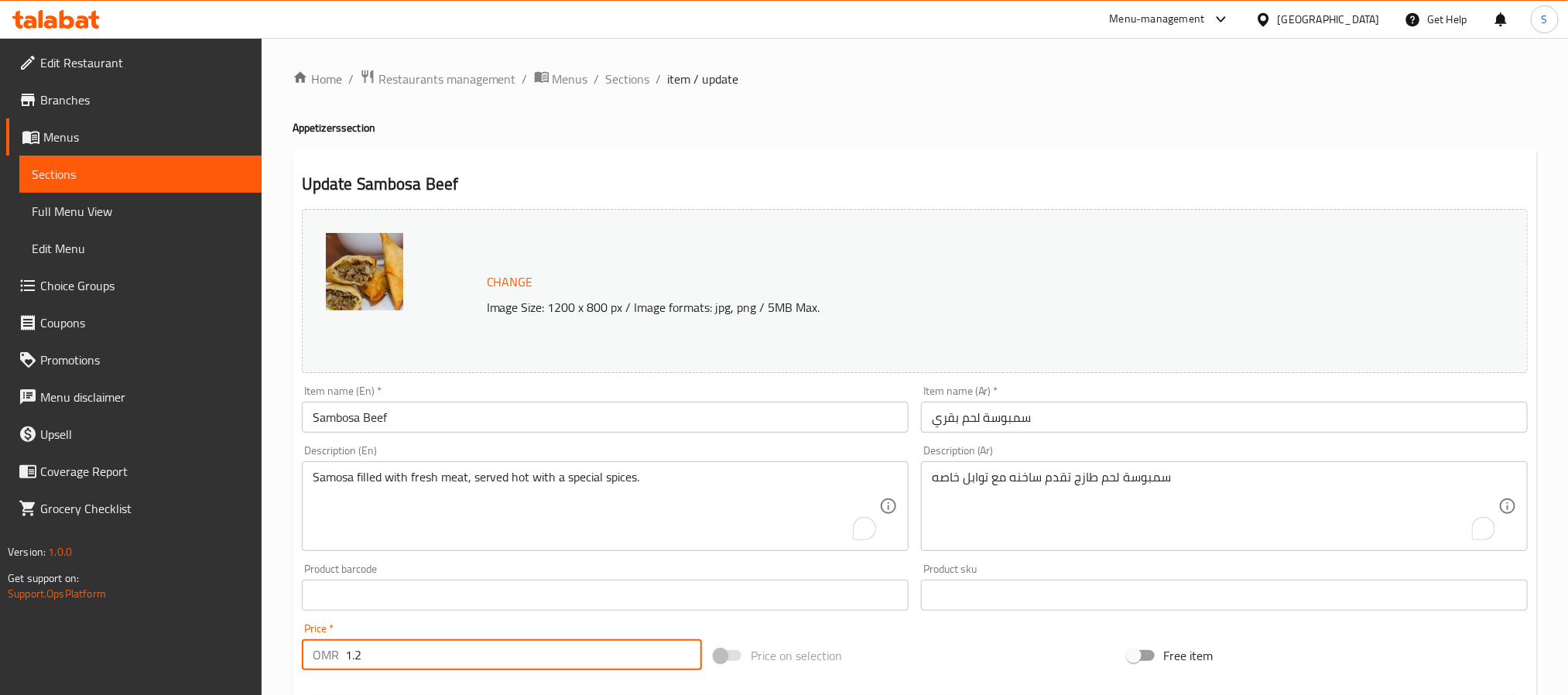
click at [486, 408] on input "Sambosa Beef" at bounding box center [605, 417] width 607 height 31
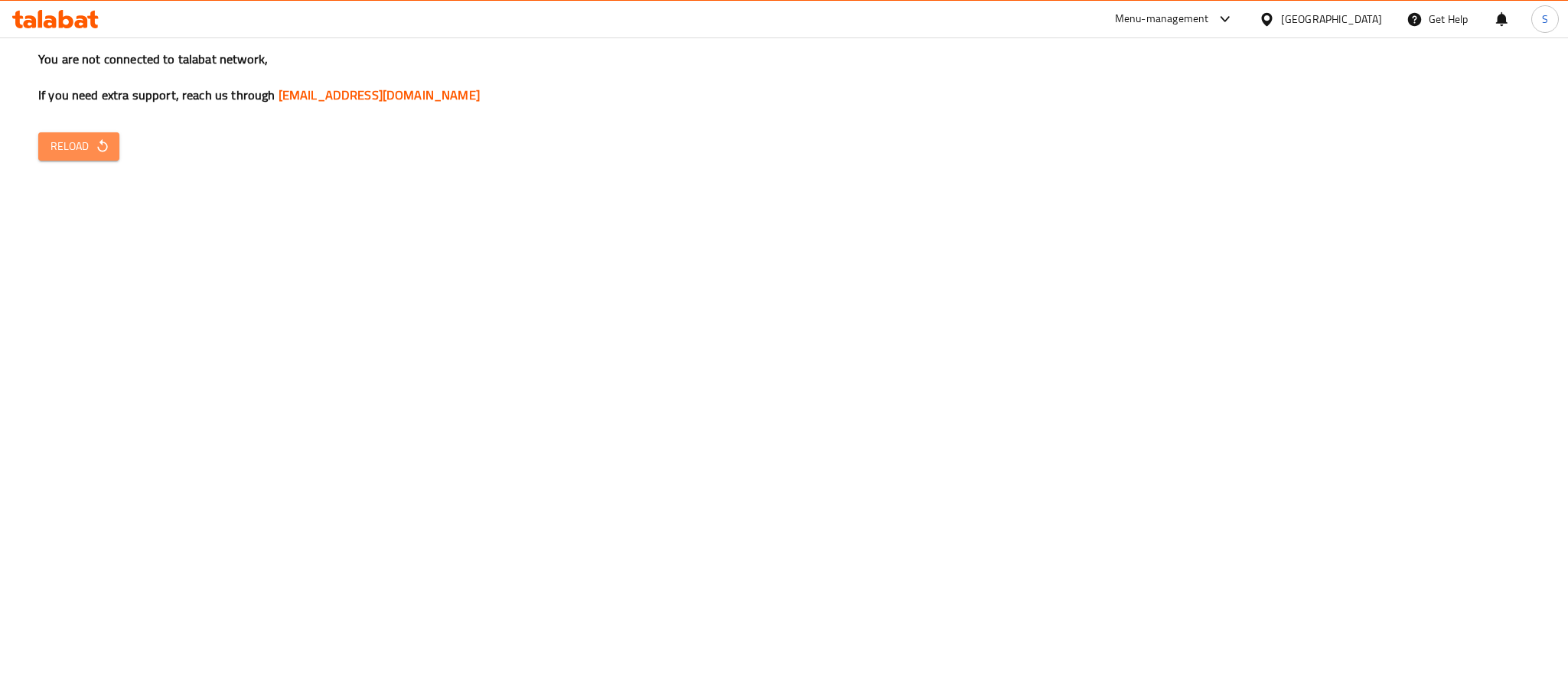
click at [97, 142] on icon "button" at bounding box center [102, 146] width 15 height 15
drag, startPoint x: 82, startPoint y: 139, endPoint x: 97, endPoint y: 152, distance: 19.8
click at [82, 140] on span "Reload" at bounding box center [79, 147] width 57 height 19
click at [68, 146] on span "Reload" at bounding box center [79, 147] width 57 height 19
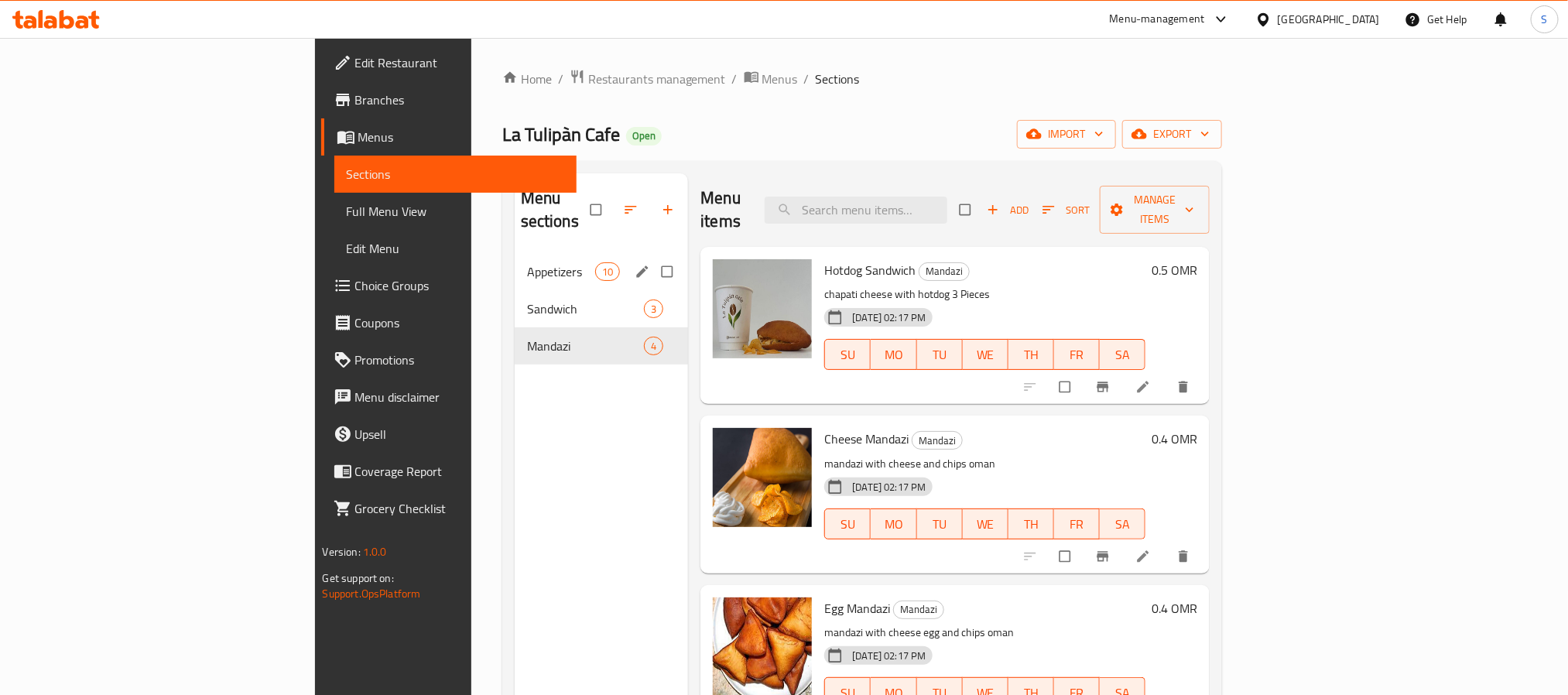
click at [652, 257] on input "Menu sections" at bounding box center [668, 272] width 33 height 29
checkbox input "true"
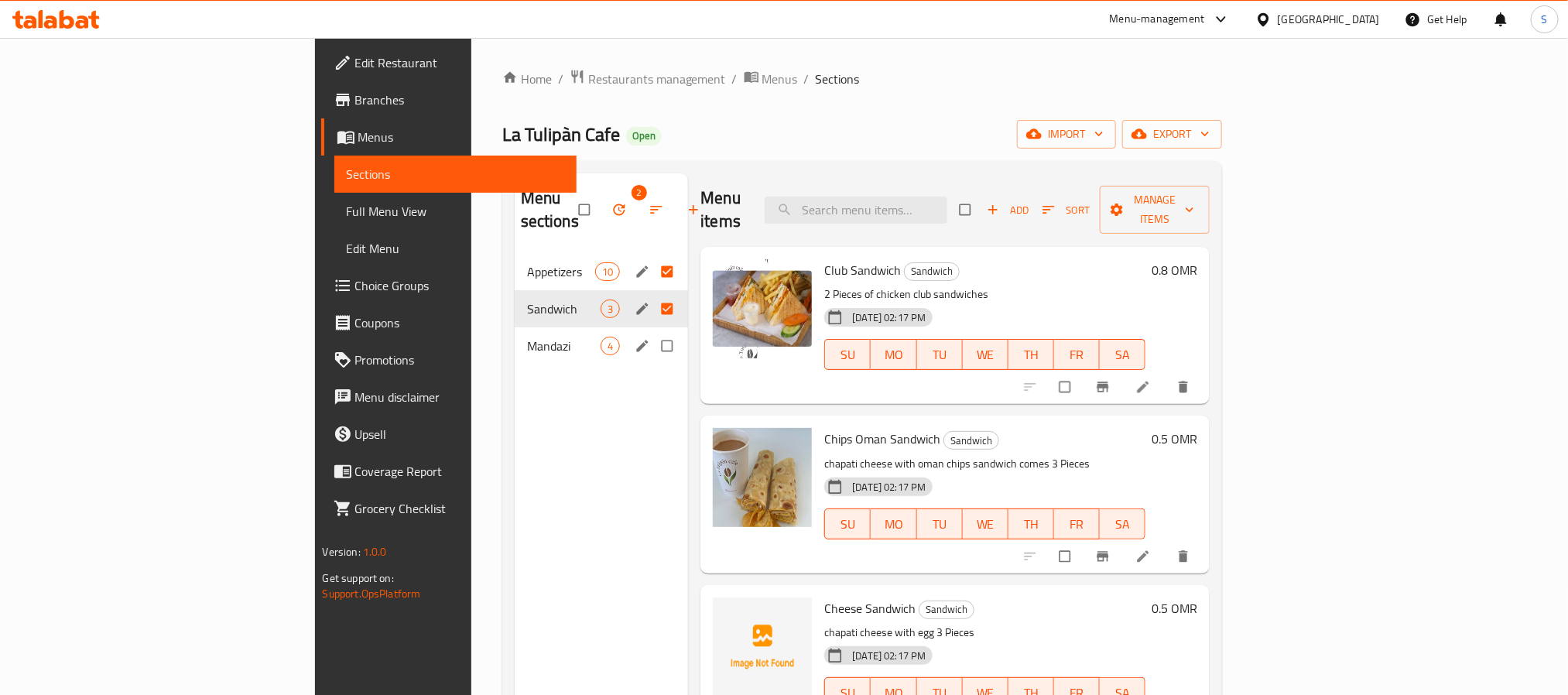
drag, startPoint x: 597, startPoint y: 318, endPoint x: 590, endPoint y: 332, distance: 15.7
click at [652, 331] on input "Menu sections" at bounding box center [668, 345] width 33 height 29
checkbox input "true"
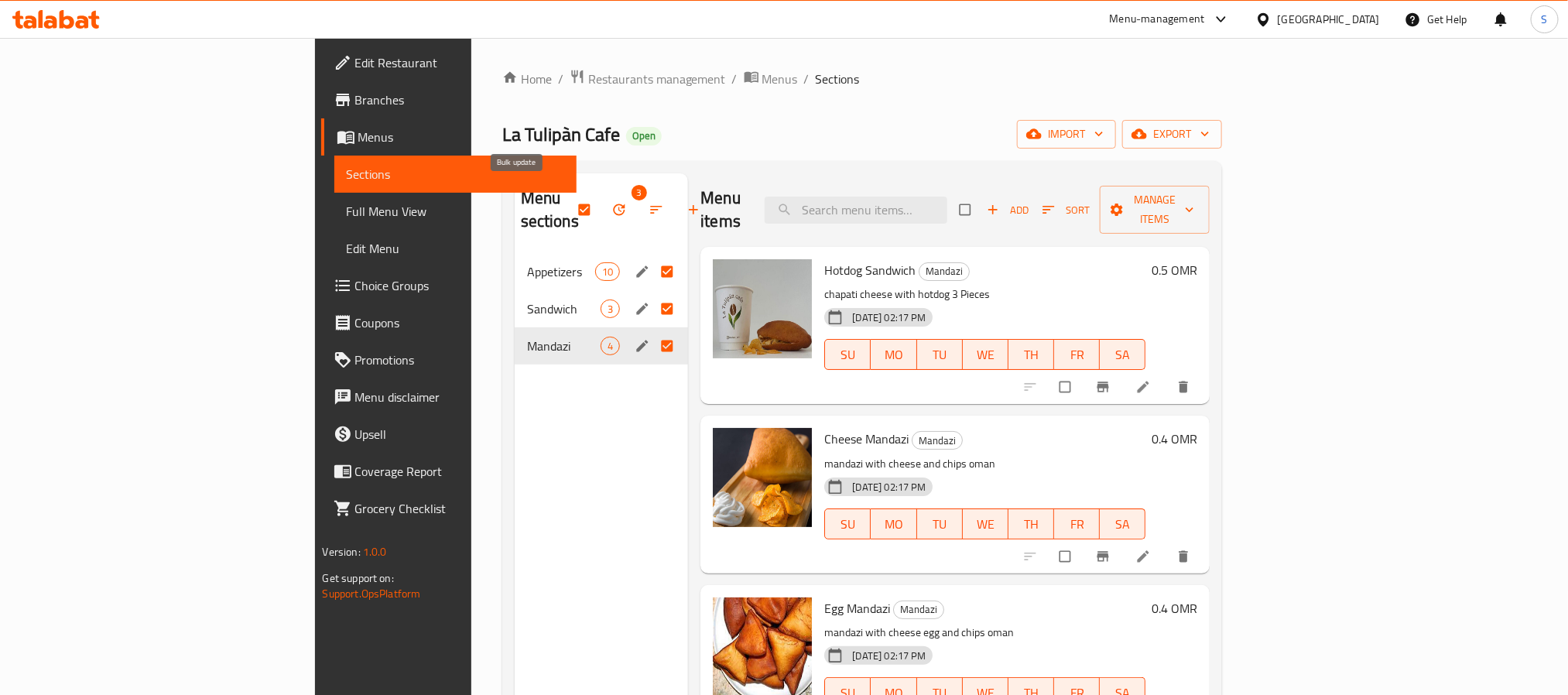
click at [611, 202] on span "button" at bounding box center [620, 209] width 19 height 15
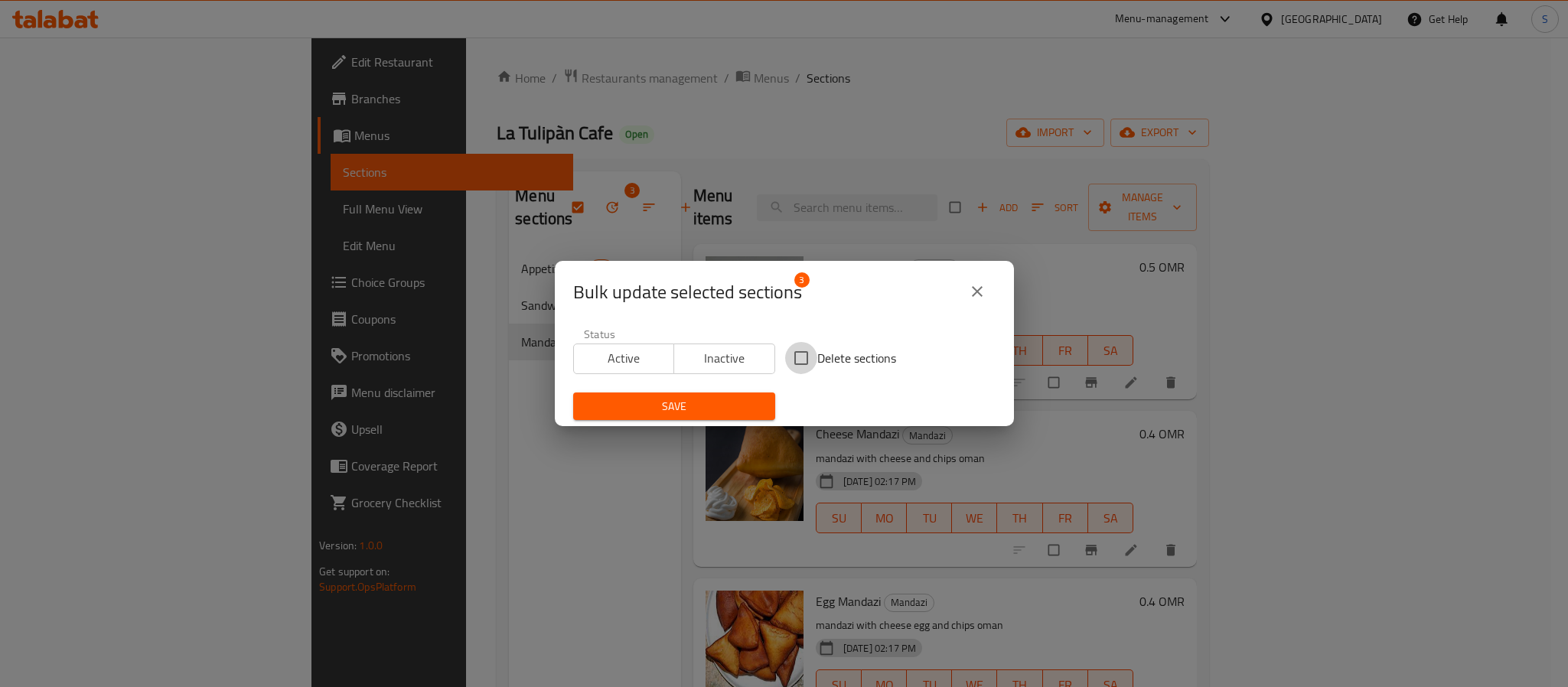
click at [799, 361] on input "Delete sections" at bounding box center [801, 358] width 32 height 32
checkbox input "true"
drag, startPoint x: 700, startPoint y: 404, endPoint x: 602, endPoint y: 409, distance: 98.1
click at [697, 406] on span "Save" at bounding box center [674, 407] width 177 height 19
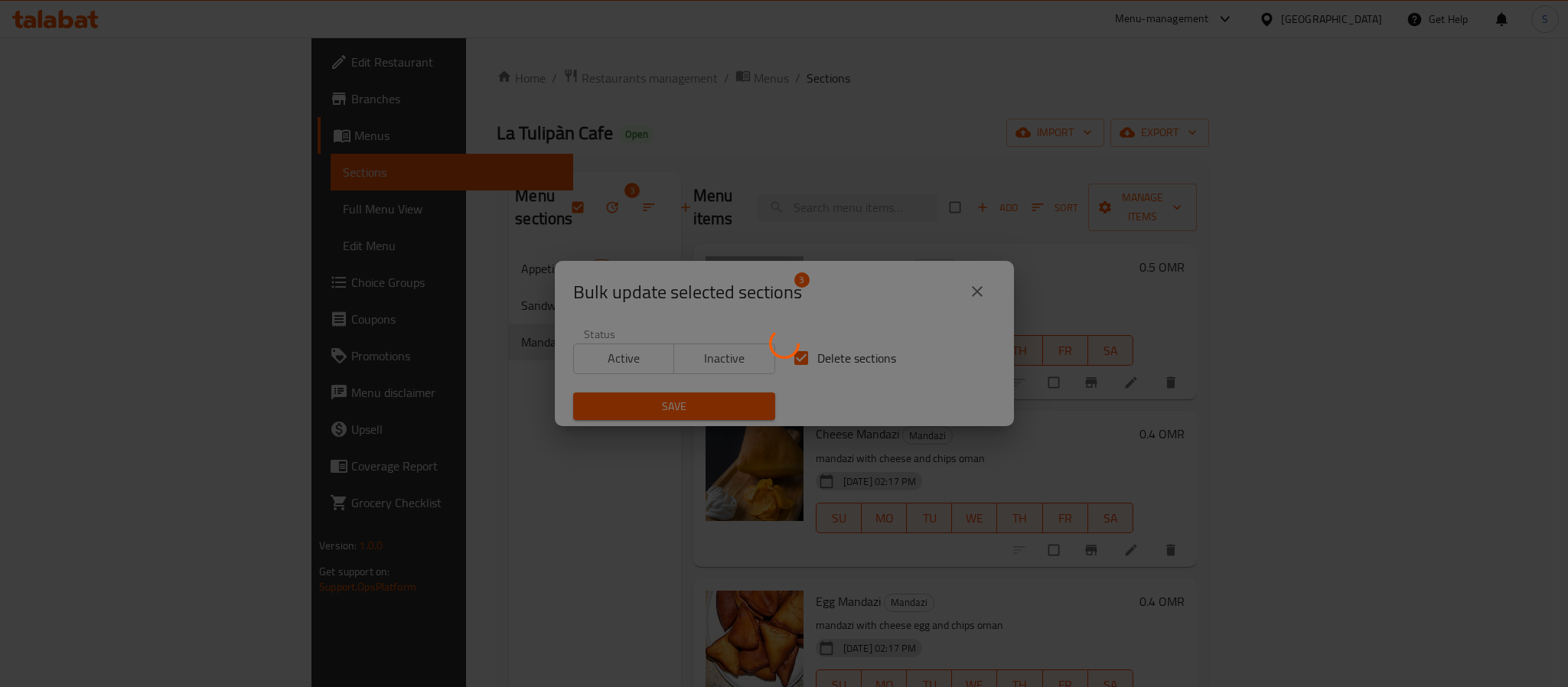
checkbox input "false"
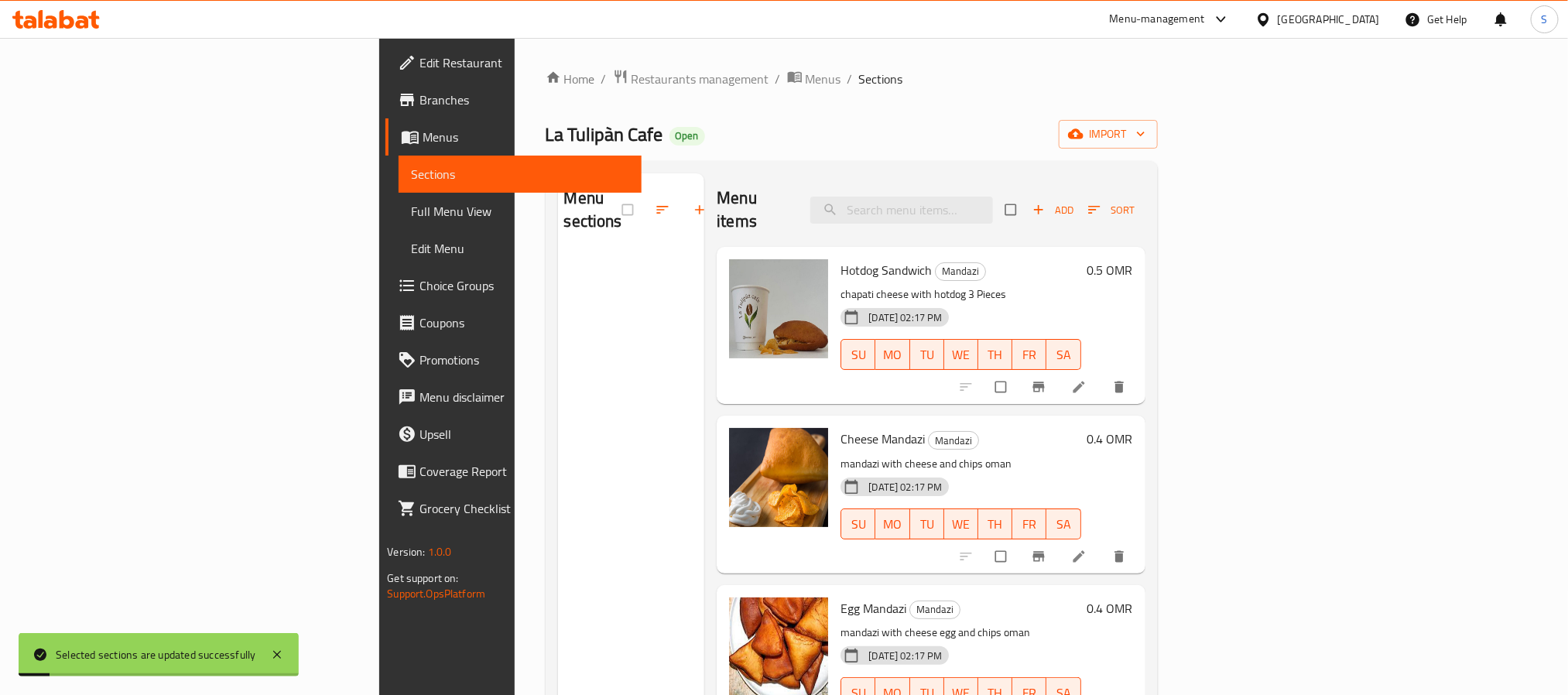
click at [422, 142] on span "Menus" at bounding box center [525, 137] width 206 height 19
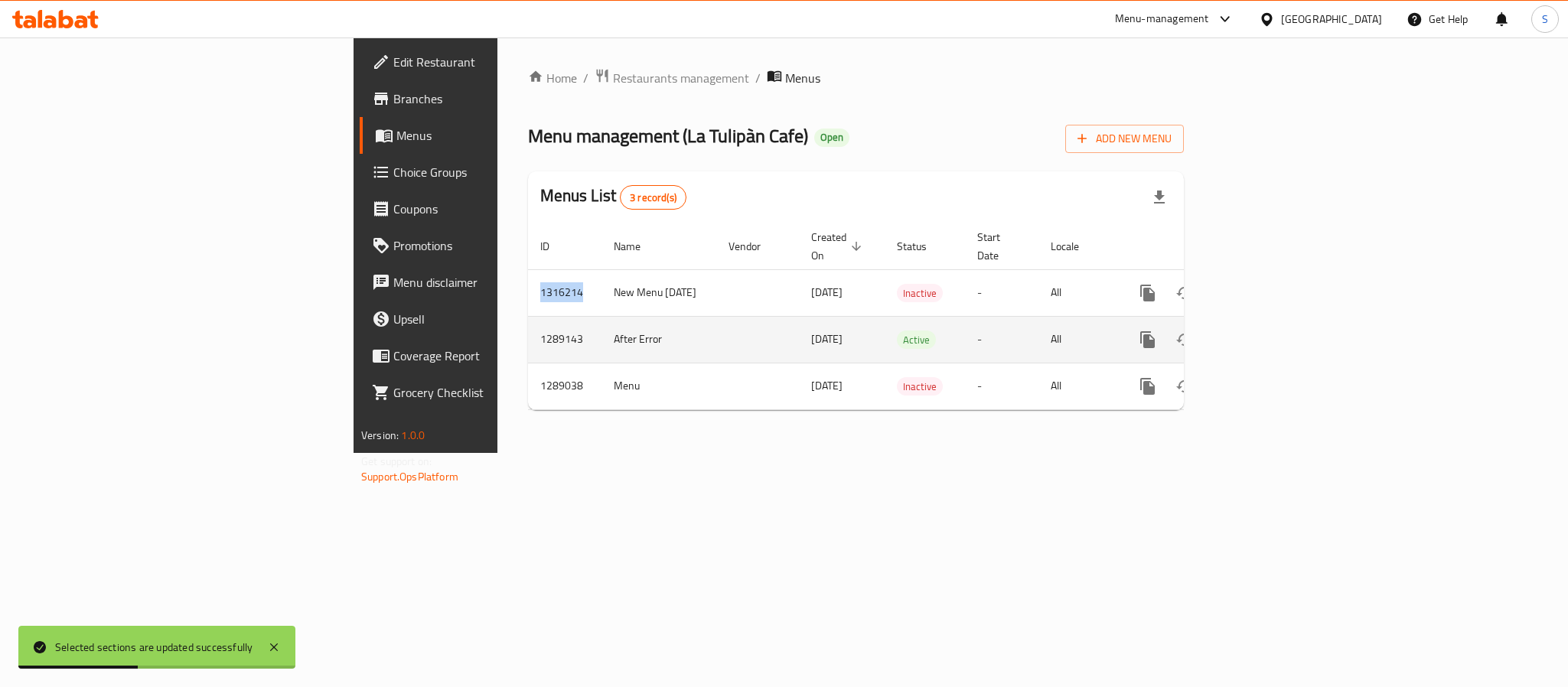
drag, startPoint x: 303, startPoint y: 278, endPoint x: 313, endPoint y: 301, distance: 25.1
click at [528, 281] on td "1316214" at bounding box center [565, 292] width 74 height 47
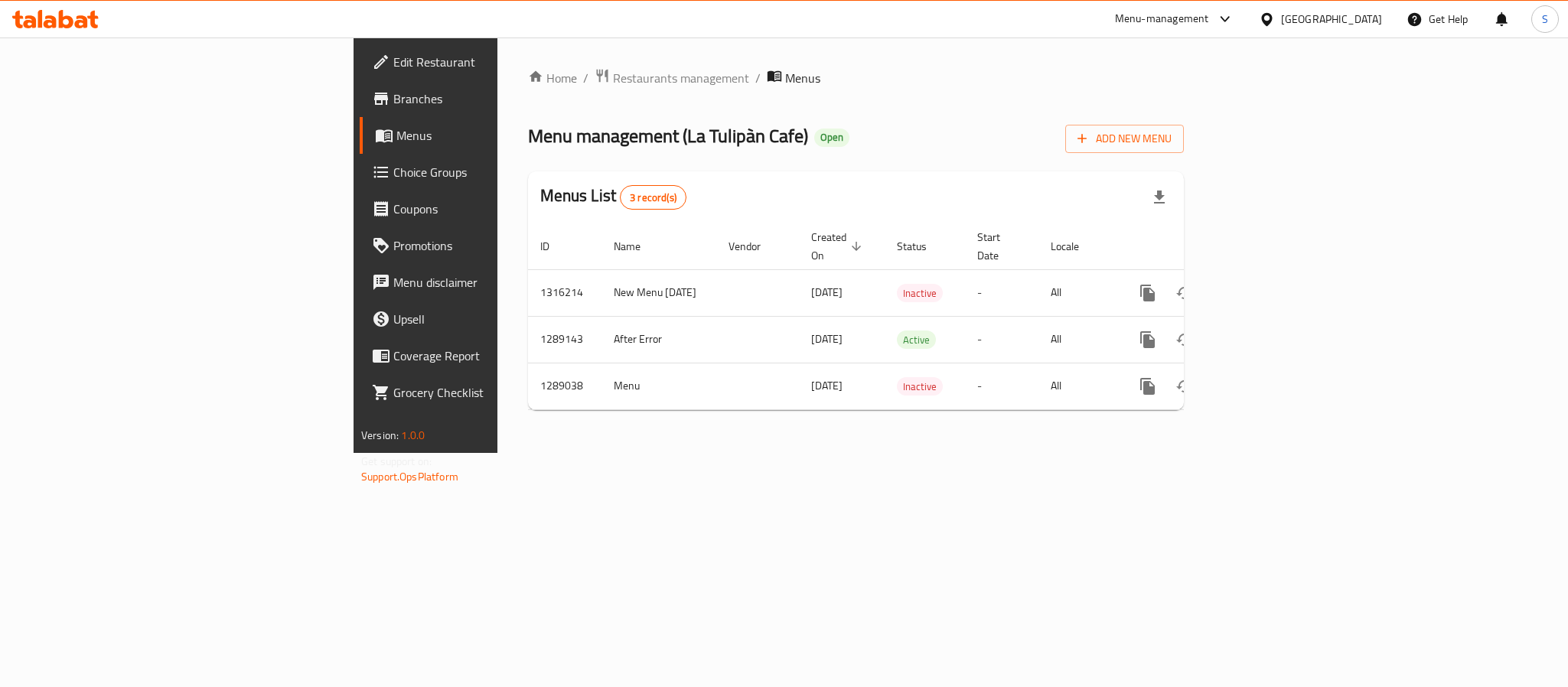
click at [1357, 25] on div "[GEOGRAPHIC_DATA]" at bounding box center [1331, 18] width 101 height 17
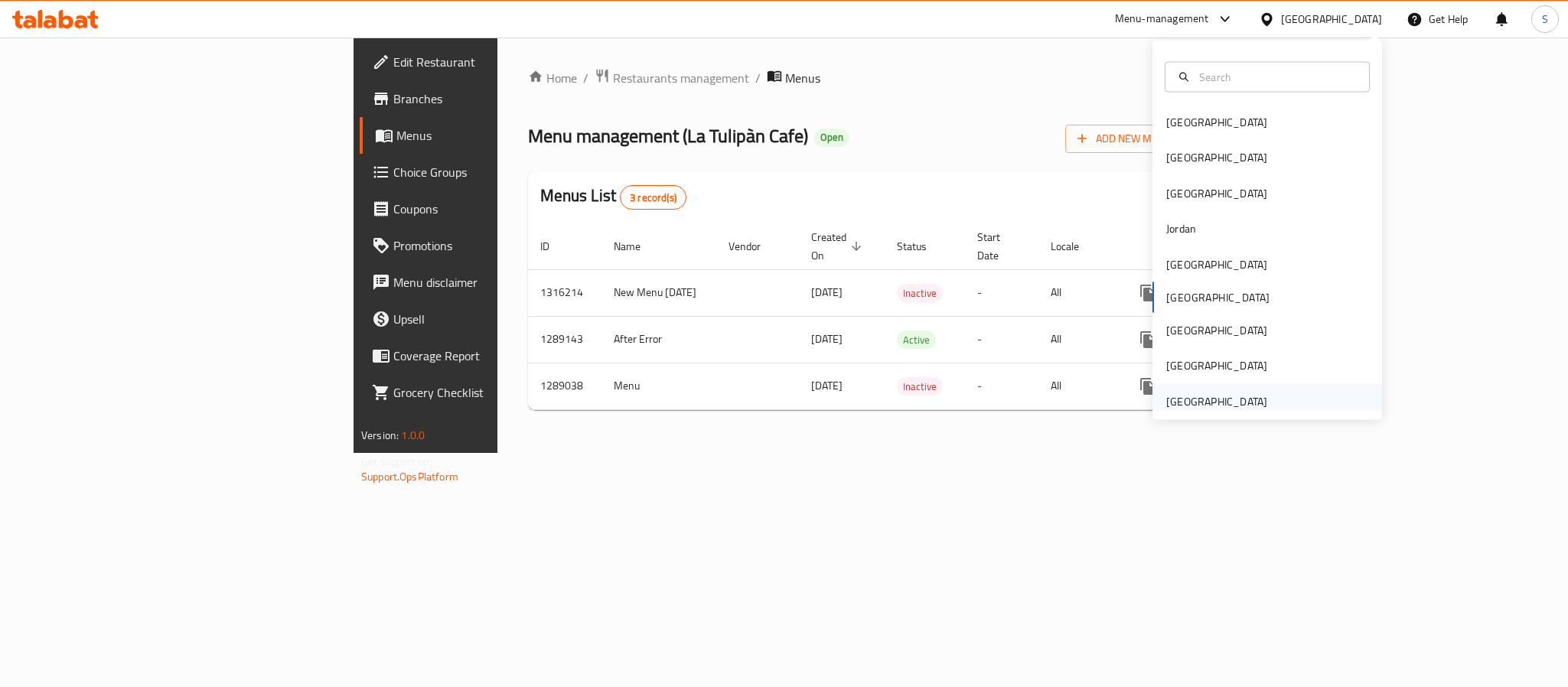
click at [1235, 404] on div "[GEOGRAPHIC_DATA]" at bounding box center [1216, 400] width 101 height 17
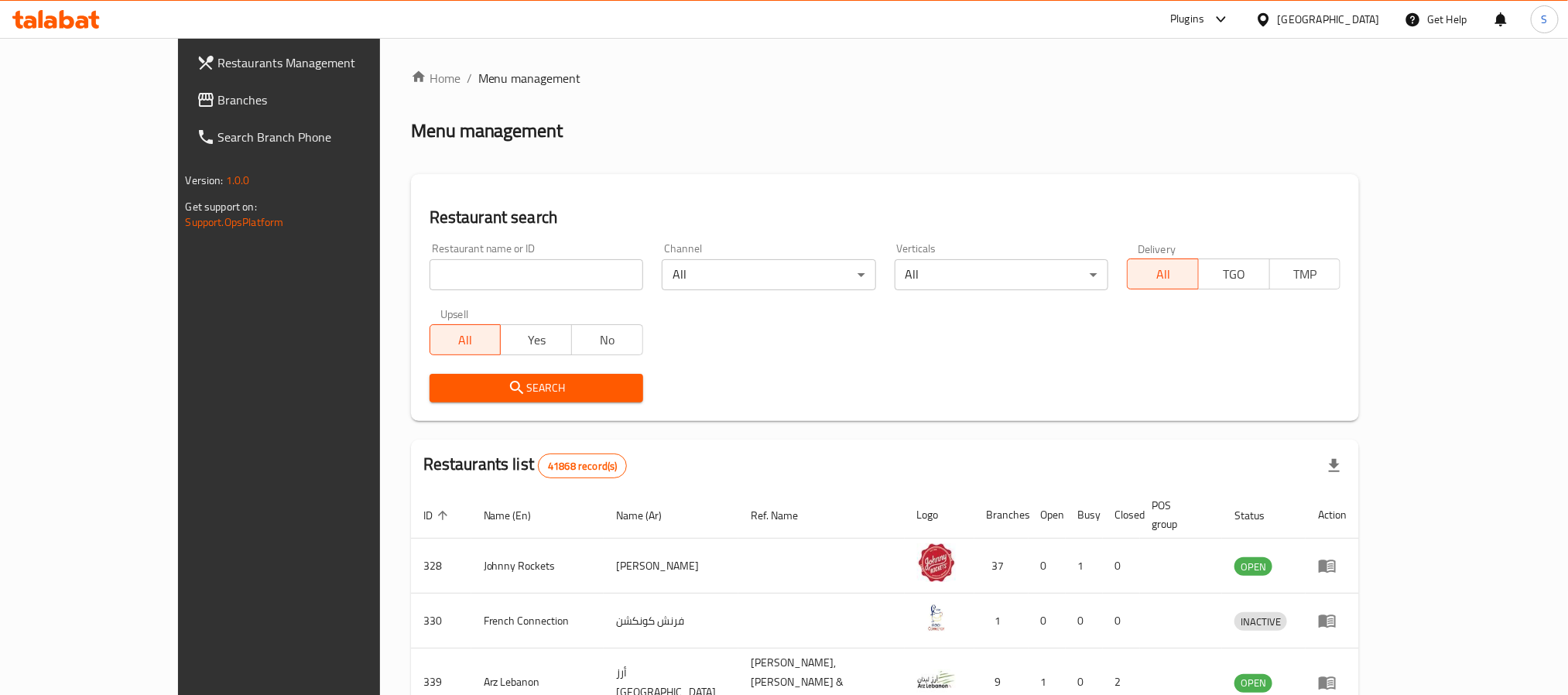
click at [1322, 19] on div "[GEOGRAPHIC_DATA]" at bounding box center [1328, 19] width 102 height 17
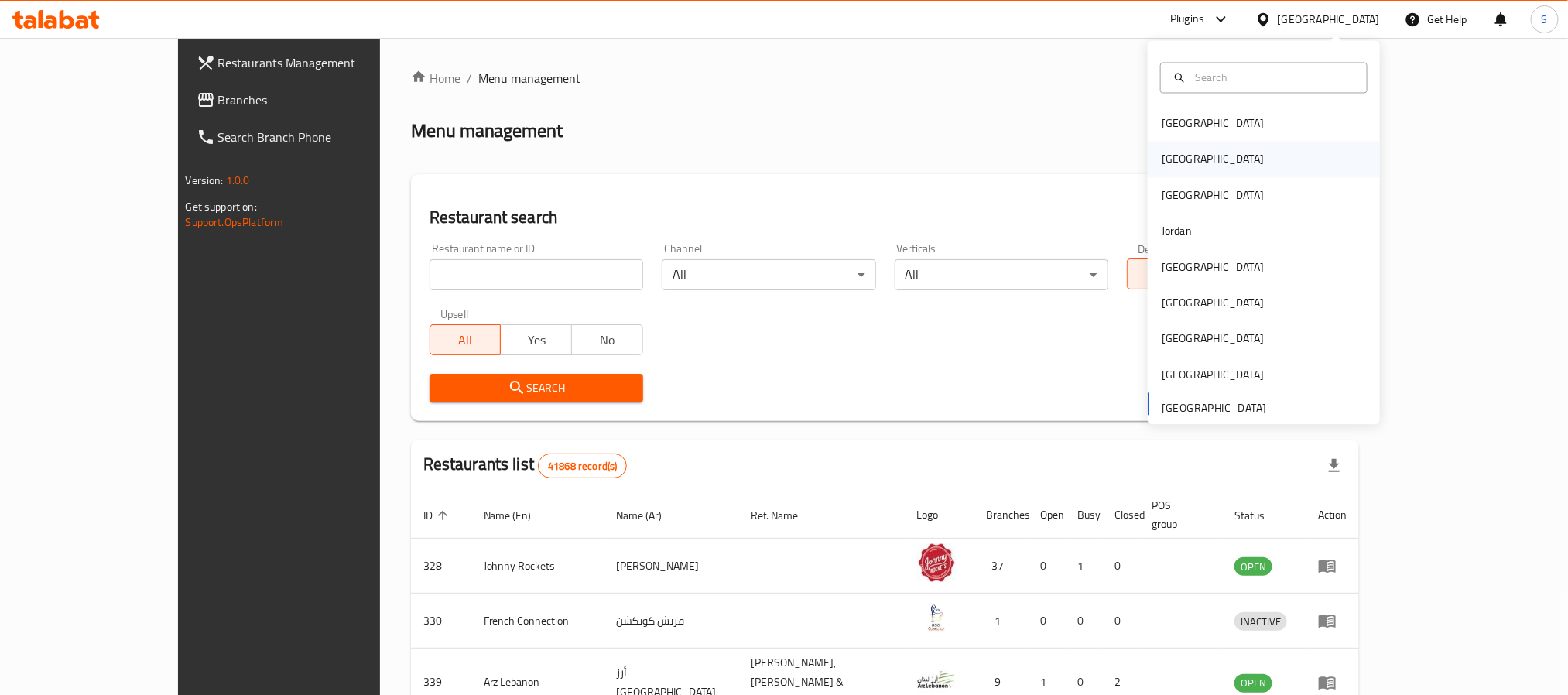
click at [1162, 161] on div "[GEOGRAPHIC_DATA]" at bounding box center [1212, 159] width 102 height 17
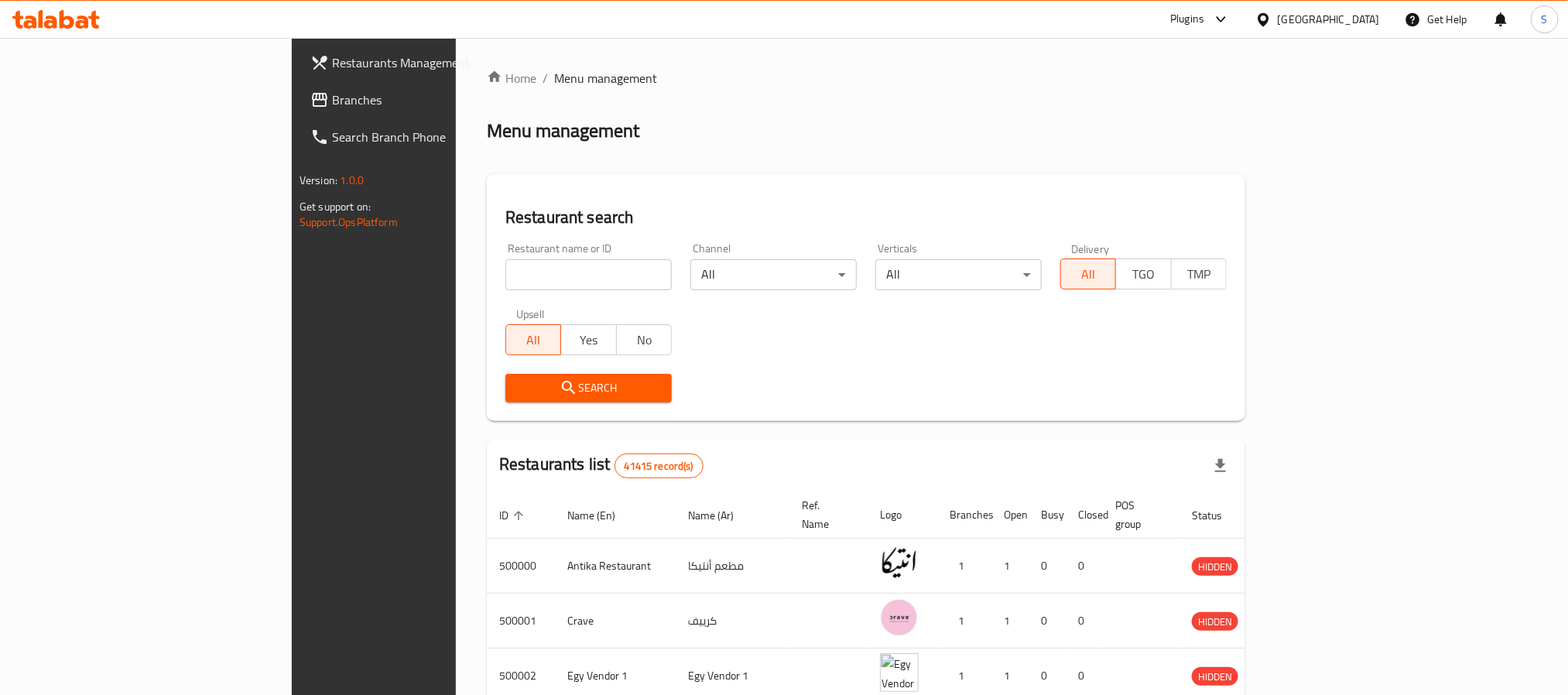
click at [332, 107] on span "Branches" at bounding box center [436, 99] width 209 height 19
